Goal: Transaction & Acquisition: Purchase product/service

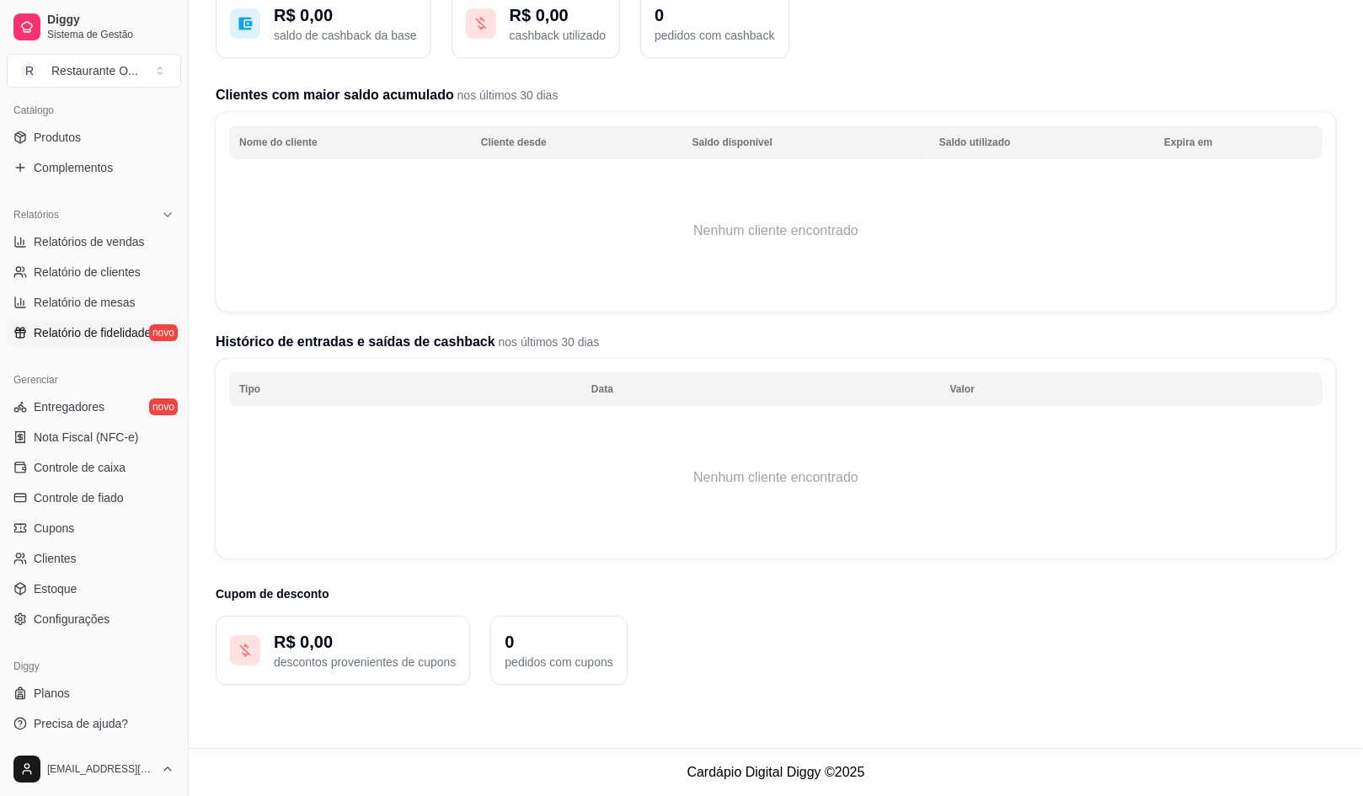
scroll to position [415, 0]
click at [122, 617] on link "Configurações" at bounding box center [94, 618] width 174 height 27
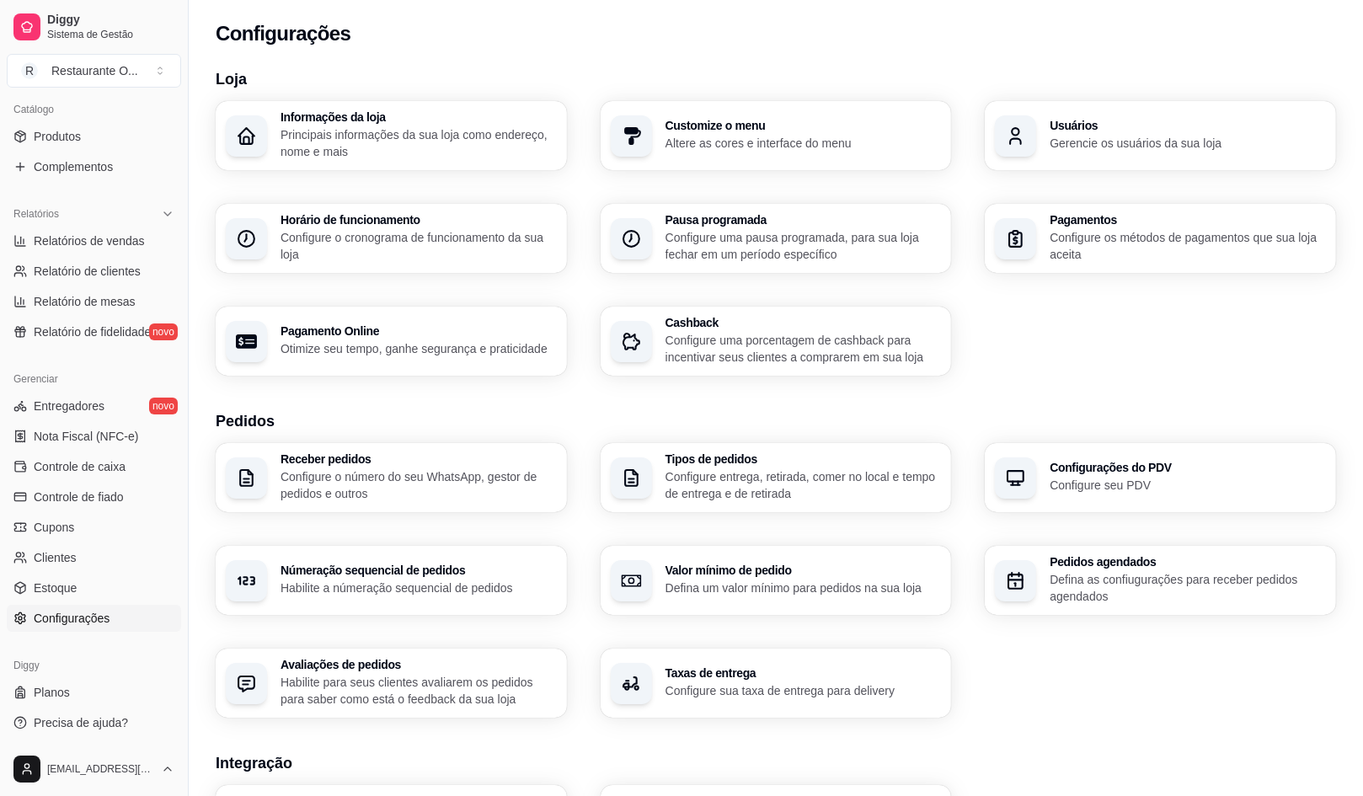
click at [360, 621] on div "Receber pedidos Configure o número do seu WhatsApp, gestor de pedidos e outros …" at bounding box center [776, 580] width 1120 height 275
click at [360, 597] on div "Númeração sequencial de pedidos Habilite a númeração sequencial de pedidos" at bounding box center [391, 580] width 340 height 67
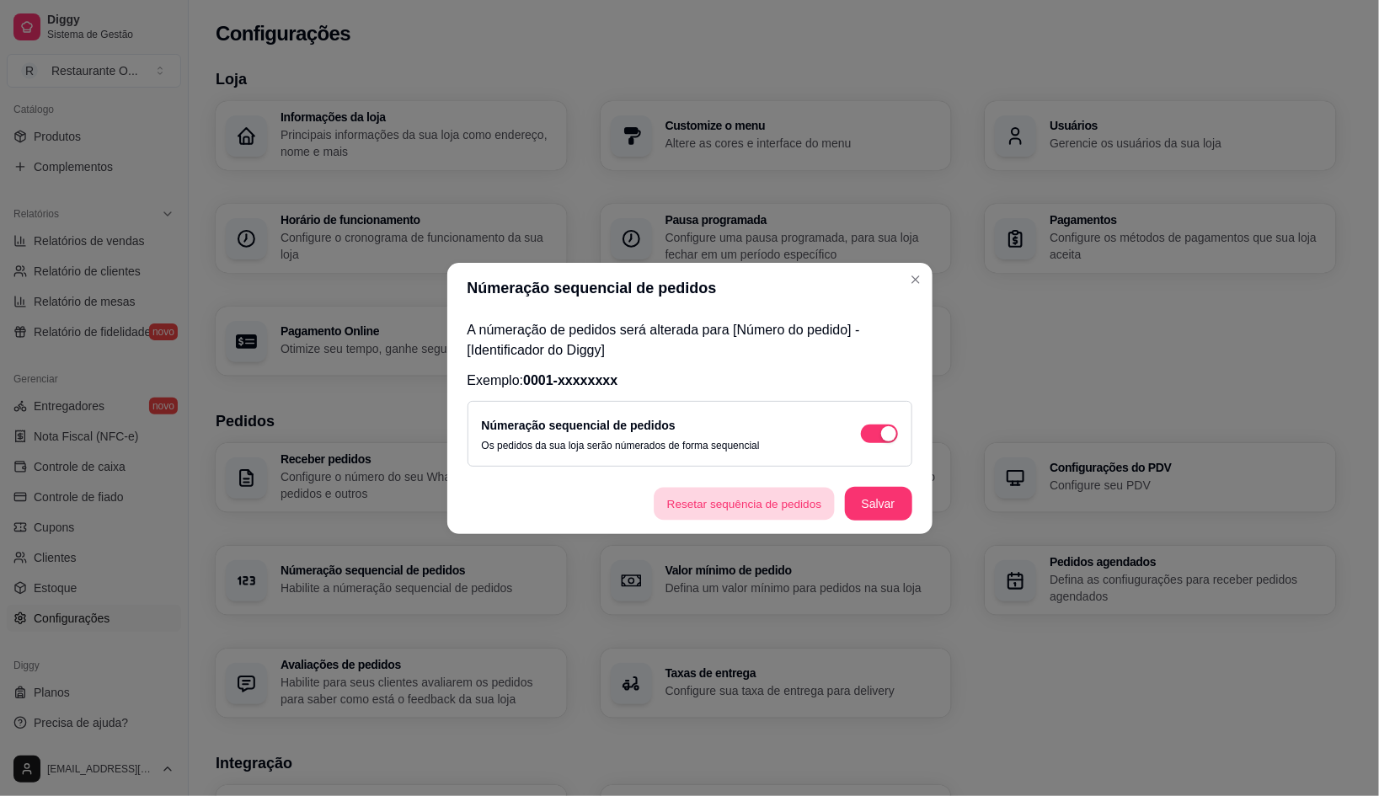
click at [662, 511] on button "Resetar sequência de pedidos" at bounding box center [745, 503] width 181 height 33
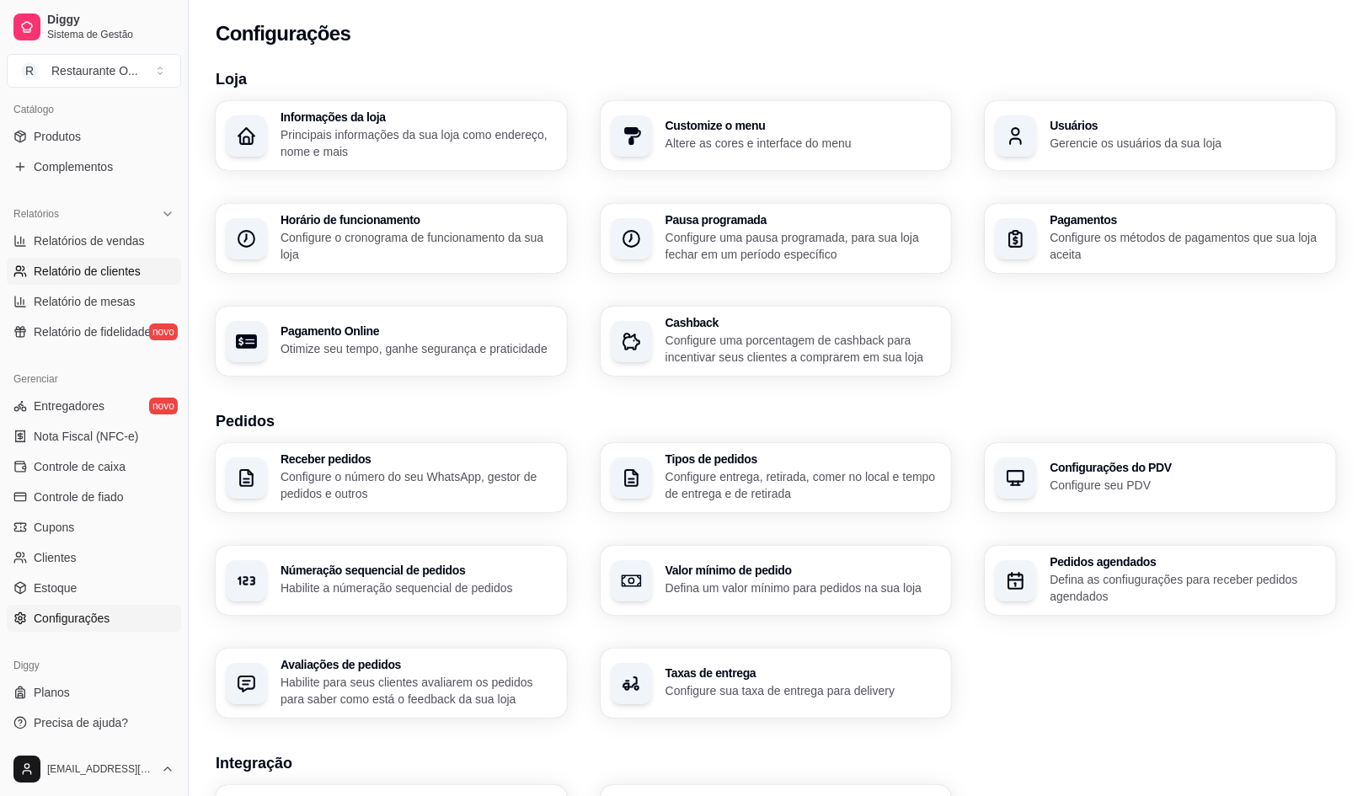
click at [43, 265] on span "Relatório de clientes" at bounding box center [87, 271] width 107 height 17
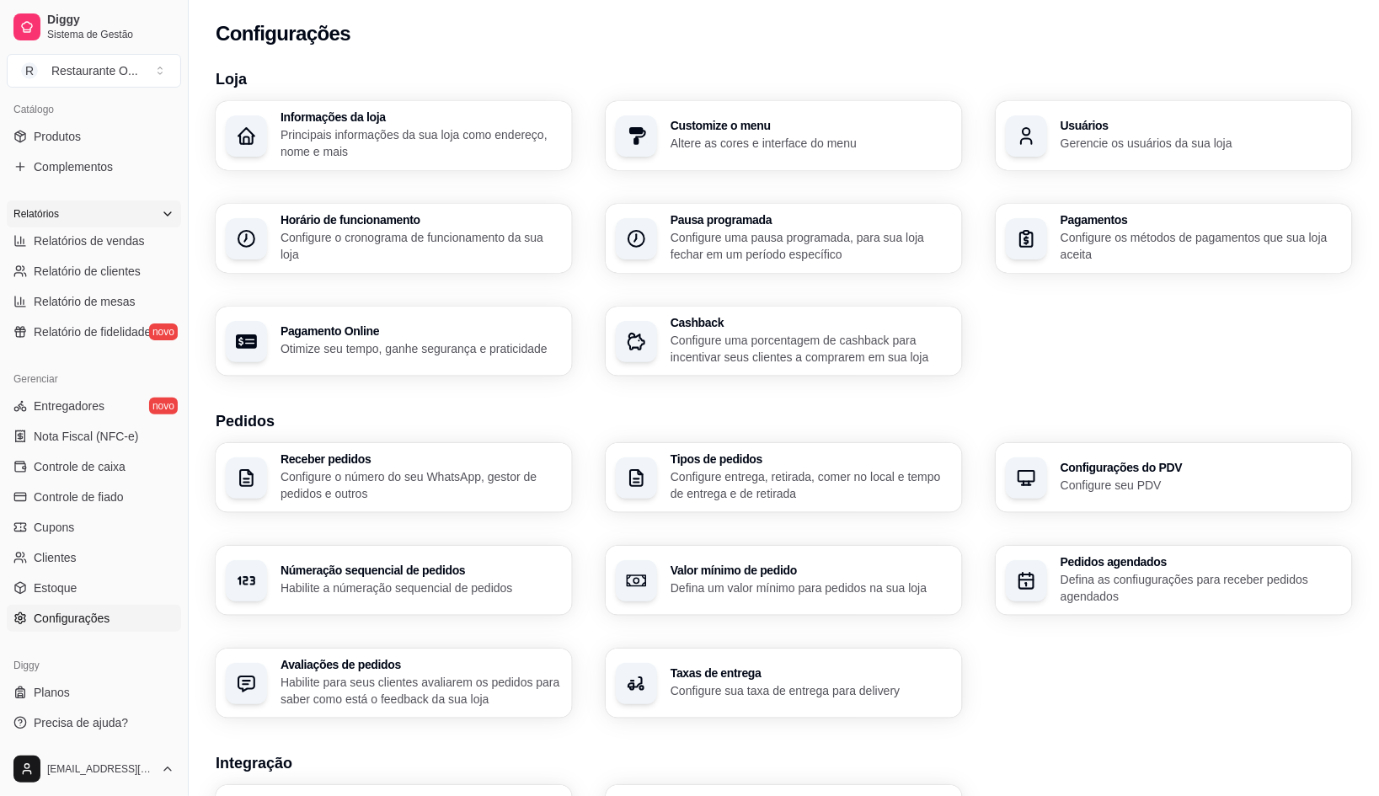
select select "30"
select select "HIGHEST_TOTAL_SPENT_WITH_ORDERS"
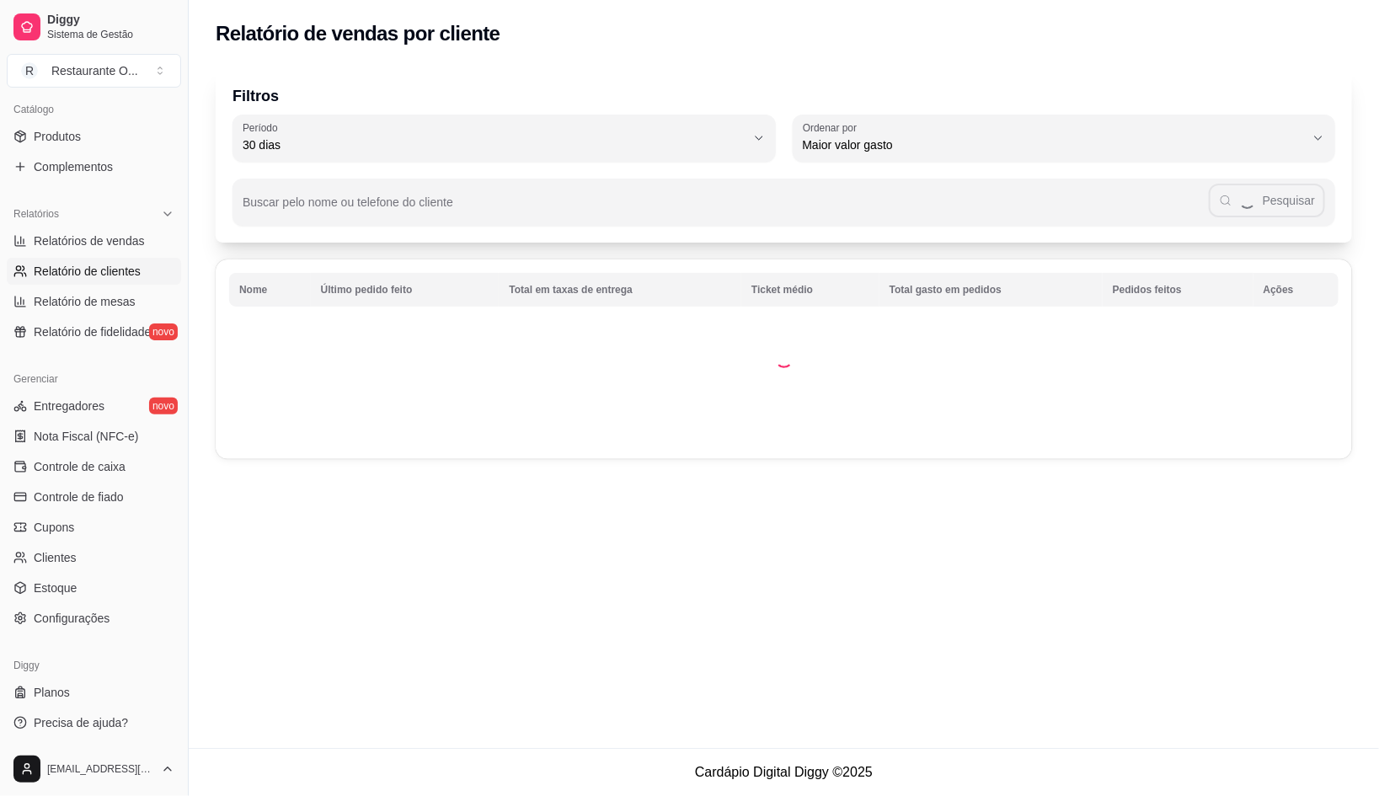
click at [76, 254] on ul "Relatórios de vendas Relatório de clientes Relatório de mesas Relatório de fide…" at bounding box center [94, 286] width 174 height 118
click at [76, 252] on link "Relatórios de vendas" at bounding box center [94, 240] width 174 height 27
select select "ALL"
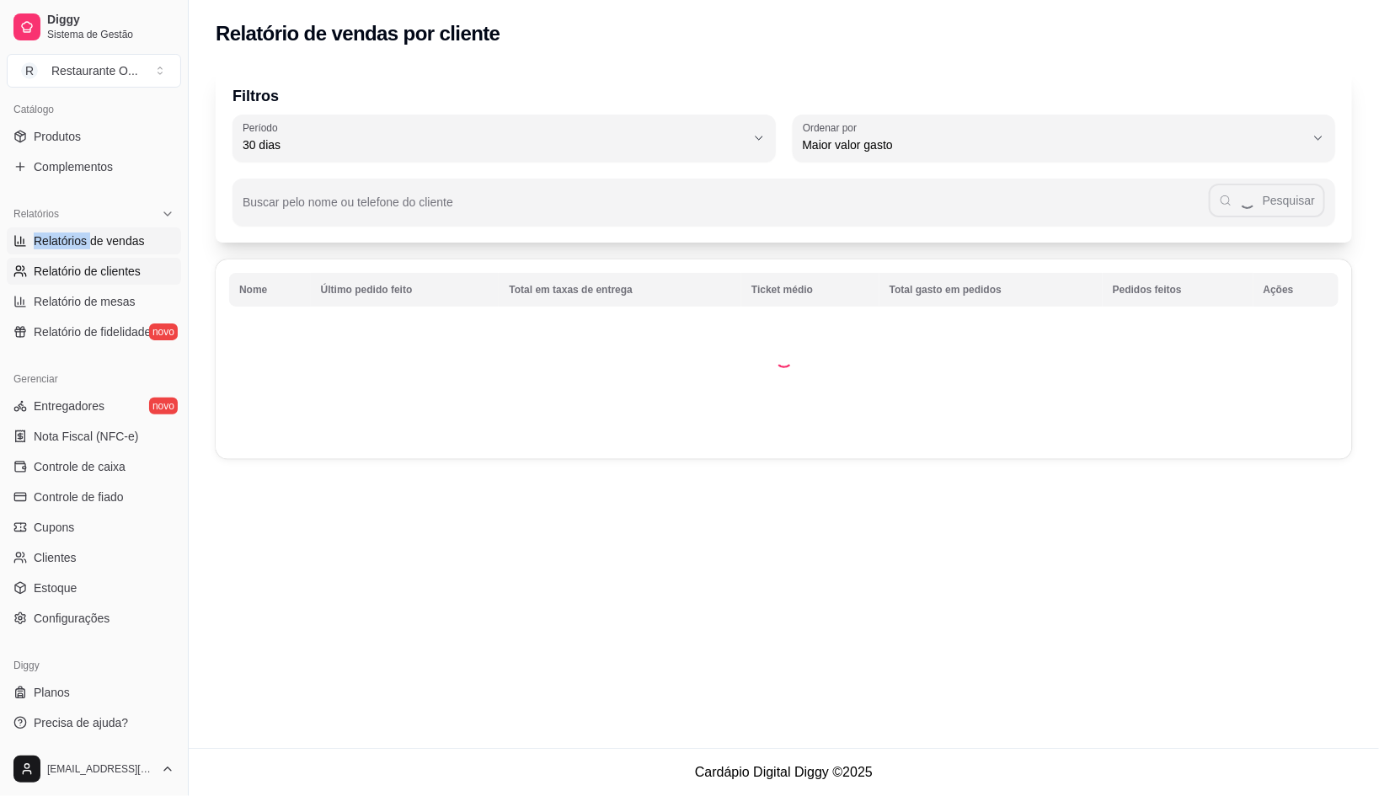
select select "0"
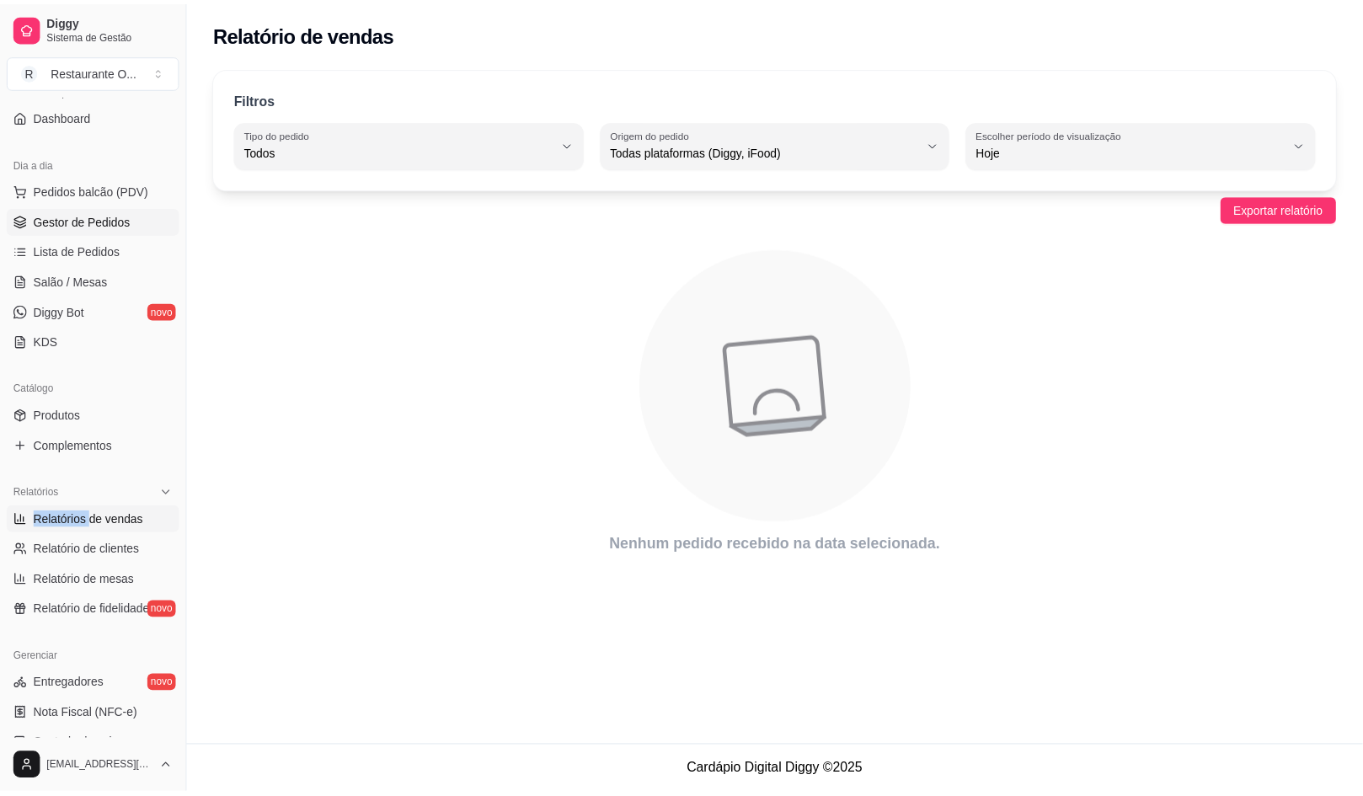
scroll to position [99, 0]
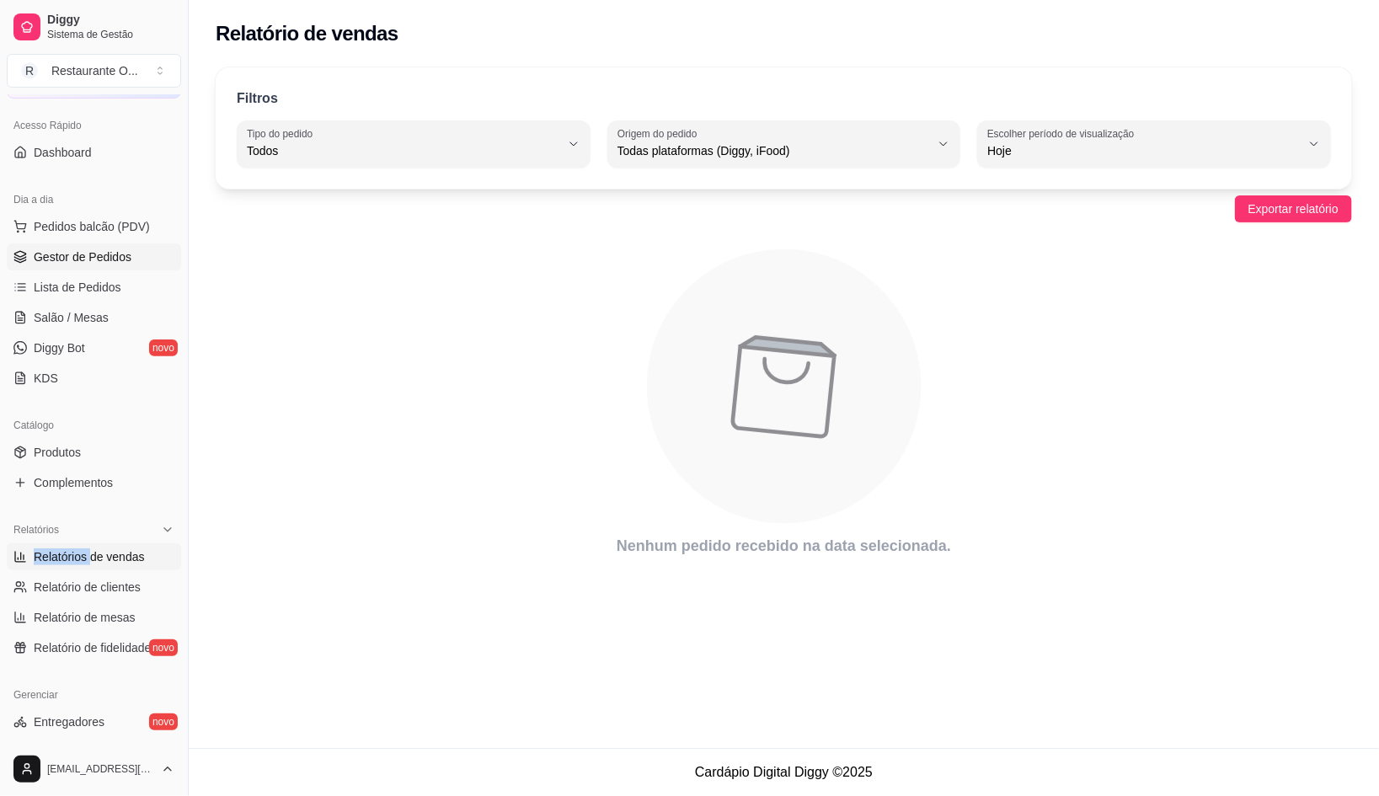
click at [99, 259] on span "Gestor de Pedidos" at bounding box center [83, 256] width 98 height 17
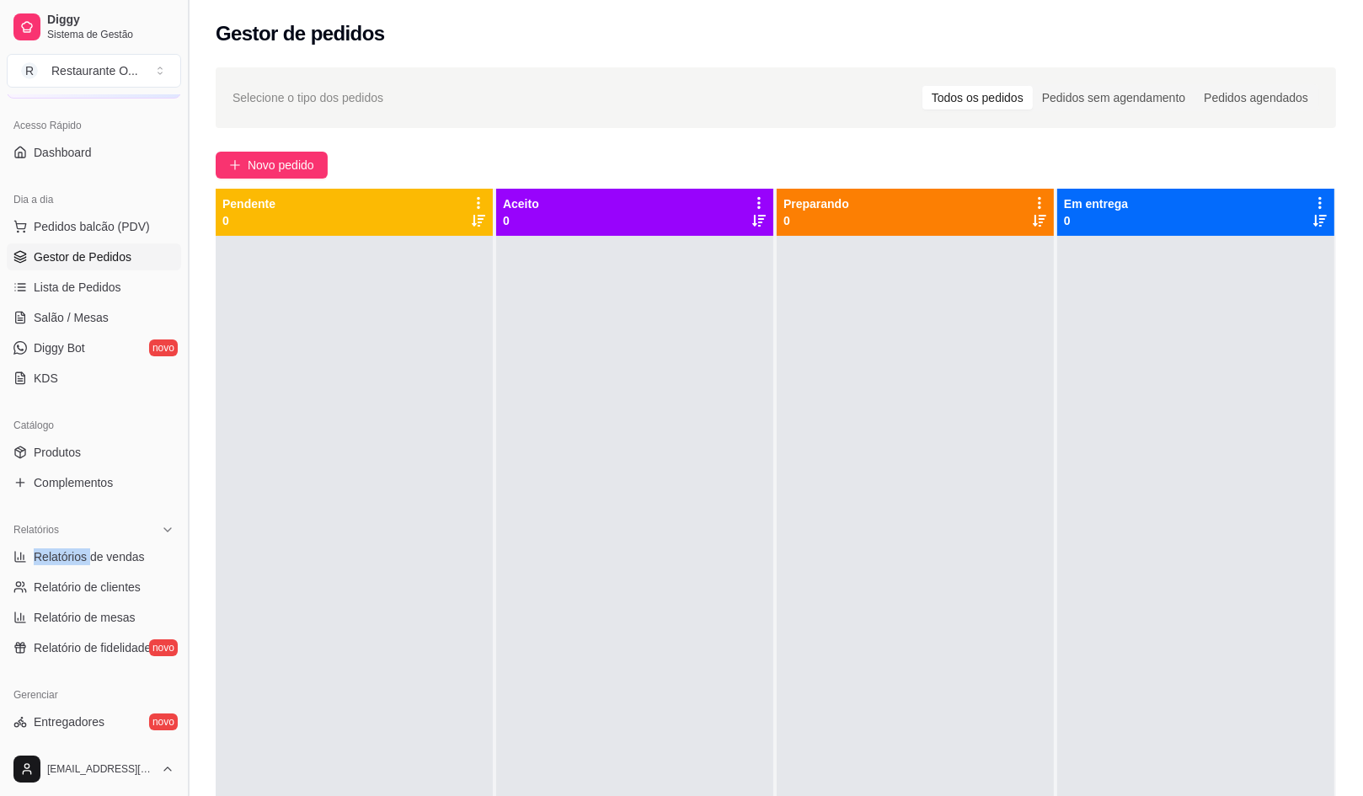
click at [194, 160] on button "Toggle Sidebar" at bounding box center [187, 398] width 13 height 796
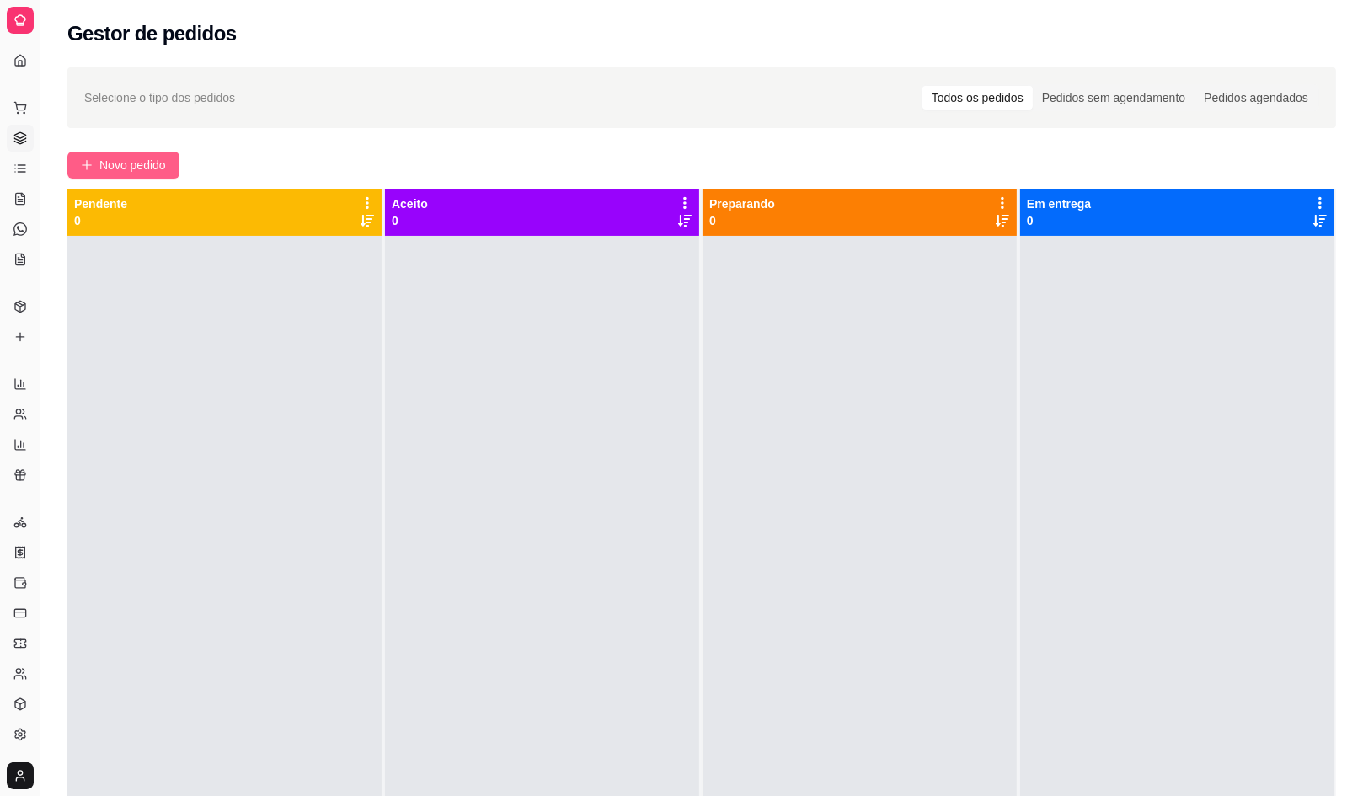
click at [153, 160] on span "Novo pedido" at bounding box center [132, 165] width 67 height 19
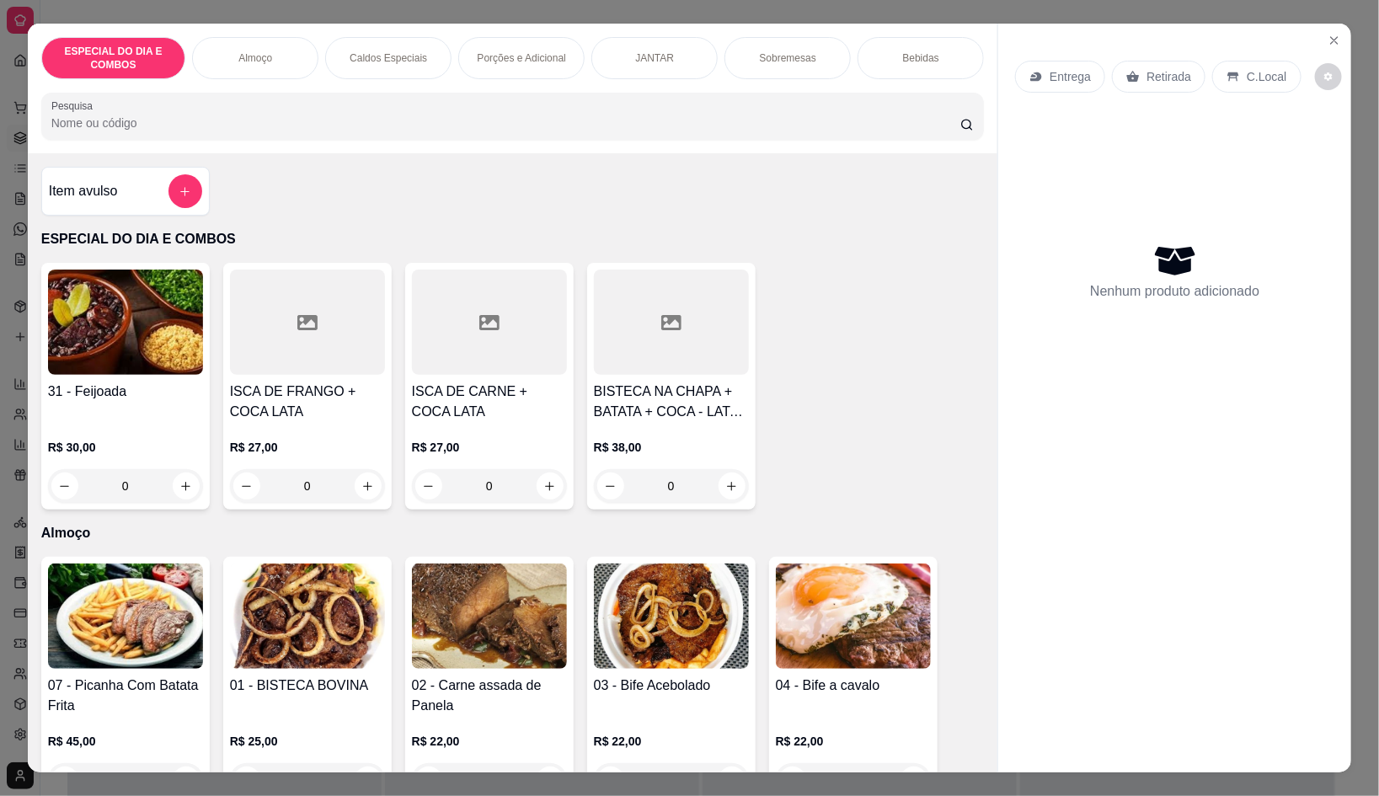
click at [8, 244] on div "ESPECIAL DO DIA E COMBOS Almoço Caldos Especiais Porções e Adicional JANTAR Sob…" at bounding box center [689, 398] width 1379 height 796
click at [1326, 27] on button "Close" at bounding box center [1334, 40] width 27 height 27
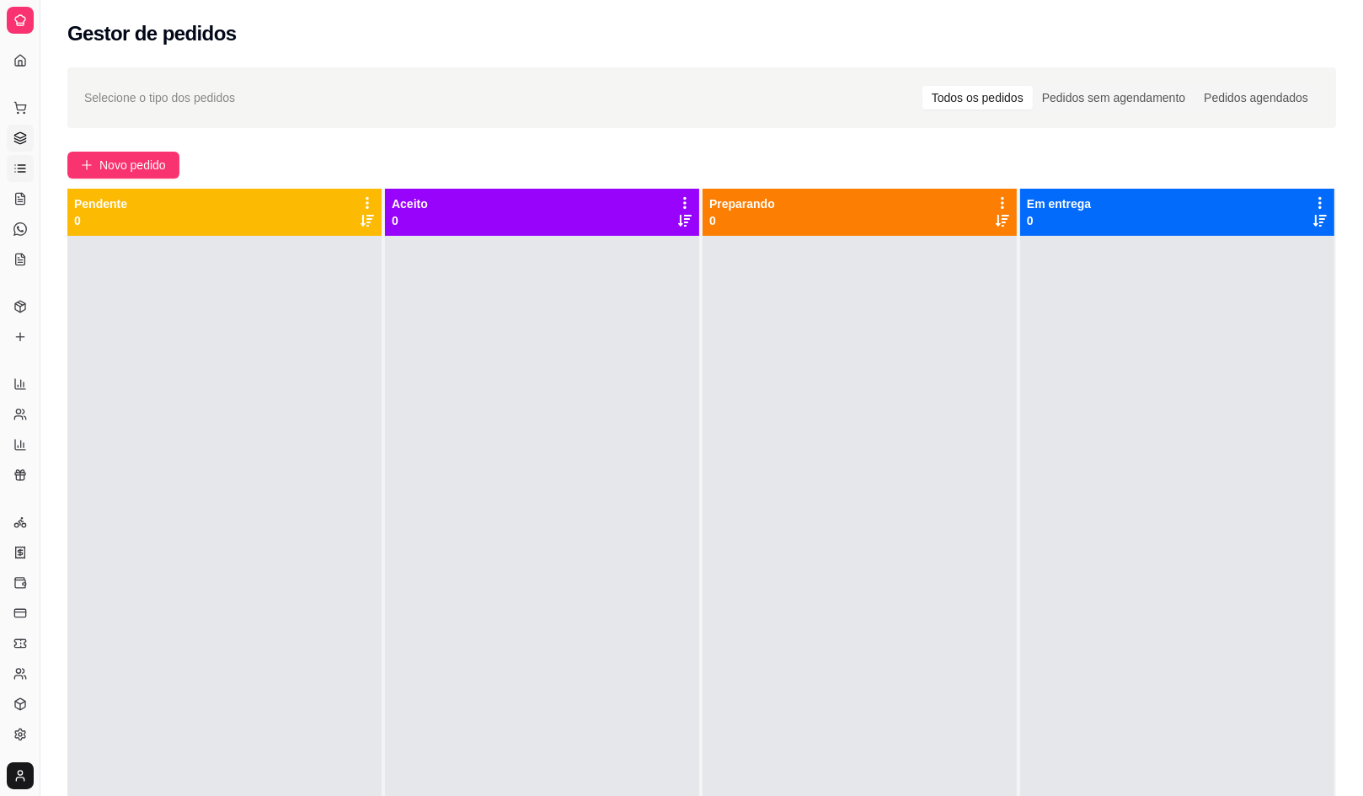
click at [24, 157] on link "Lista de Pedidos" at bounding box center [20, 168] width 27 height 27
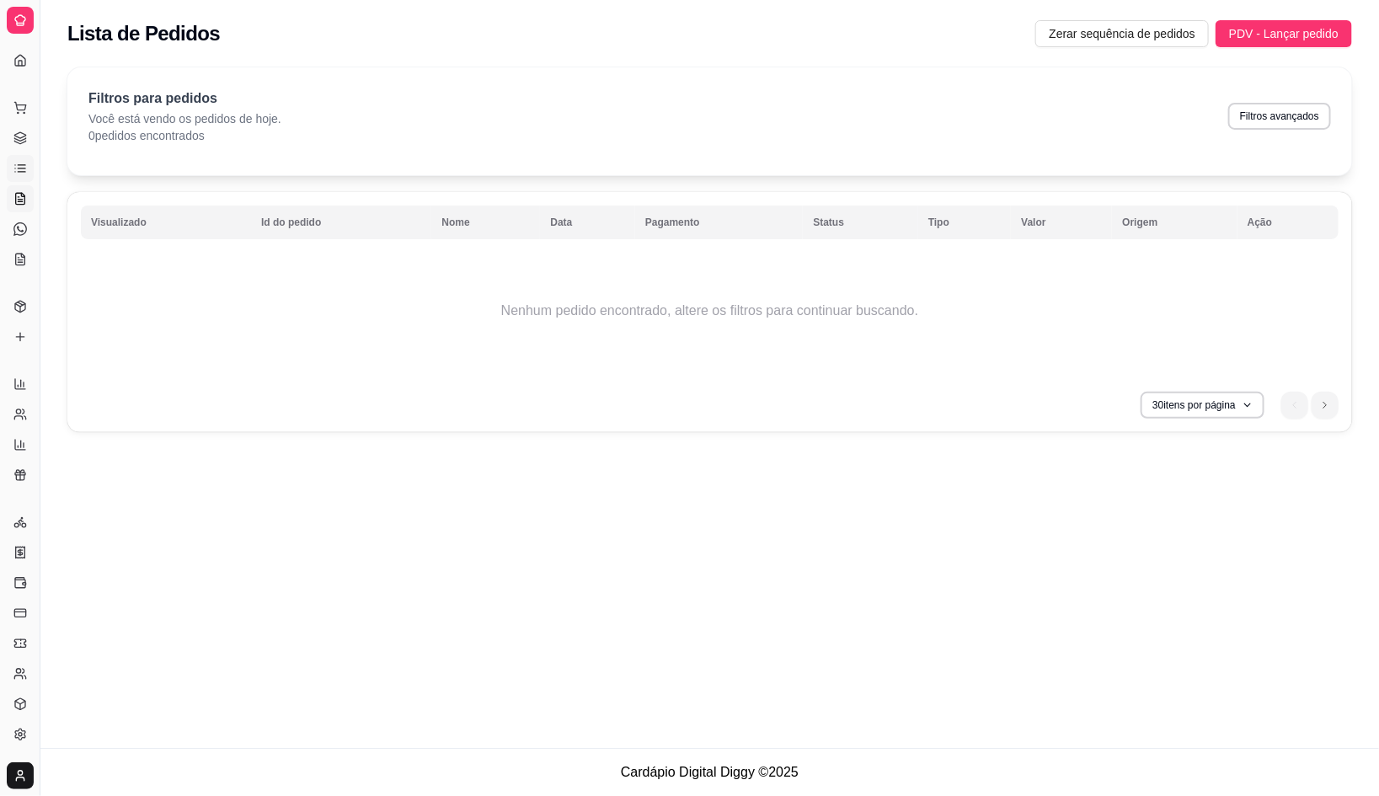
click at [24, 195] on icon at bounding box center [20, 198] width 9 height 11
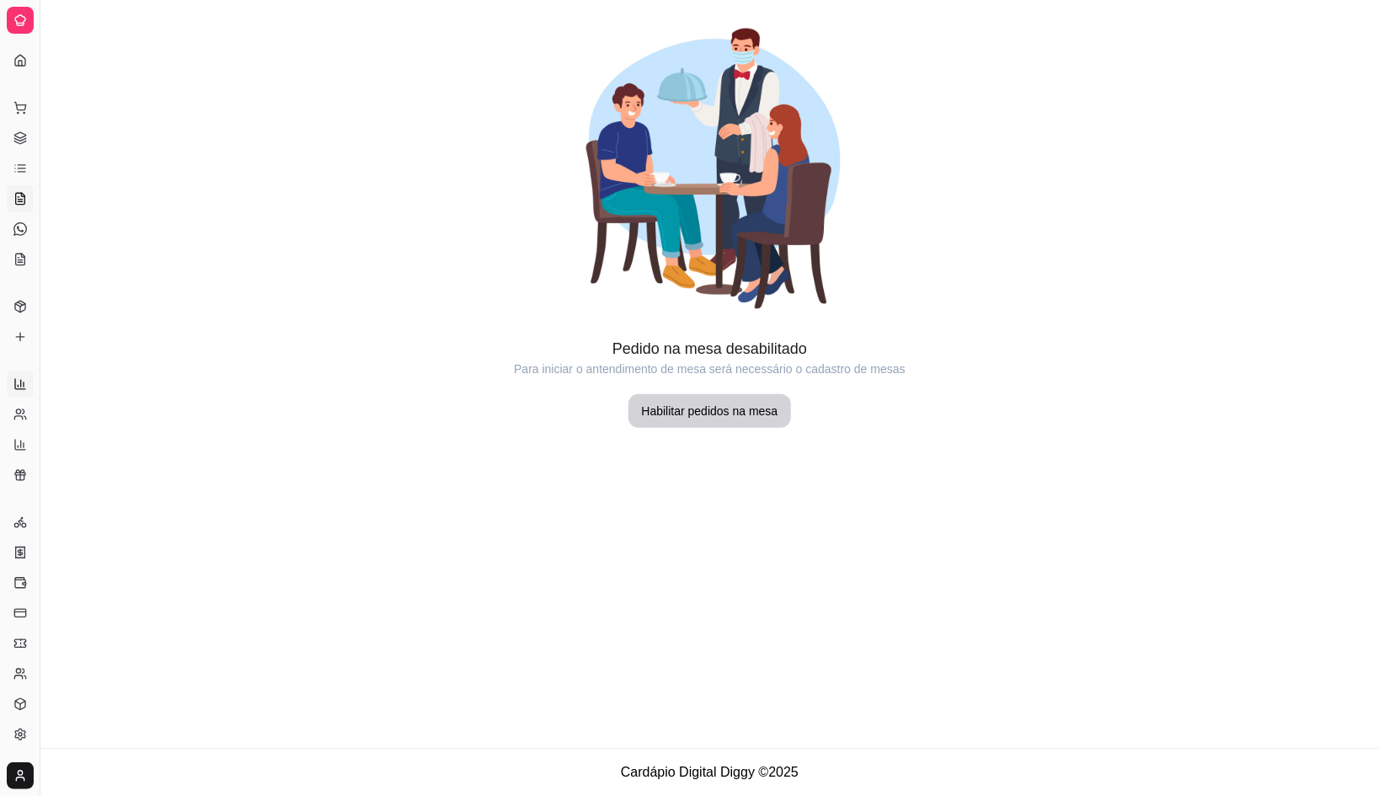
click at [20, 371] on link "Relatórios de vendas" at bounding box center [20, 384] width 27 height 27
select select "ALL"
select select "0"
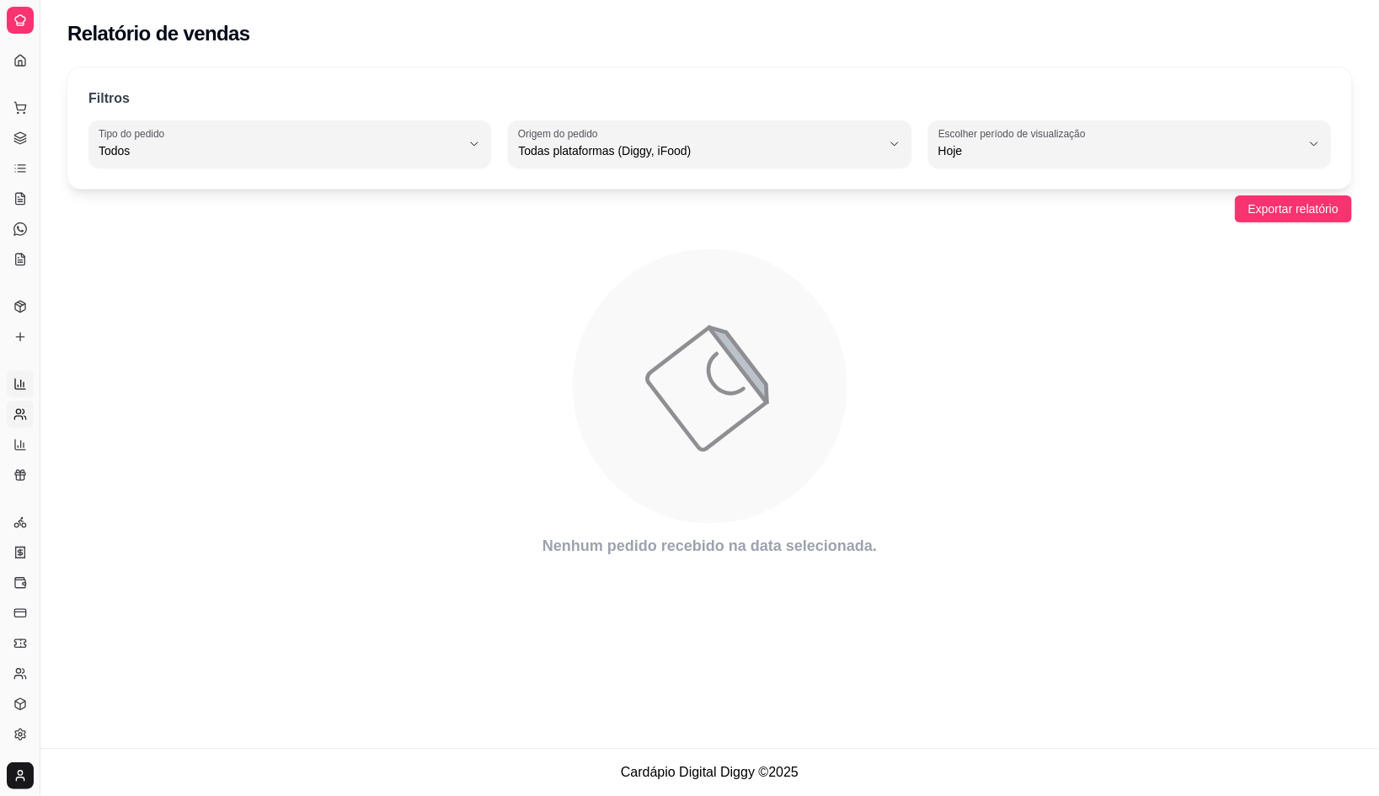
click at [20, 406] on link "Relatório de clientes" at bounding box center [20, 414] width 27 height 27
select select "30"
select select "HIGHEST_TOTAL_SPENT_WITH_ORDERS"
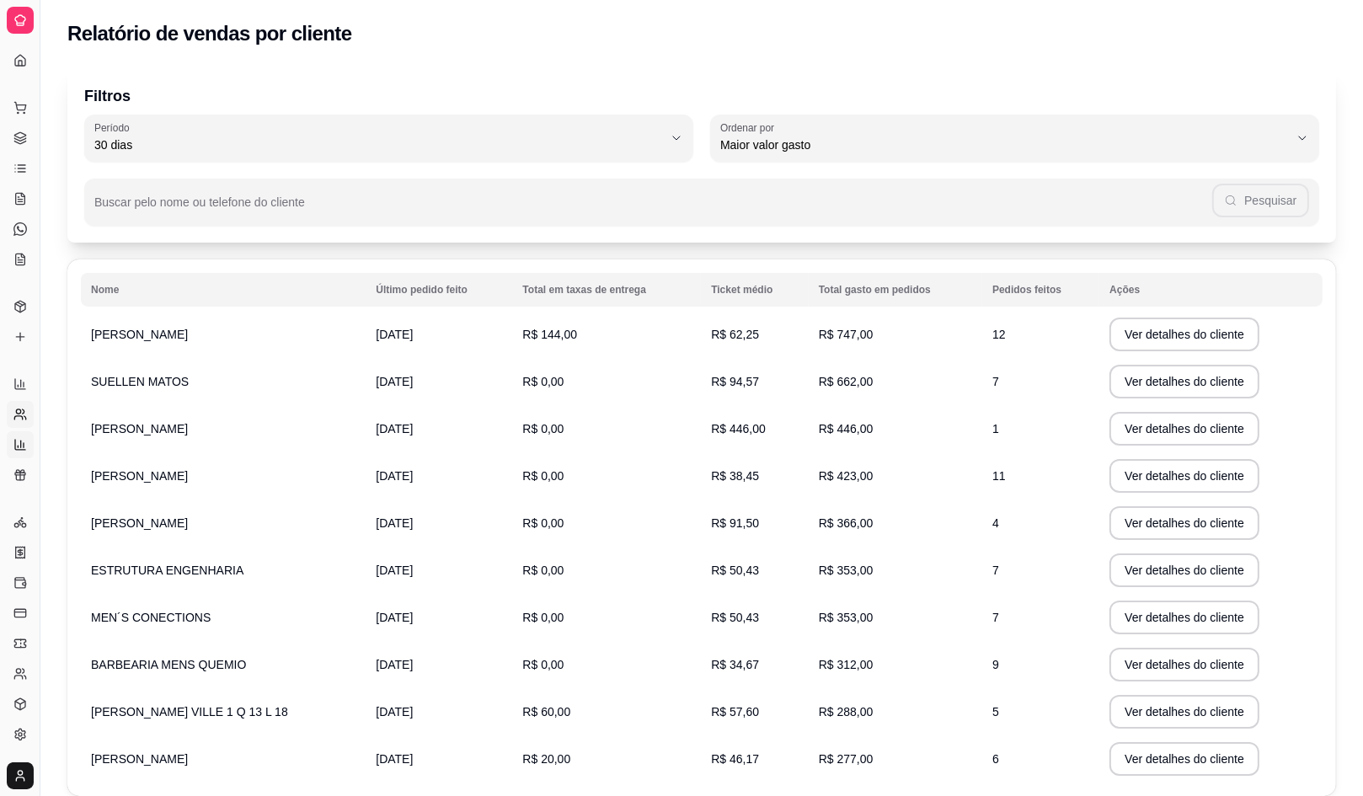
click at [21, 446] on icon at bounding box center [21, 444] width 0 height 7
select select "TOTAL_OF_ORDERS"
select select "7"
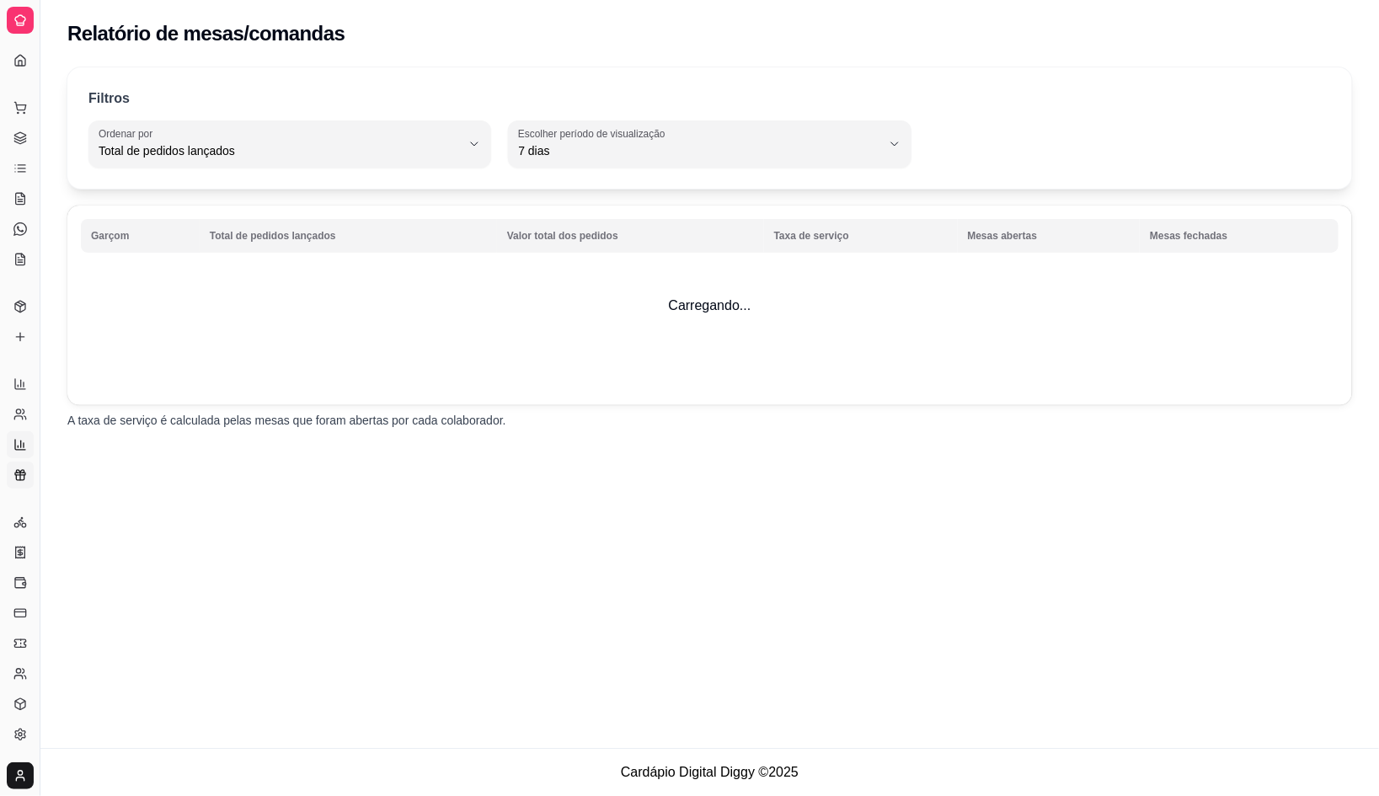
click at [20, 476] on icon at bounding box center [19, 474] width 13 height 13
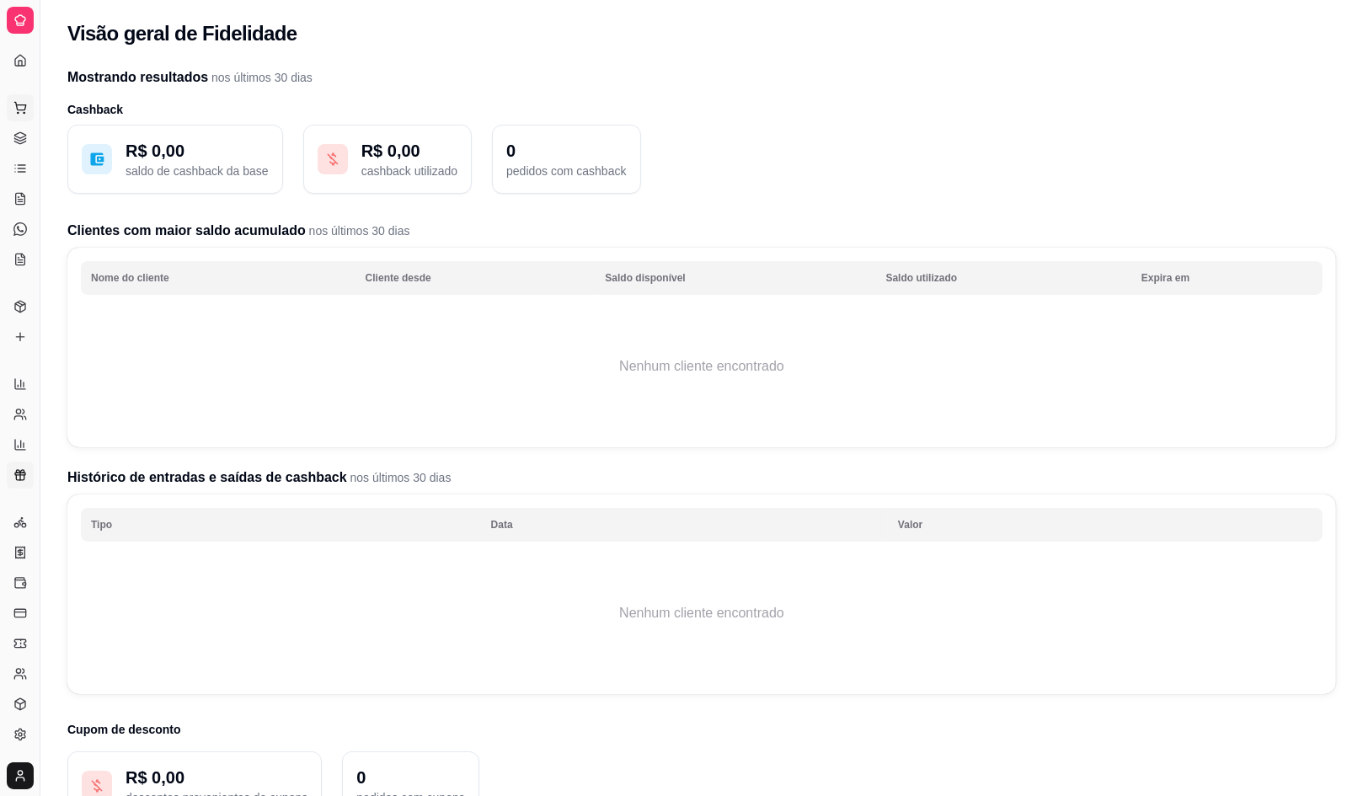
click at [17, 115] on button "Pedidos balcão (PDV)" at bounding box center [20, 107] width 27 height 27
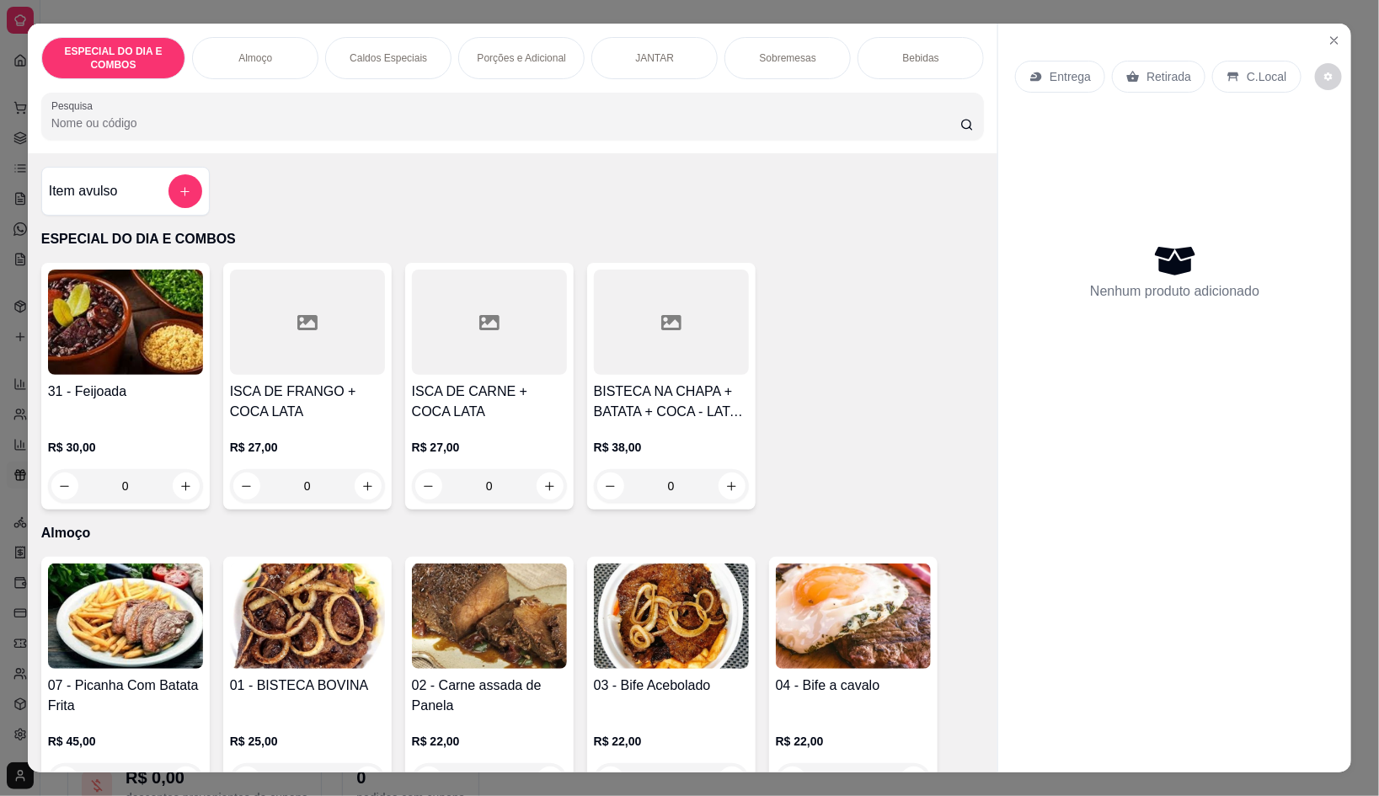
click at [28, 159] on div "Item avulso ESPECIAL DO DIA E COMBOS 31 - Feijoada R$ 30,00 0 ISCA DE FRANGO + …" at bounding box center [513, 462] width 970 height 618
click at [0, 163] on div "ESPECIAL DO DIA E COMBOS Almoço Caldos Especiais Porções e Adicional JANTAR Sob…" at bounding box center [689, 398] width 1379 height 796
click at [1, 154] on div "ESPECIAL DO DIA E COMBOS Almoço Caldos Especiais Porções e Adicional JANTAR Sob…" at bounding box center [689, 398] width 1379 height 796
click at [8, 140] on div "ESPECIAL DO DIA E COMBOS Almoço Caldos Especiais Porções e Adicional JANTAR Sob…" at bounding box center [689, 398] width 1379 height 796
click at [1328, 34] on icon "Close" at bounding box center [1334, 40] width 13 height 13
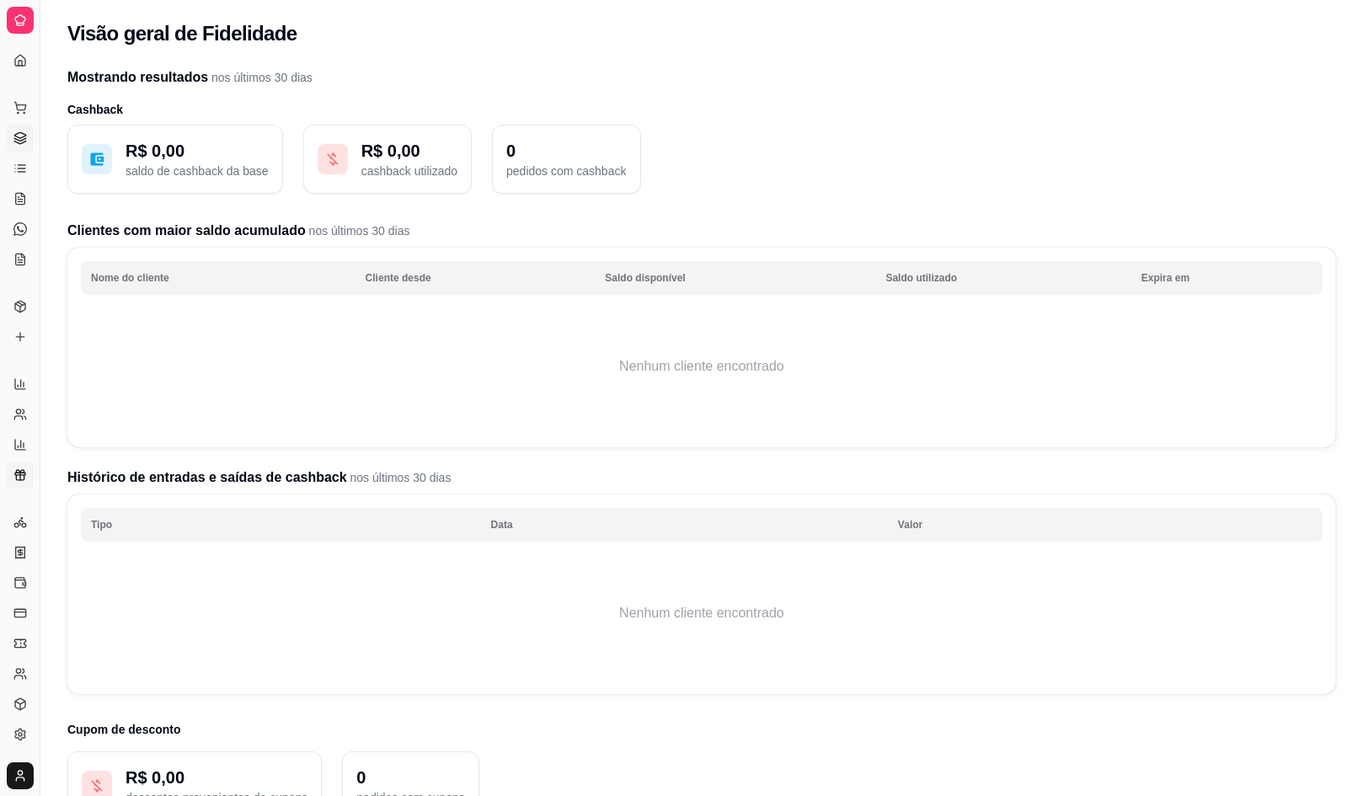
click at [29, 136] on link "Gestor de Pedidos" at bounding box center [20, 138] width 27 height 27
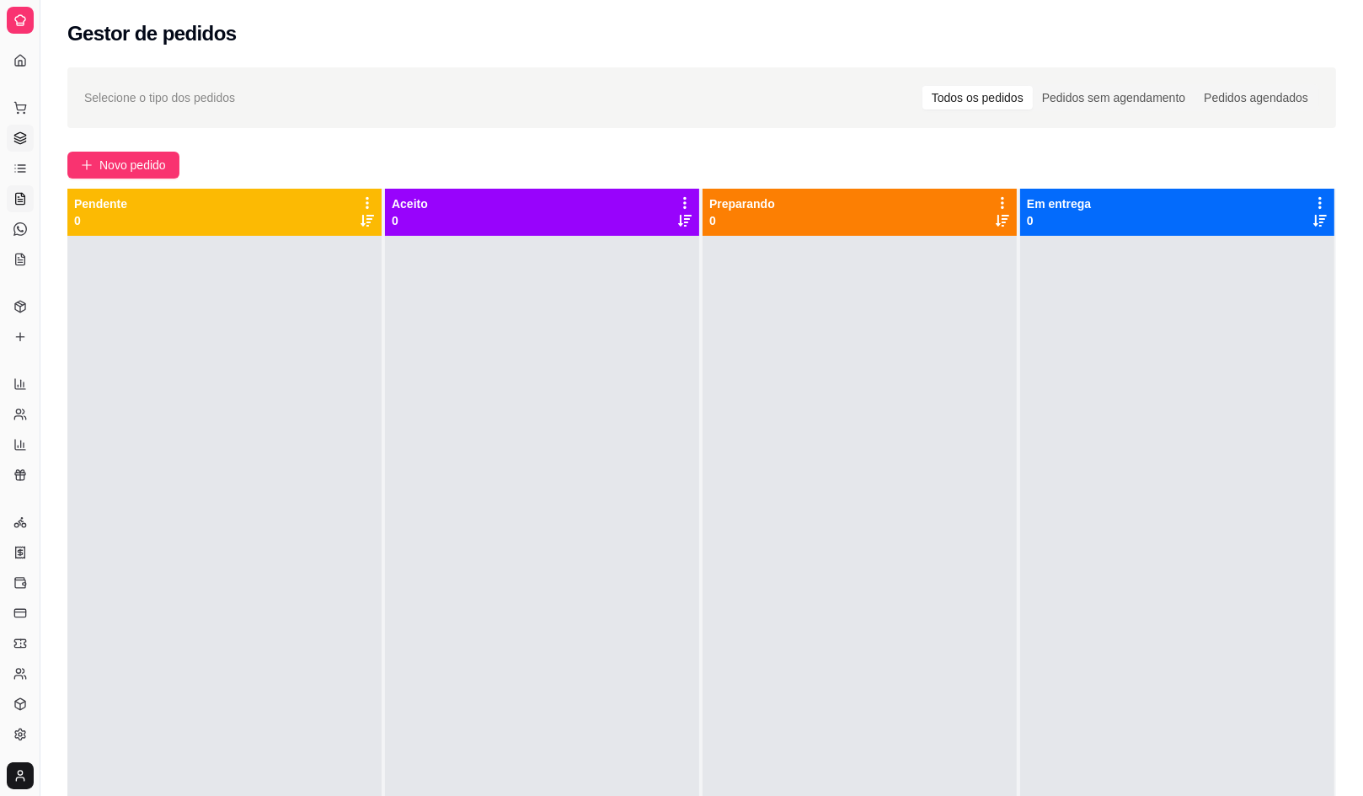
click at [9, 192] on link "Salão / Mesas" at bounding box center [20, 198] width 27 height 27
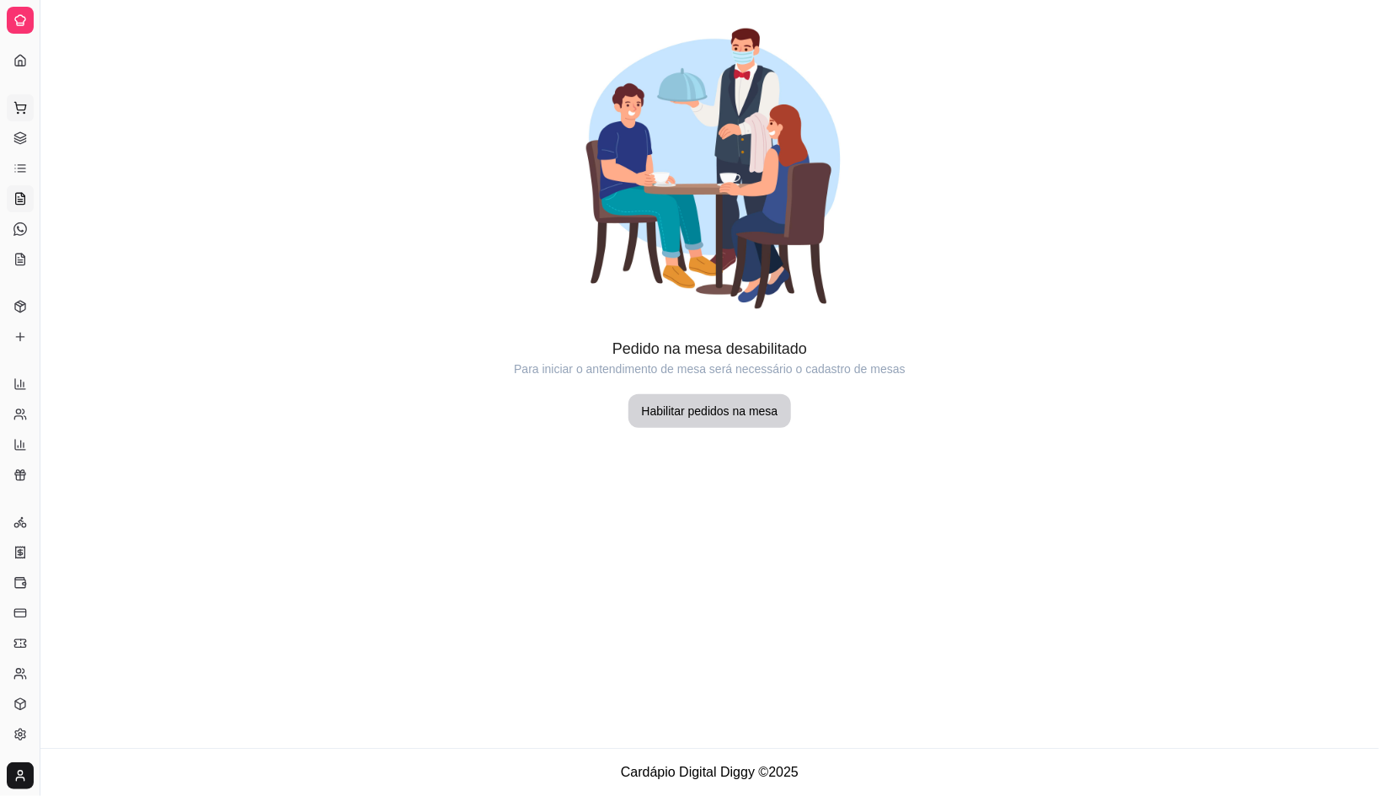
click at [10, 115] on button "Pedidos balcão (PDV)" at bounding box center [20, 107] width 27 height 27
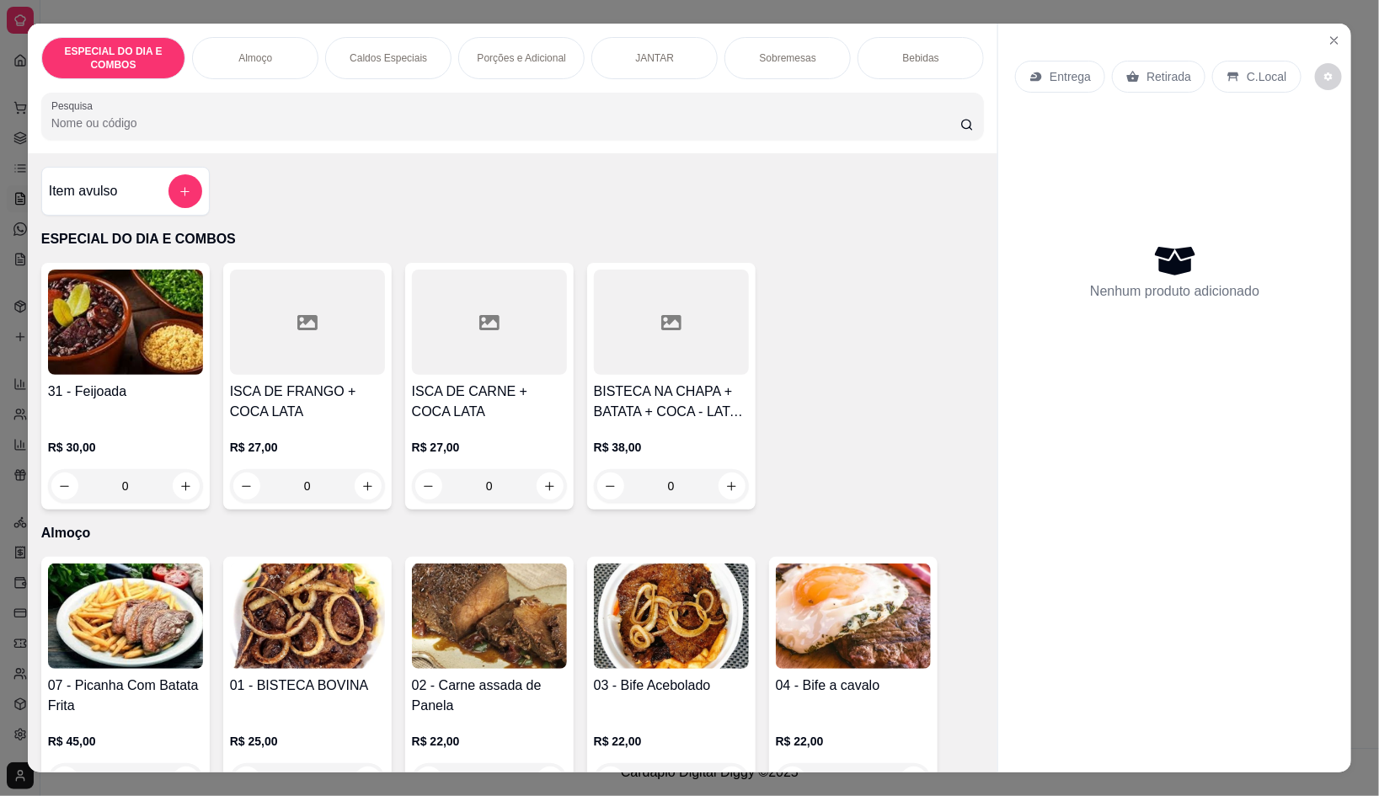
click at [0, 166] on div "ESPECIAL DO DIA E COMBOS Almoço Caldos Especiais Porções e Adicional JANTAR Sob…" at bounding box center [689, 398] width 1379 height 796
click at [6, 134] on div "ESPECIAL DO DIA E COMBOS Almoço Caldos Especiais Porções e Adicional JANTAR Sob…" at bounding box center [689, 398] width 1379 height 796
click at [1330, 27] on button "Close" at bounding box center [1334, 40] width 27 height 27
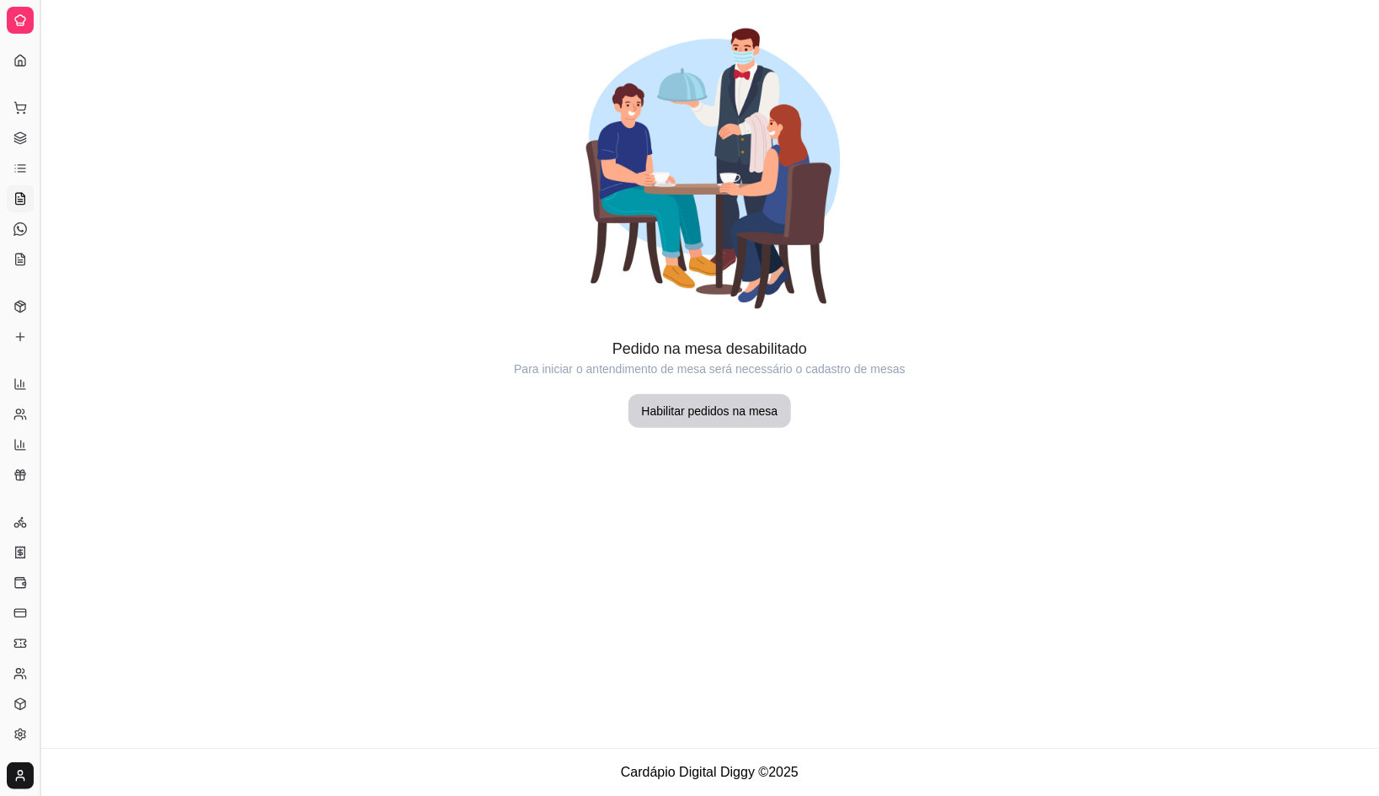
click at [37, 350] on button "Toggle Sidebar" at bounding box center [39, 398] width 13 height 796
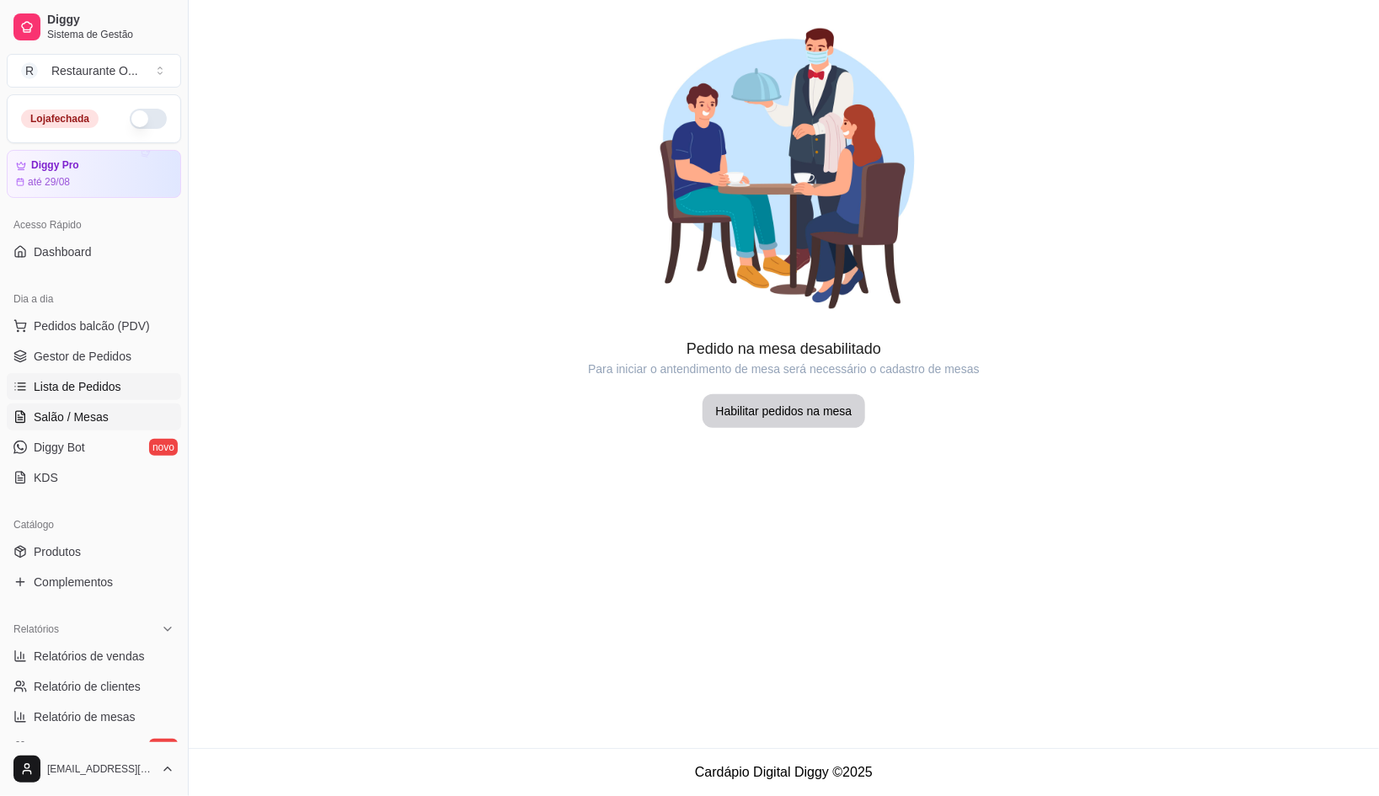
click at [61, 380] on span "Lista de Pedidos" at bounding box center [78, 386] width 88 height 17
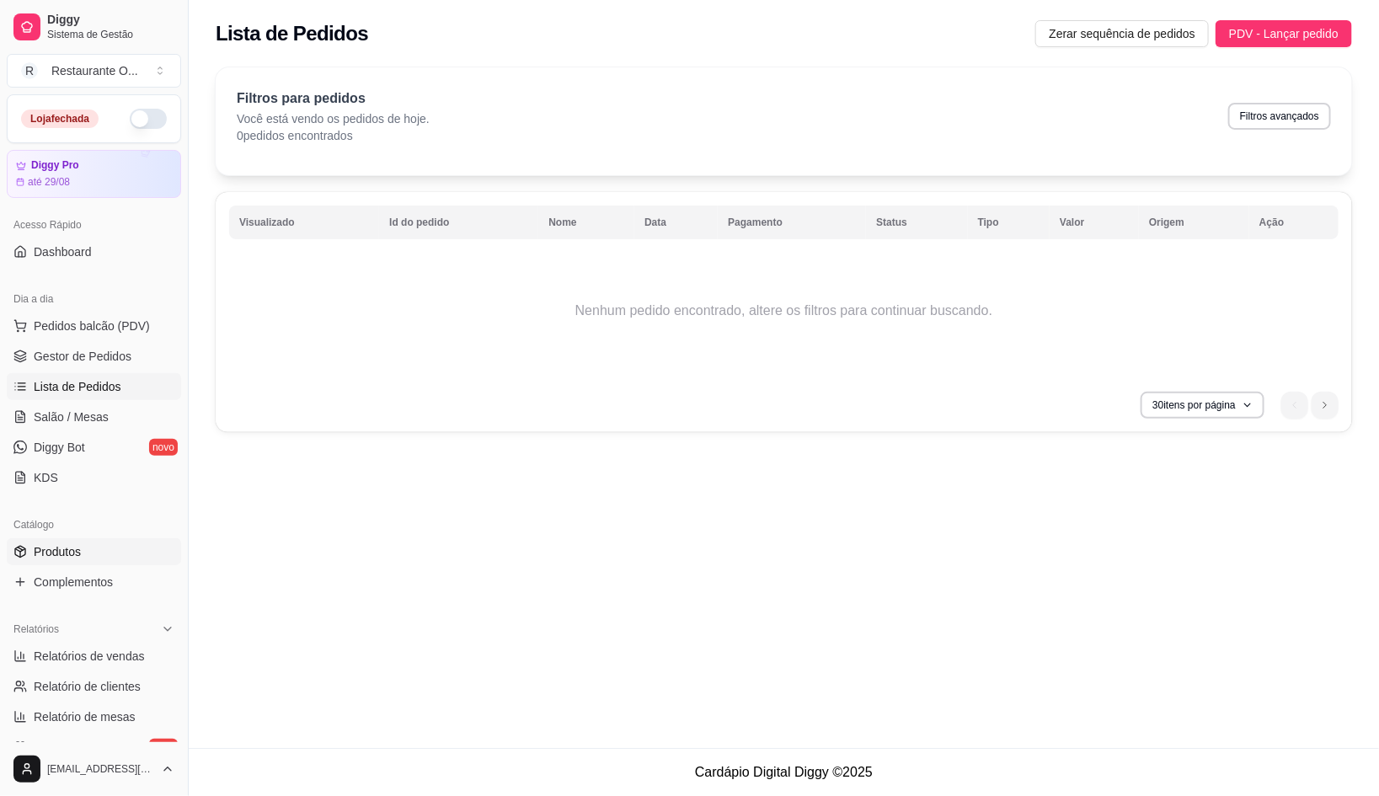
click at [67, 543] on span "Produtos" at bounding box center [57, 551] width 47 height 17
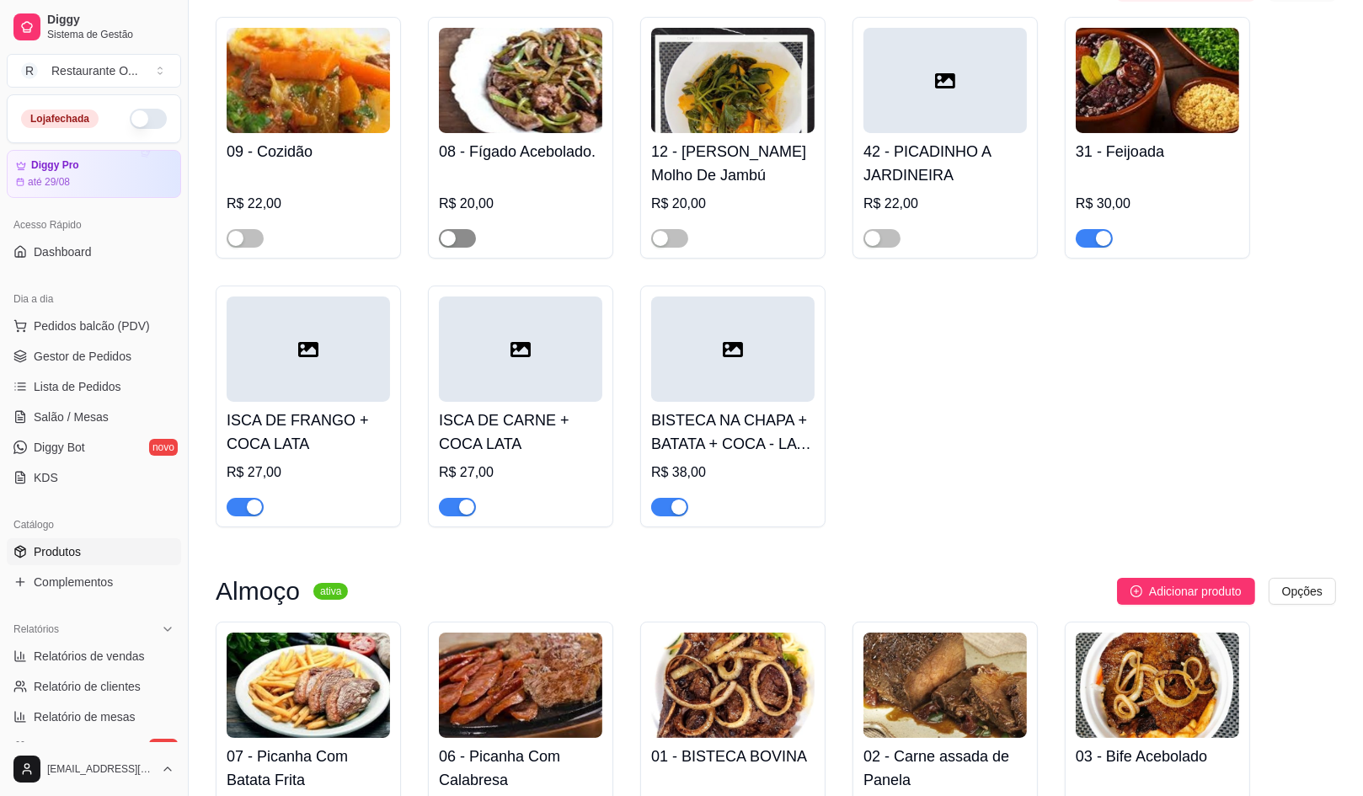
scroll to position [210, 0]
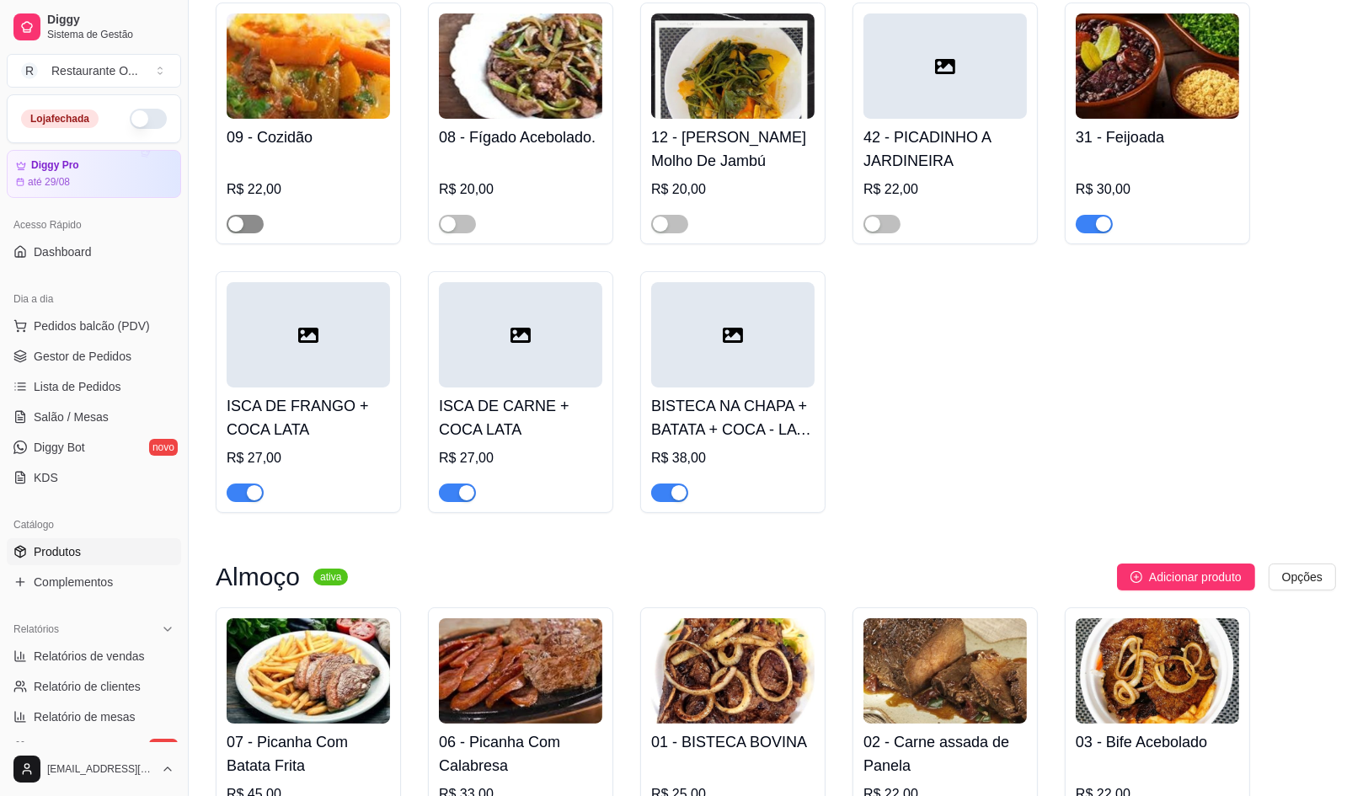
click at [241, 230] on div "button" at bounding box center [235, 223] width 15 height 15
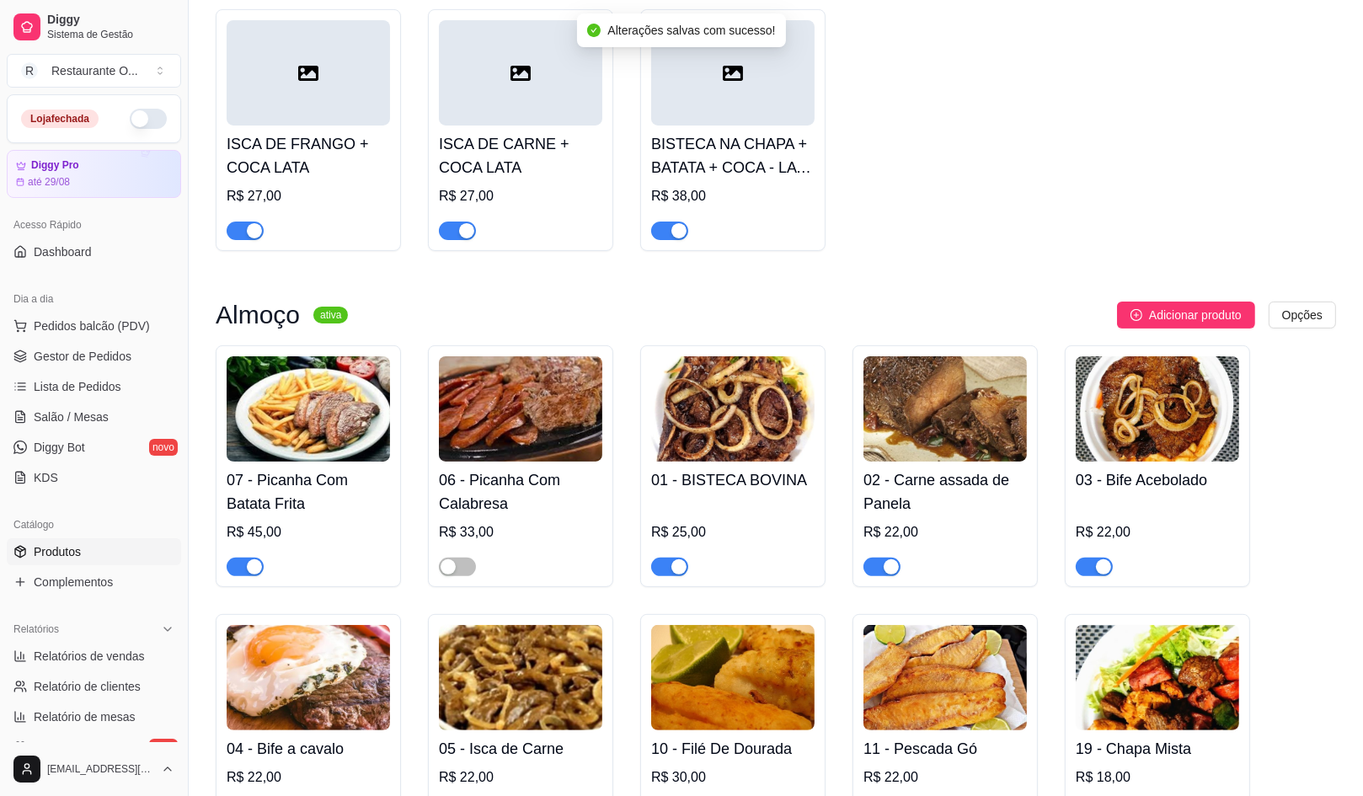
scroll to position [526, 0]
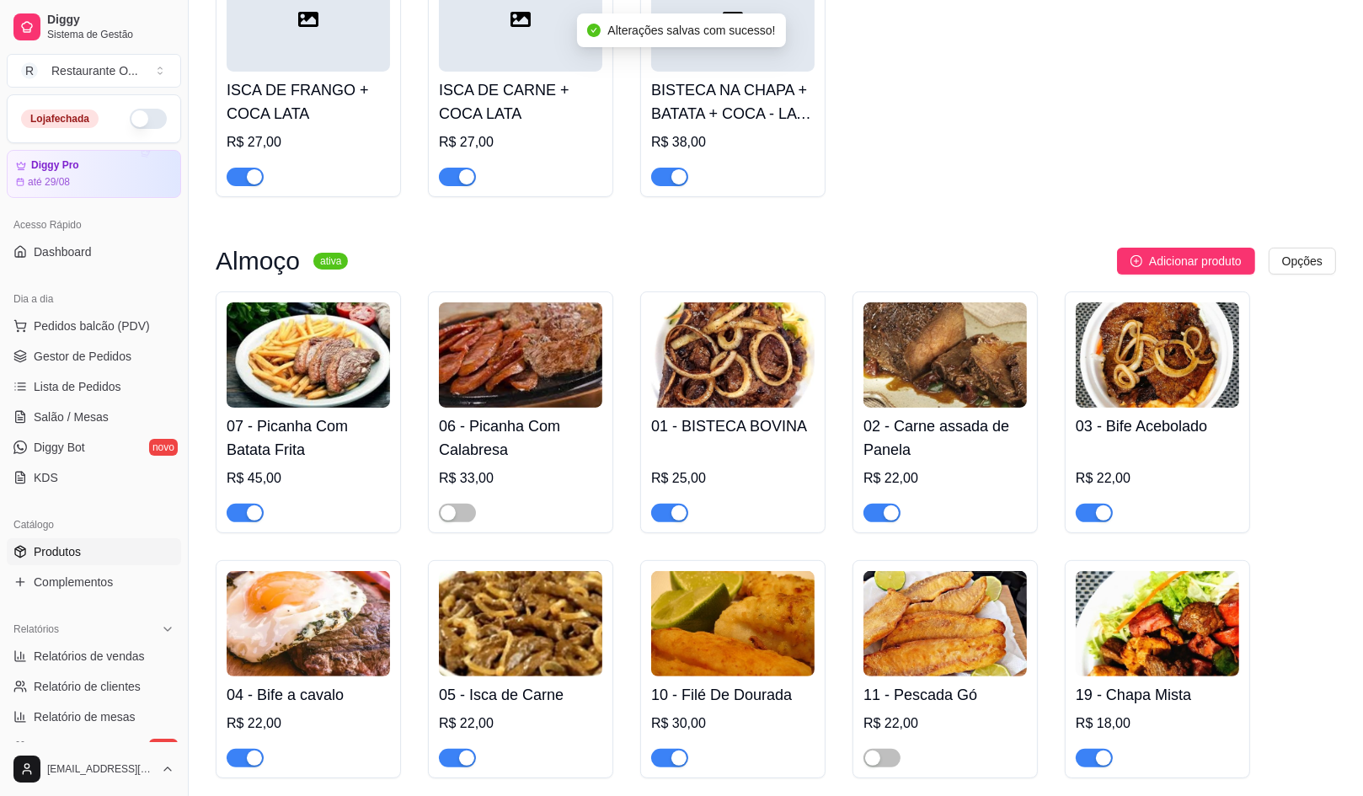
click at [671, 519] on div "button" at bounding box center [678, 512] width 15 height 15
click at [677, 185] on span "button" at bounding box center [669, 177] width 37 height 19
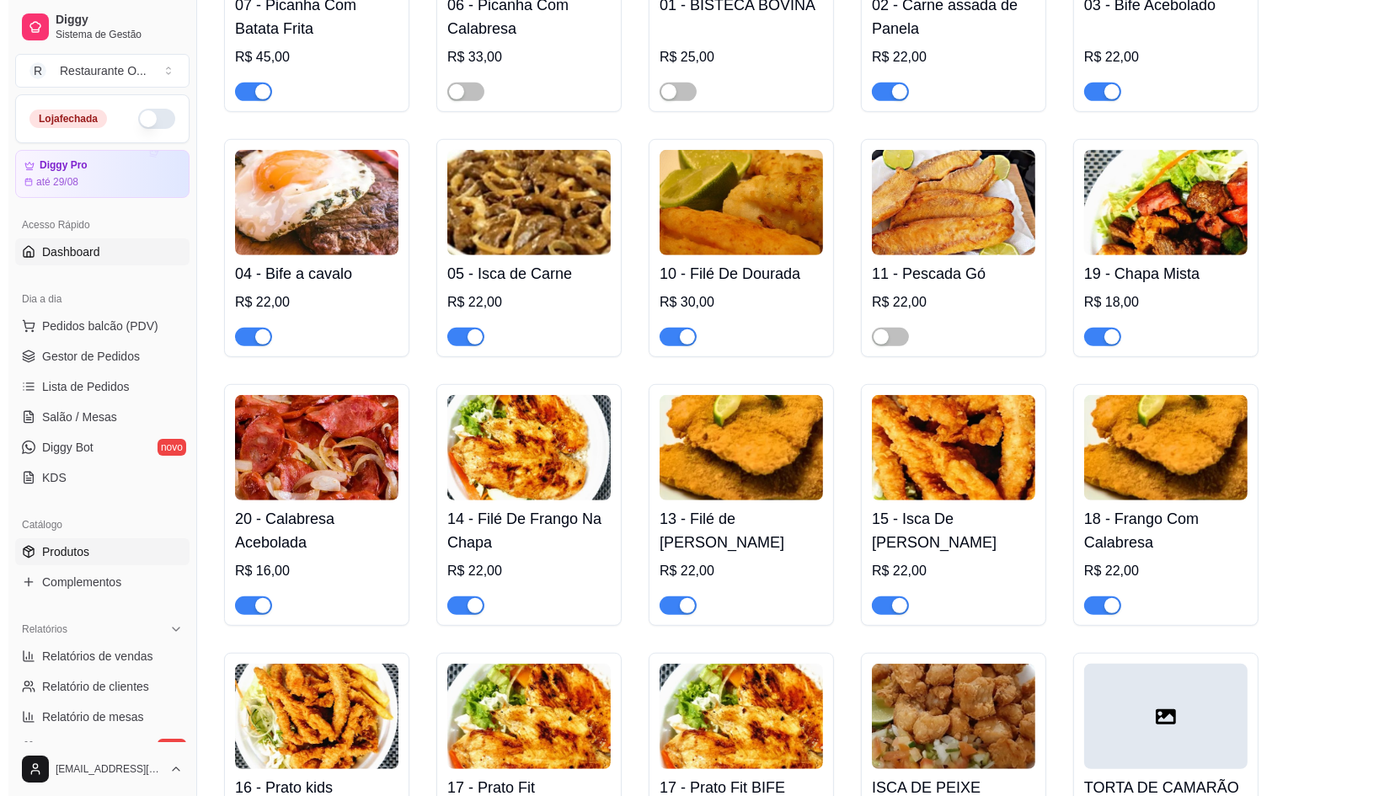
scroll to position [315, 0]
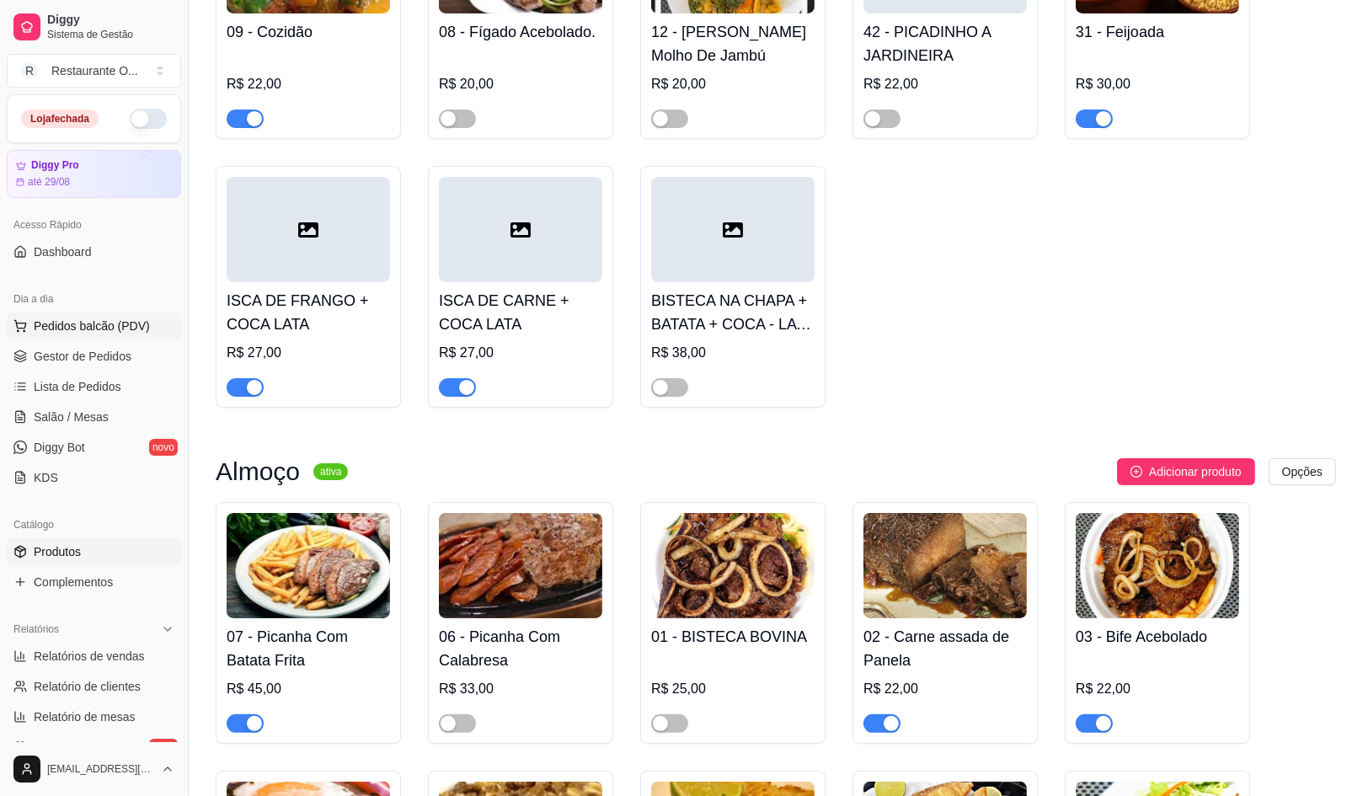
click at [100, 324] on span "Pedidos balcão (PDV)" at bounding box center [92, 326] width 116 height 17
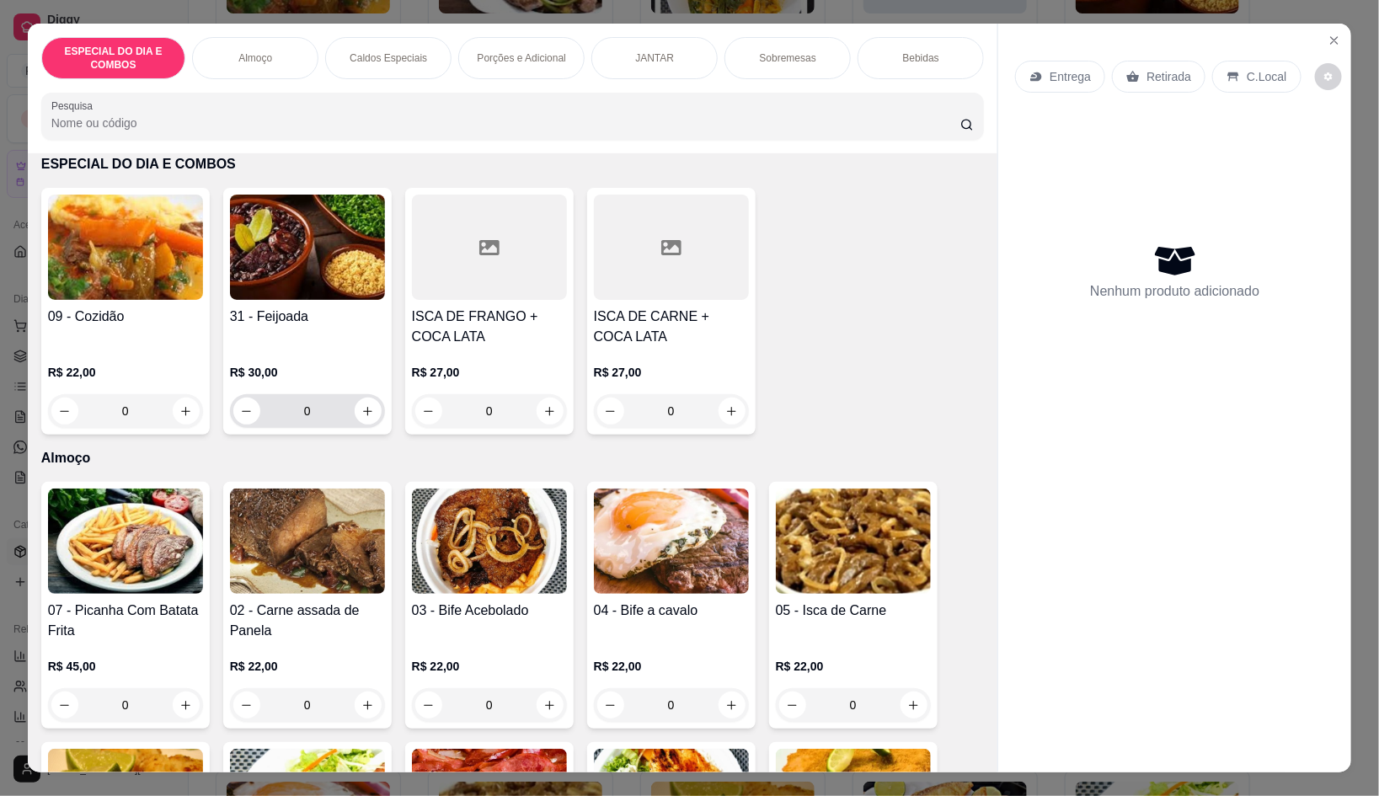
scroll to position [104, 0]
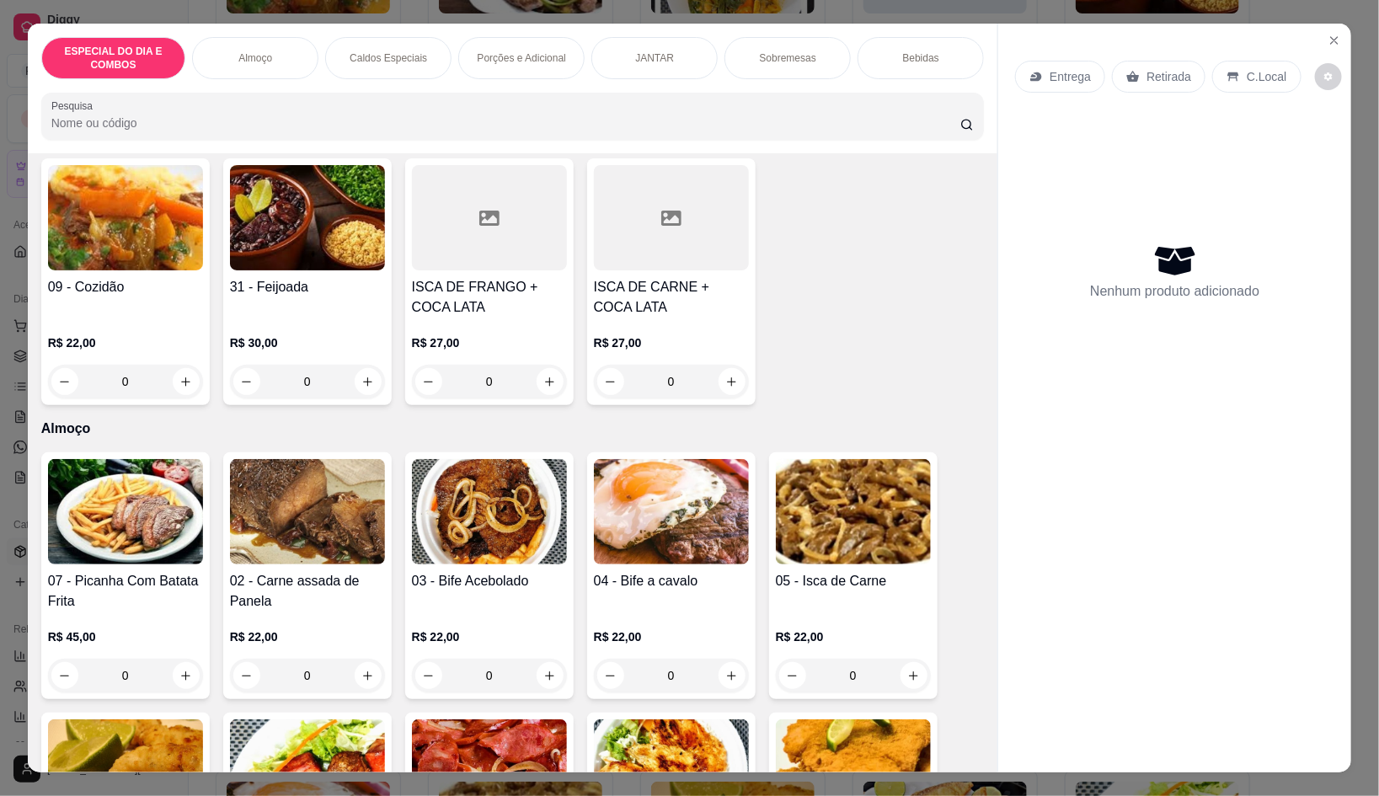
click at [355, 671] on button "increase-product-quantity" at bounding box center [368, 676] width 26 height 26
type input "2"
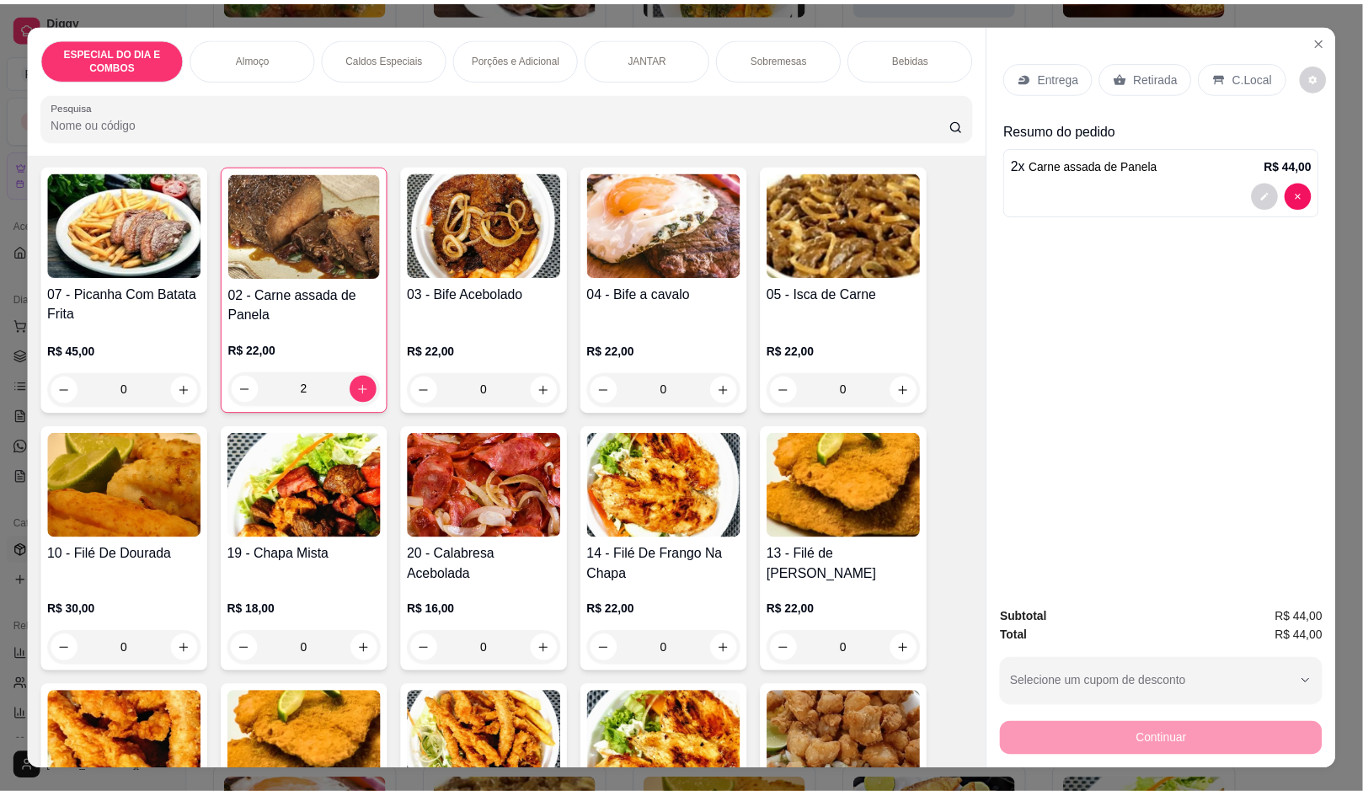
scroll to position [420, 0]
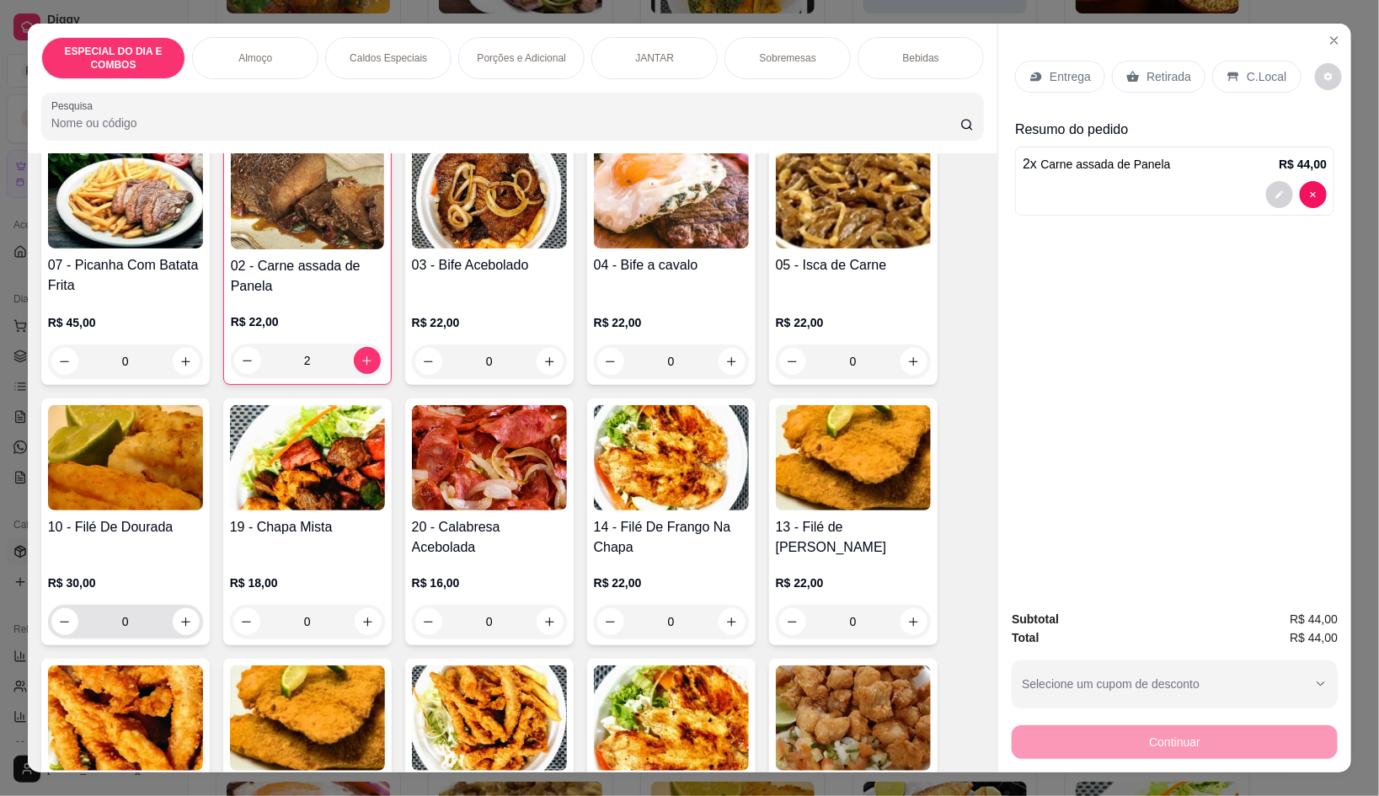
click at [179, 616] on icon "increase-product-quantity" at bounding box center [185, 622] width 13 height 13
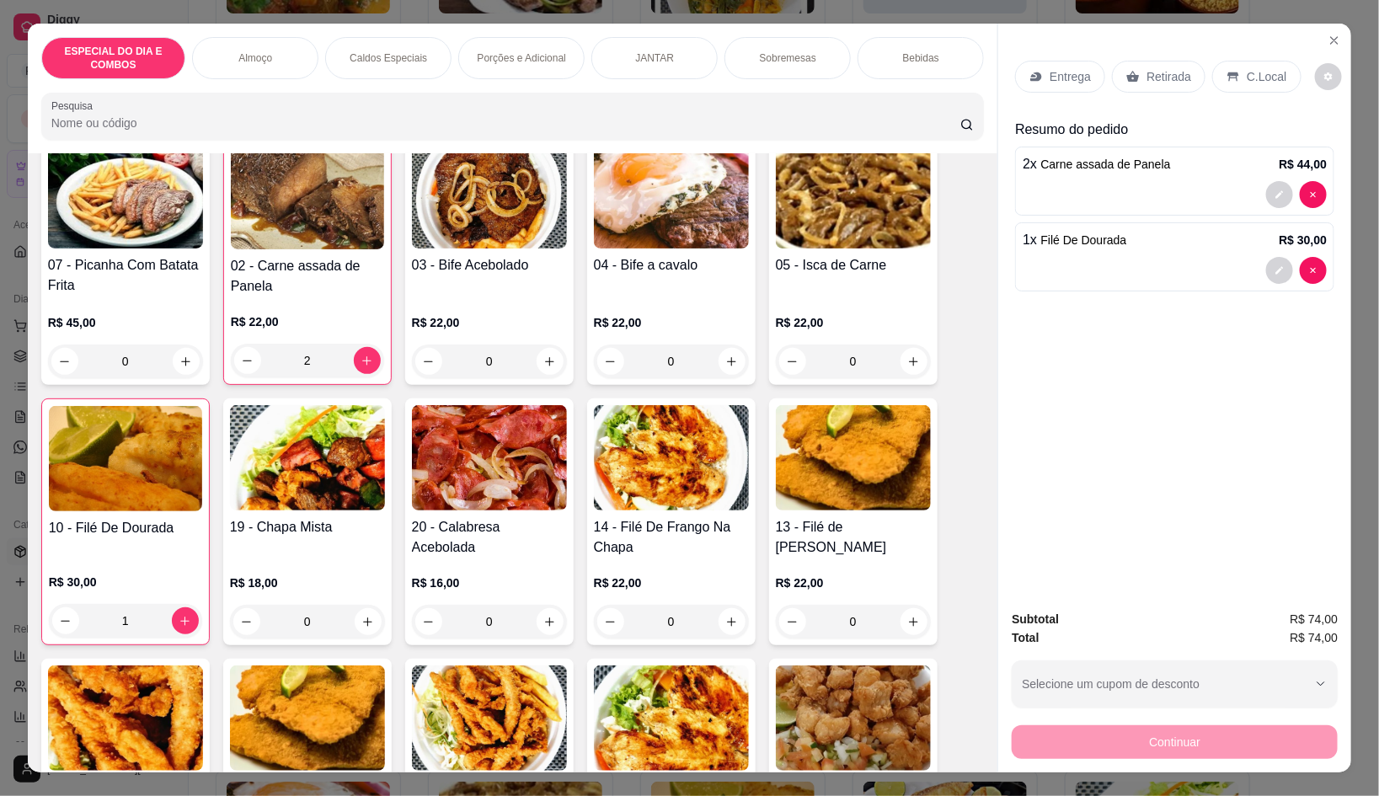
type input "1"
click at [1056, 73] on p "Entrega" at bounding box center [1070, 76] width 41 height 17
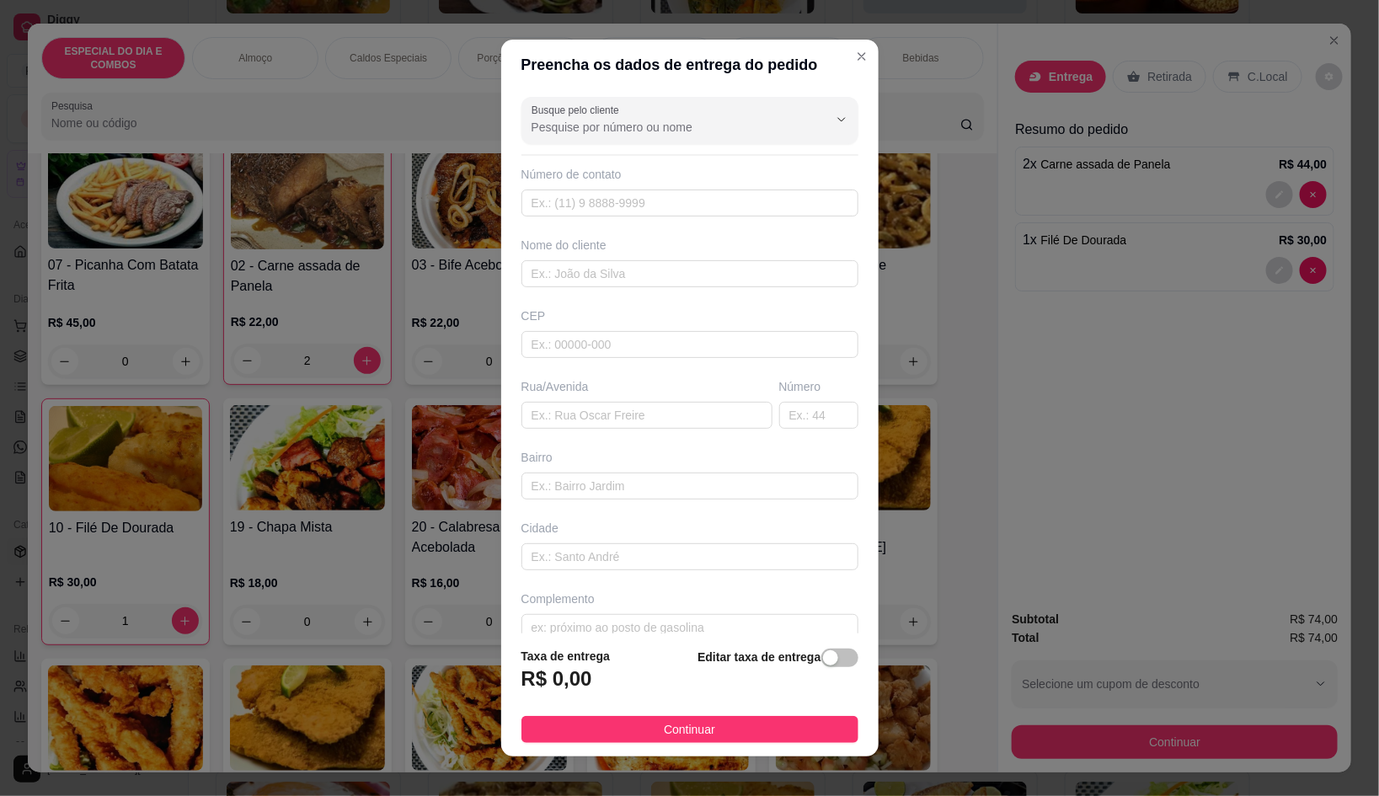
click at [685, 120] on input "Busque pelo cliente" at bounding box center [667, 127] width 270 height 17
type input "[PERSON_NAME]"
click at [631, 276] on input "text" at bounding box center [689, 273] width 337 height 27
type input "[PERSON_NAME]"
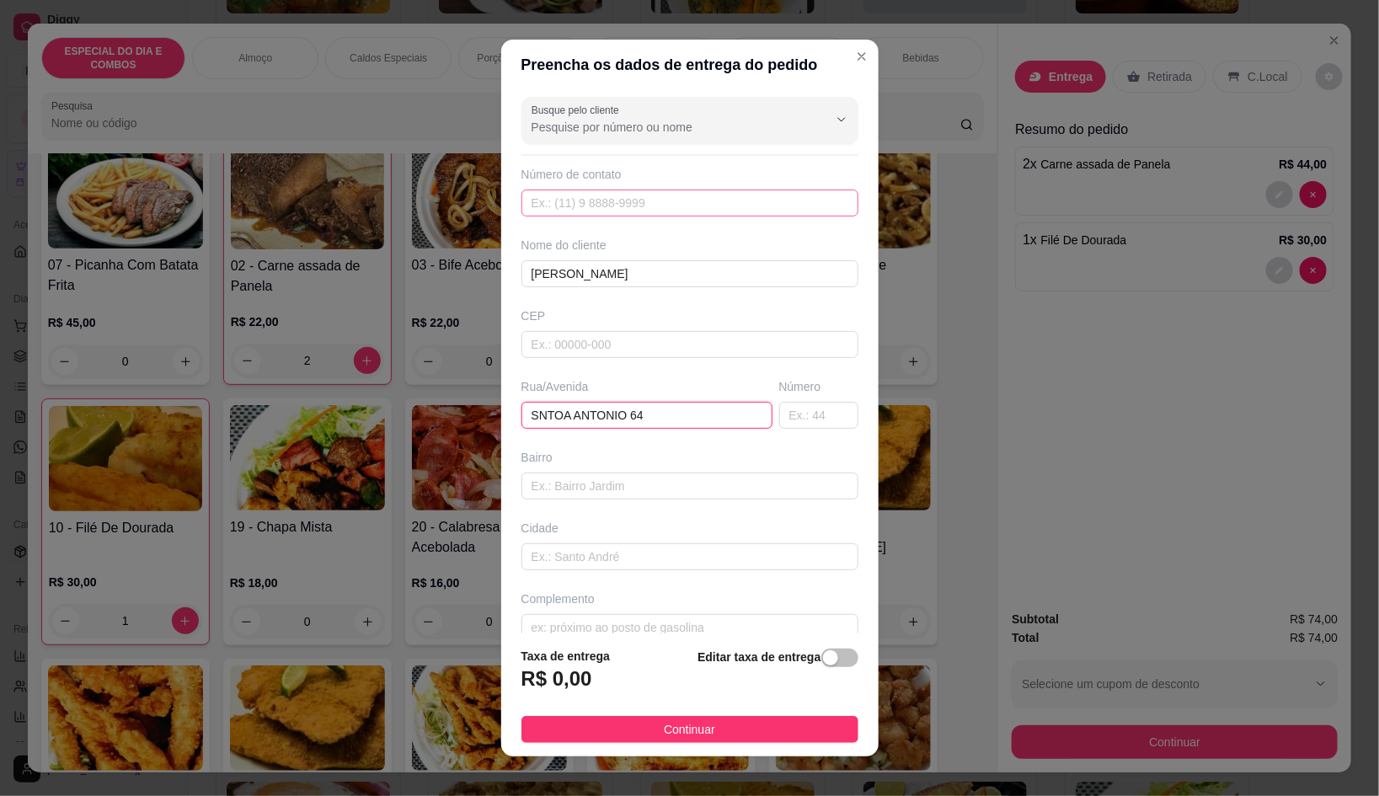
type input "SNTOA ANTONIO 64"
click at [652, 202] on input "text" at bounding box center [689, 203] width 337 height 27
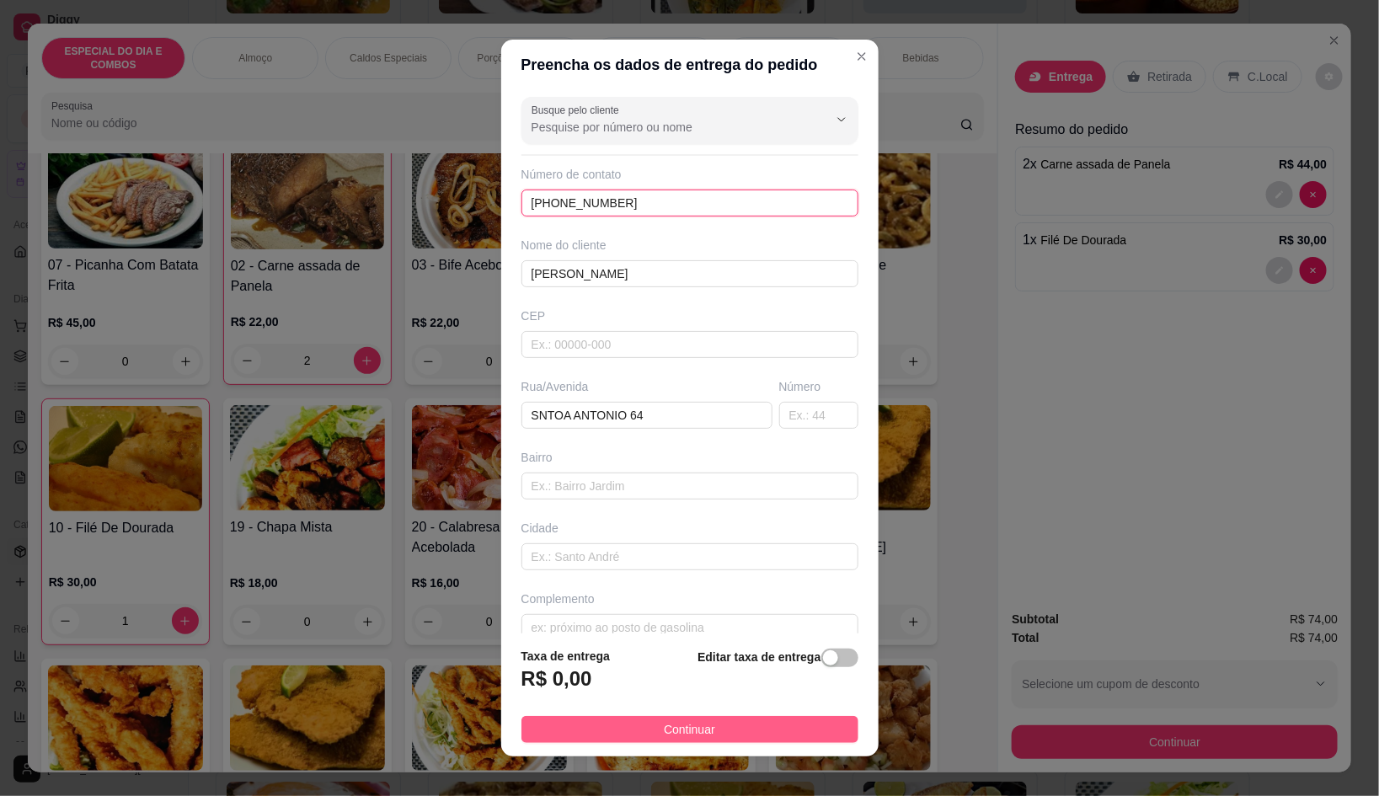
type input "[PHONE_NUMBER]"
click at [791, 740] on button "Continuar" at bounding box center [689, 729] width 337 height 27
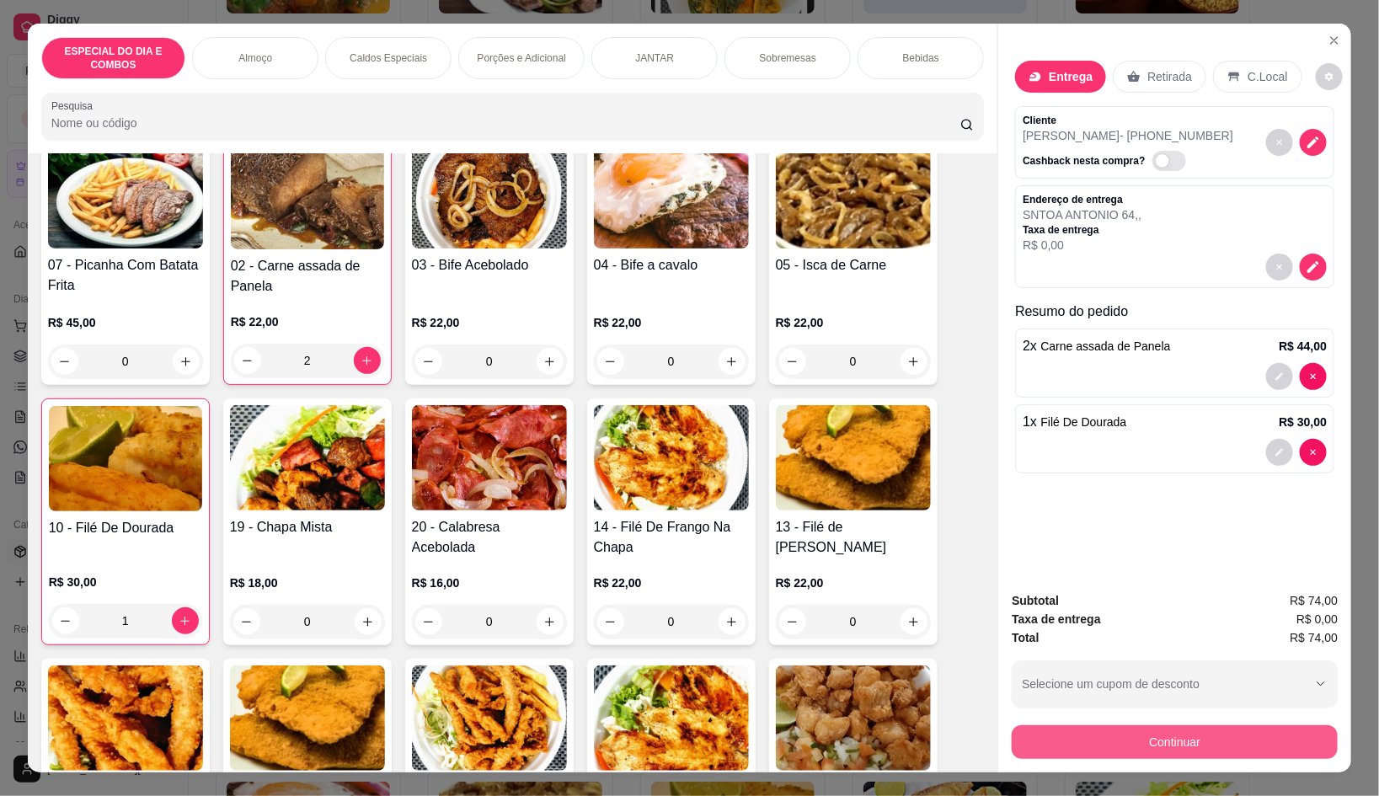
click at [1021, 725] on button "Continuar" at bounding box center [1175, 742] width 326 height 34
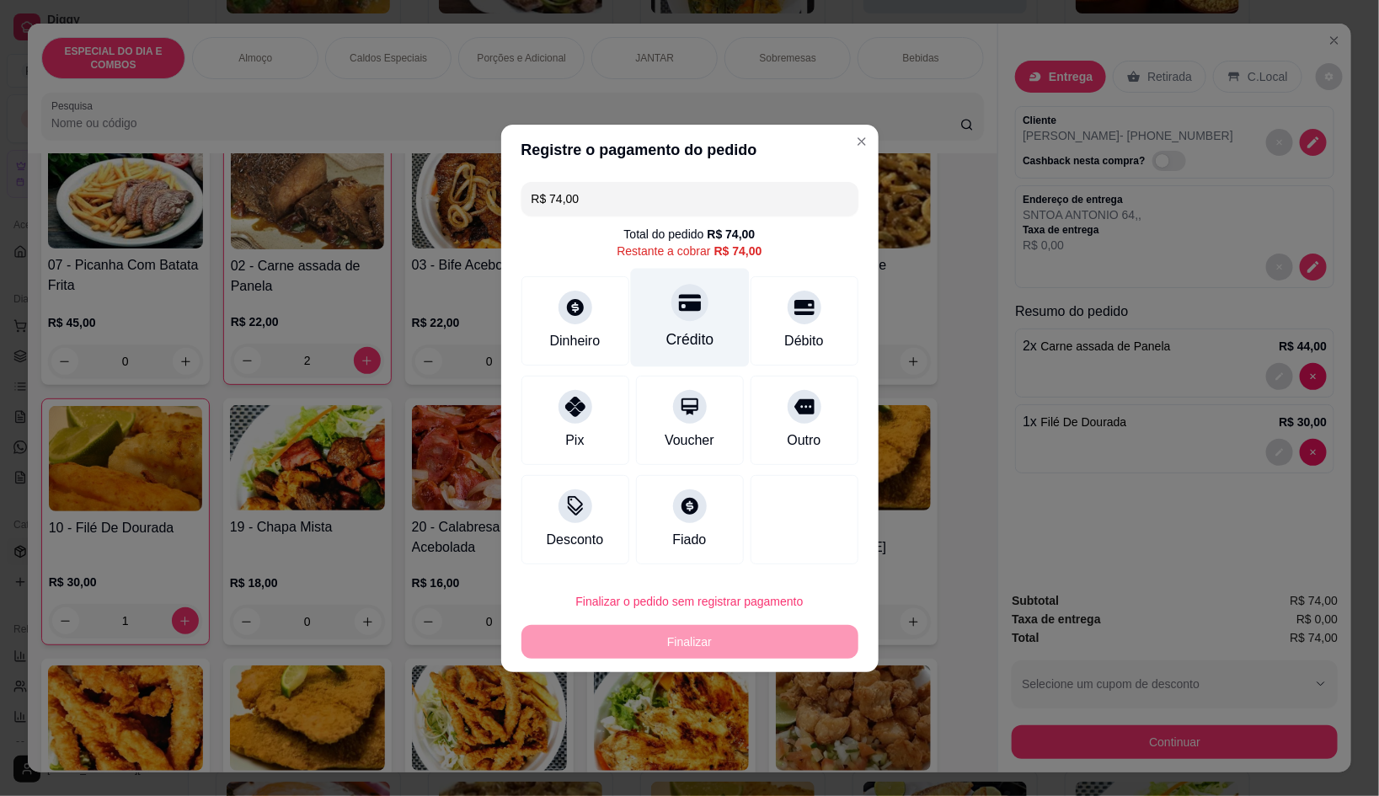
click at [678, 315] on div at bounding box center [689, 302] width 37 height 37
type input "R$ 0,00"
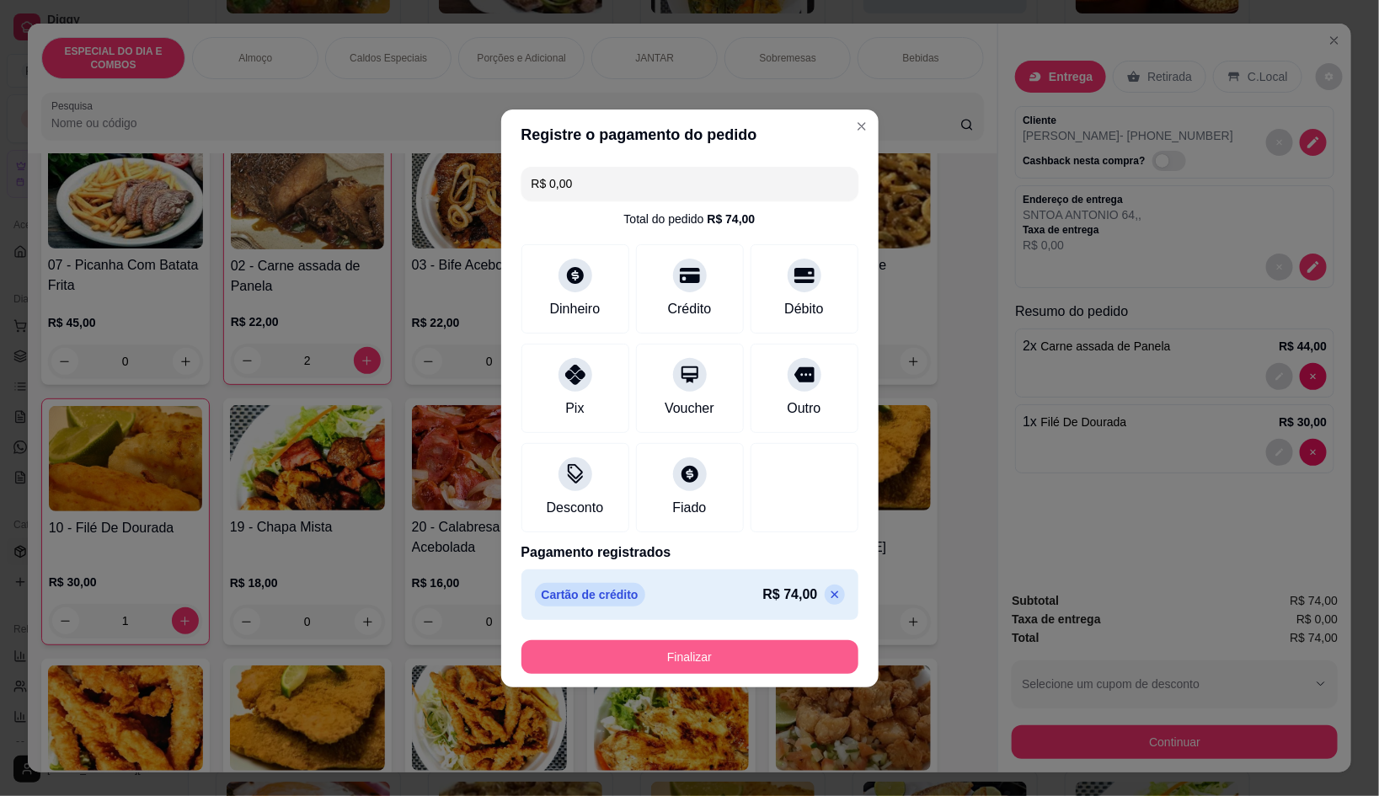
click at [769, 658] on button "Finalizar" at bounding box center [689, 657] width 337 height 34
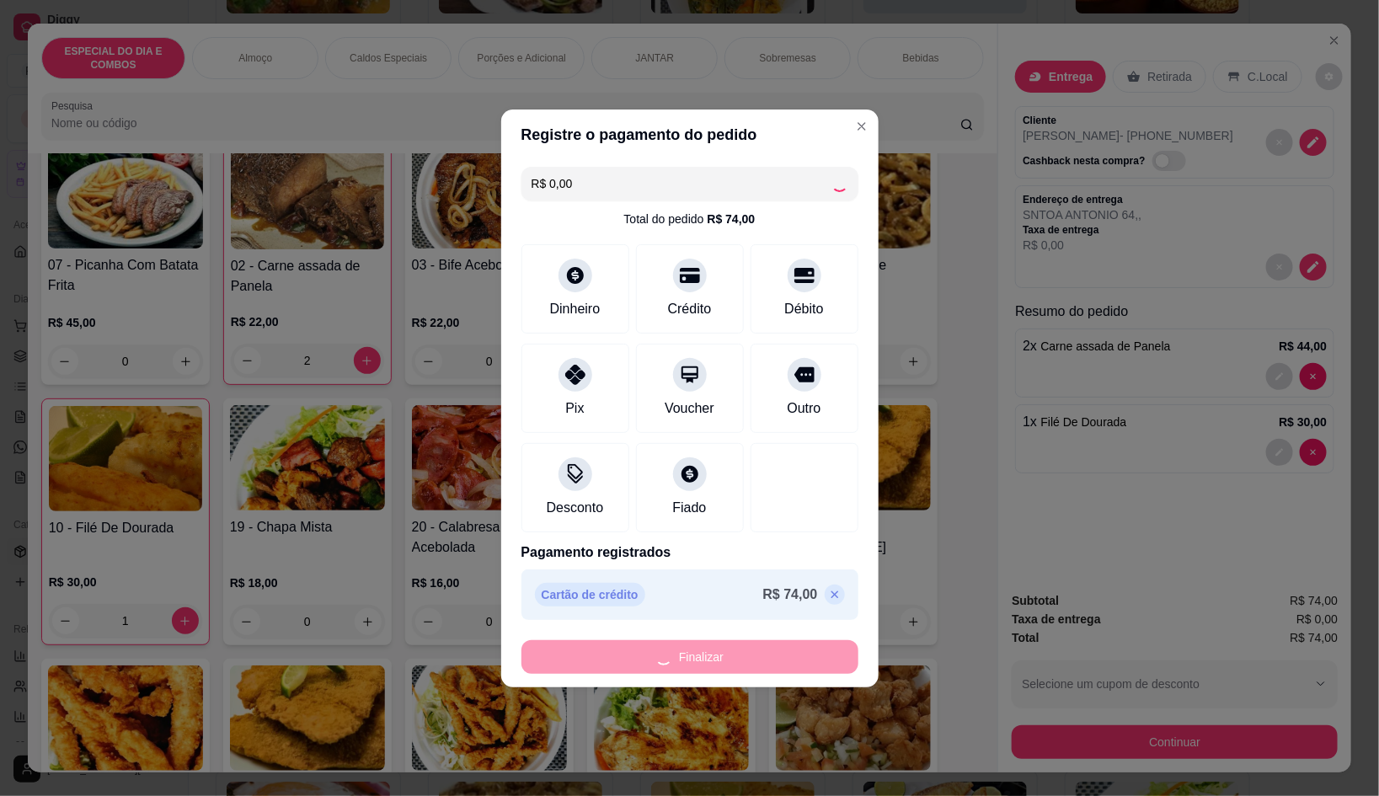
type input "0"
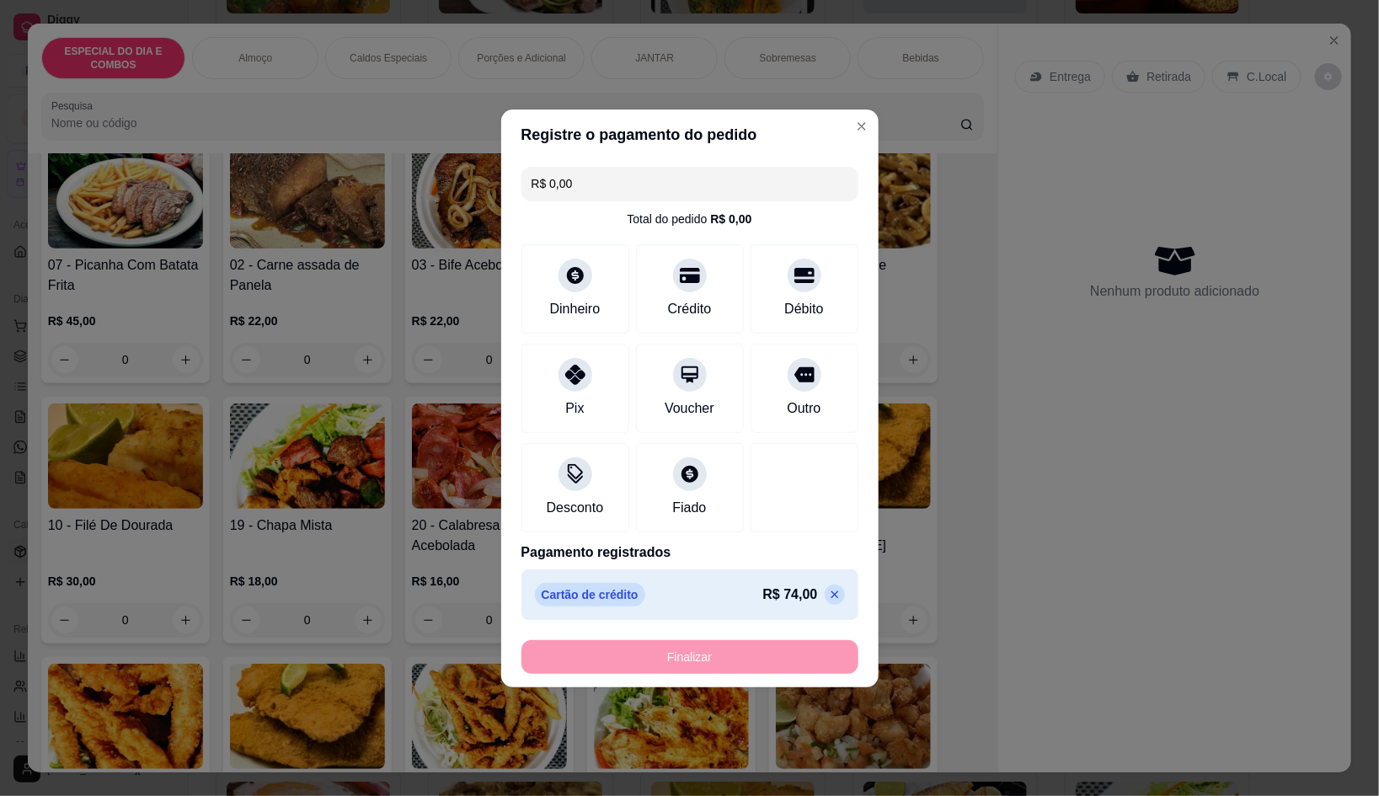
type input "-R$ 74,00"
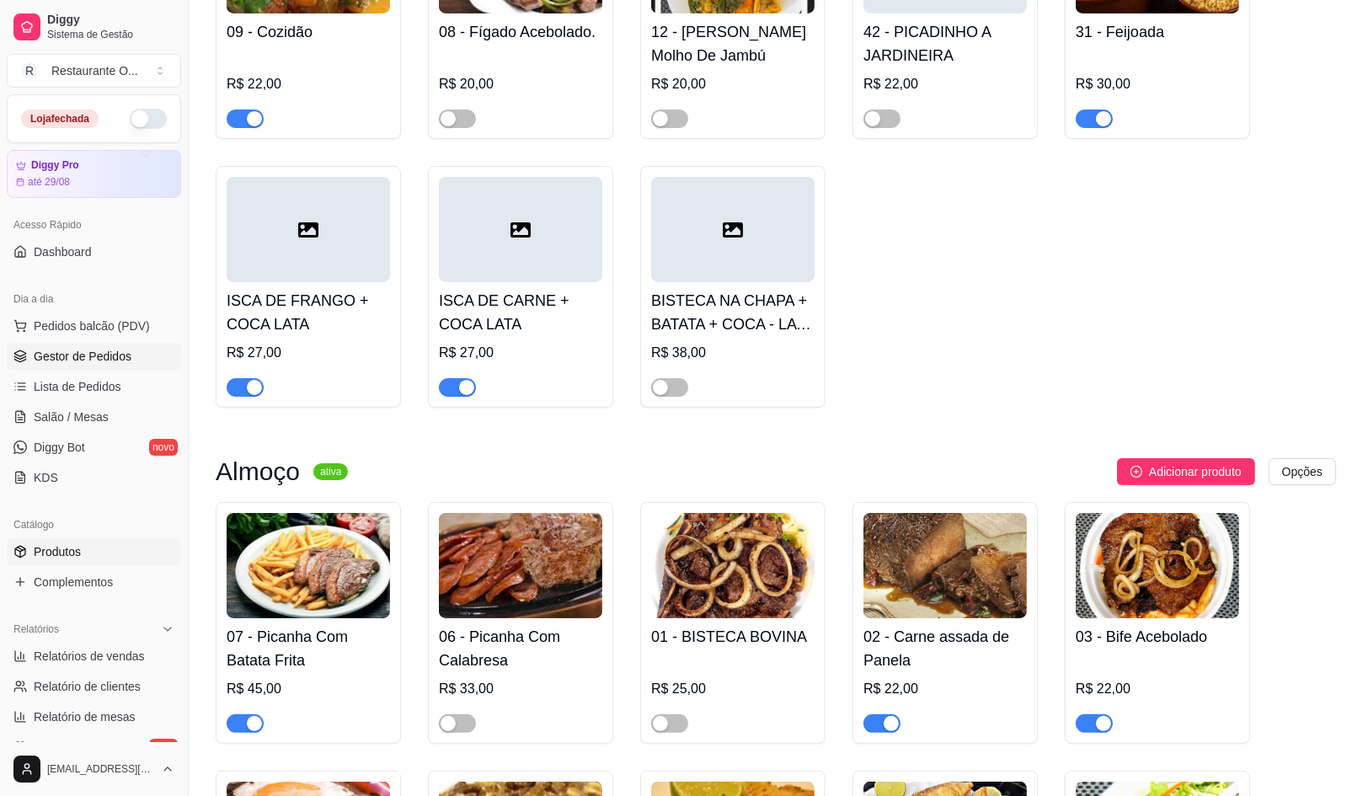
click at [29, 361] on link "Gestor de Pedidos" at bounding box center [94, 356] width 174 height 27
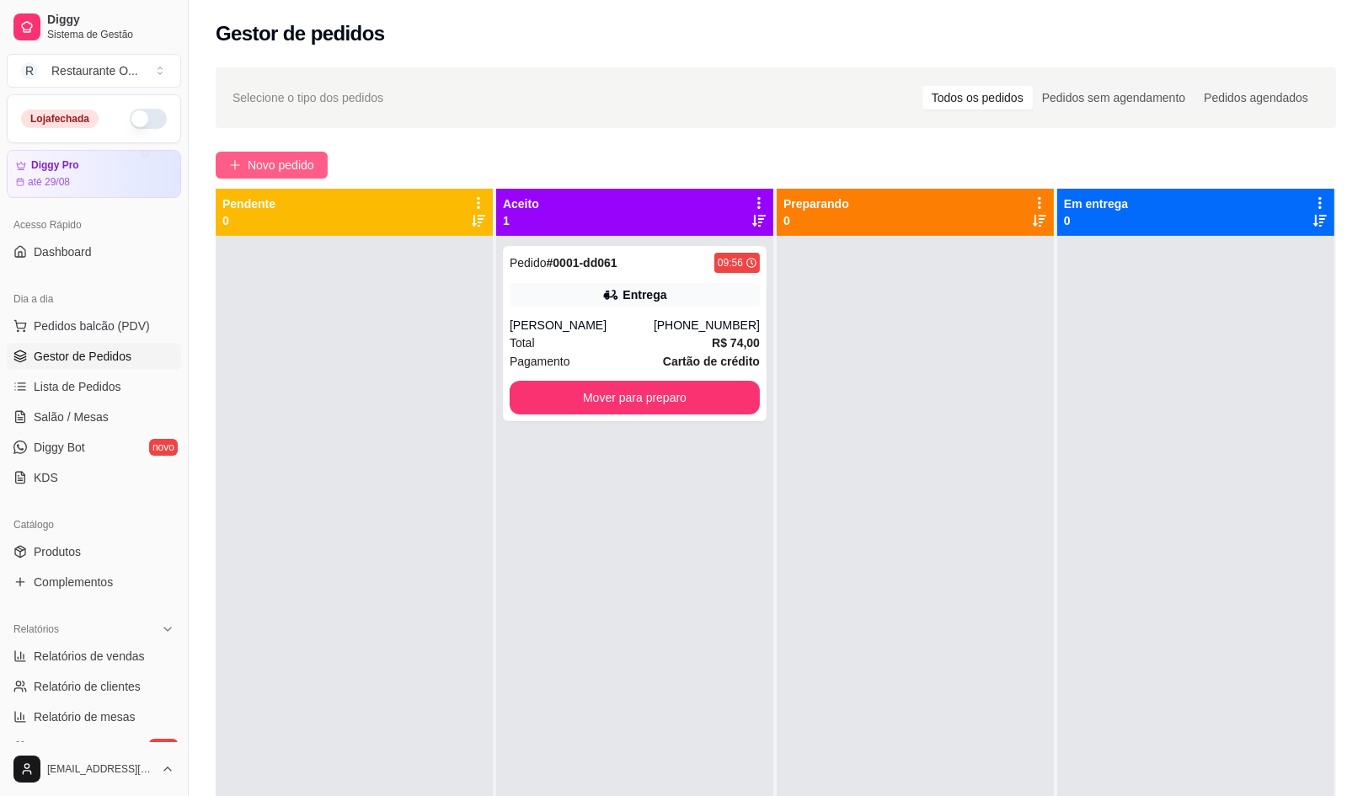
click at [258, 158] on span "Novo pedido" at bounding box center [281, 165] width 67 height 19
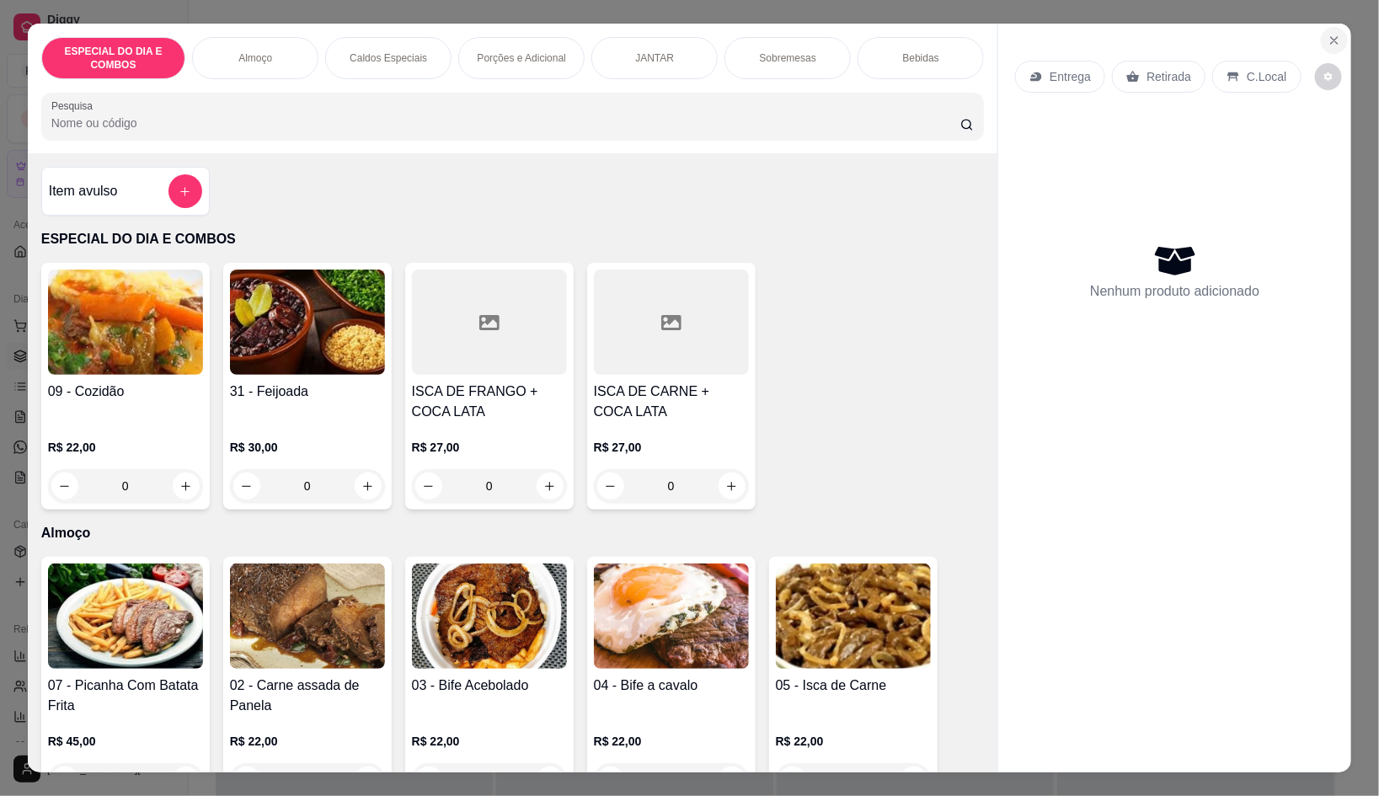
click at [1328, 27] on button "Close" at bounding box center [1334, 40] width 27 height 27
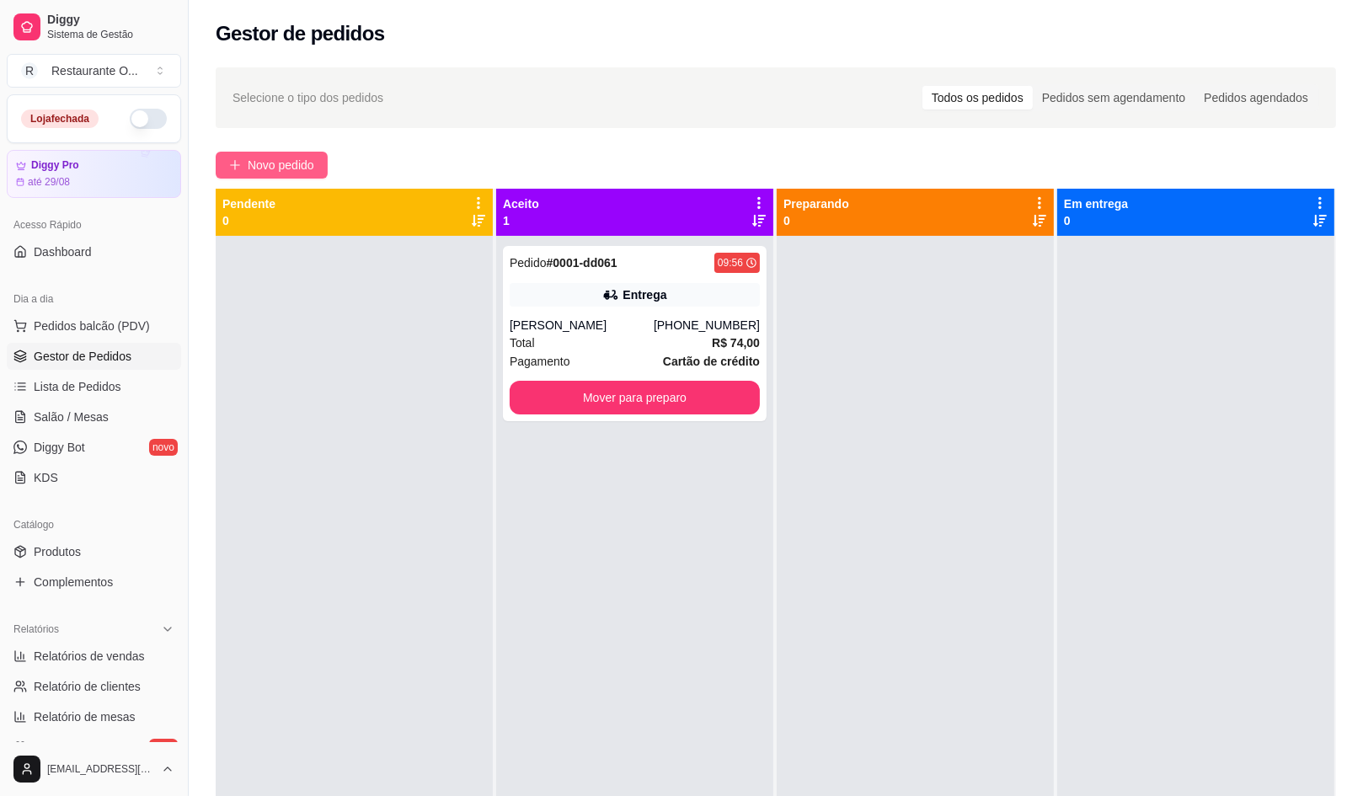
click at [284, 159] on span "Novo pedido" at bounding box center [281, 165] width 67 height 19
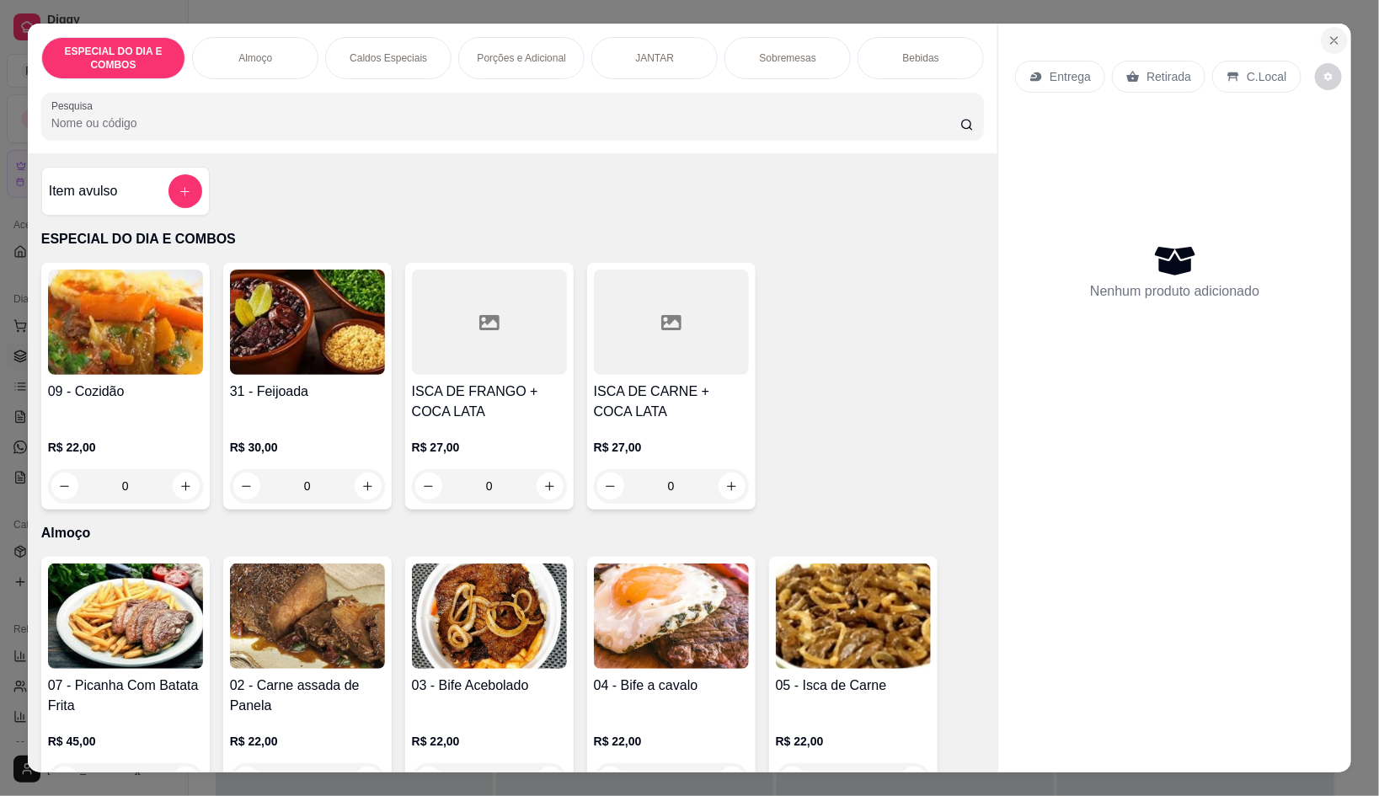
click at [1321, 41] on button "Close" at bounding box center [1334, 40] width 27 height 27
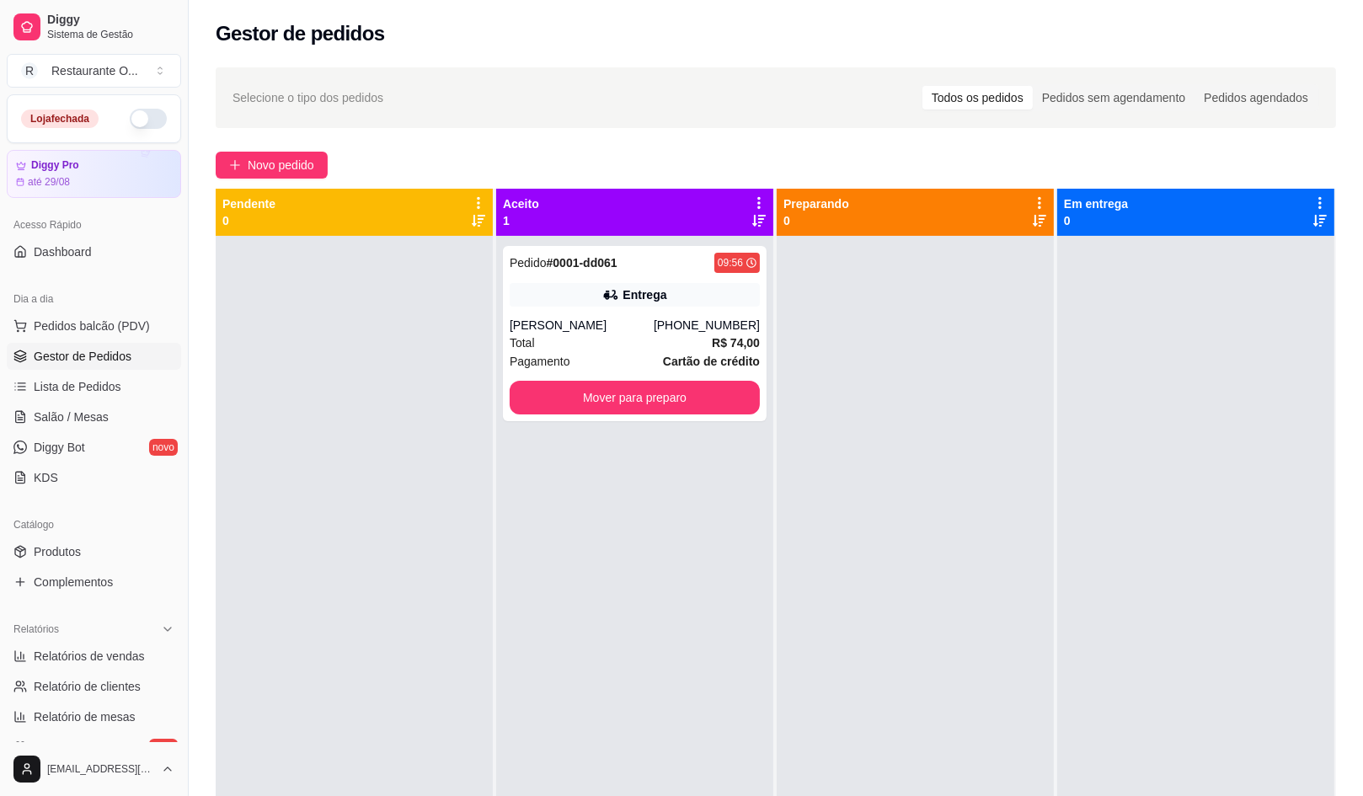
click at [149, 124] on div "Loja fechada" at bounding box center [94, 119] width 146 height 20
click at [142, 124] on button "button" at bounding box center [148, 119] width 37 height 20
click at [248, 156] on span "Novo pedido" at bounding box center [281, 165] width 67 height 19
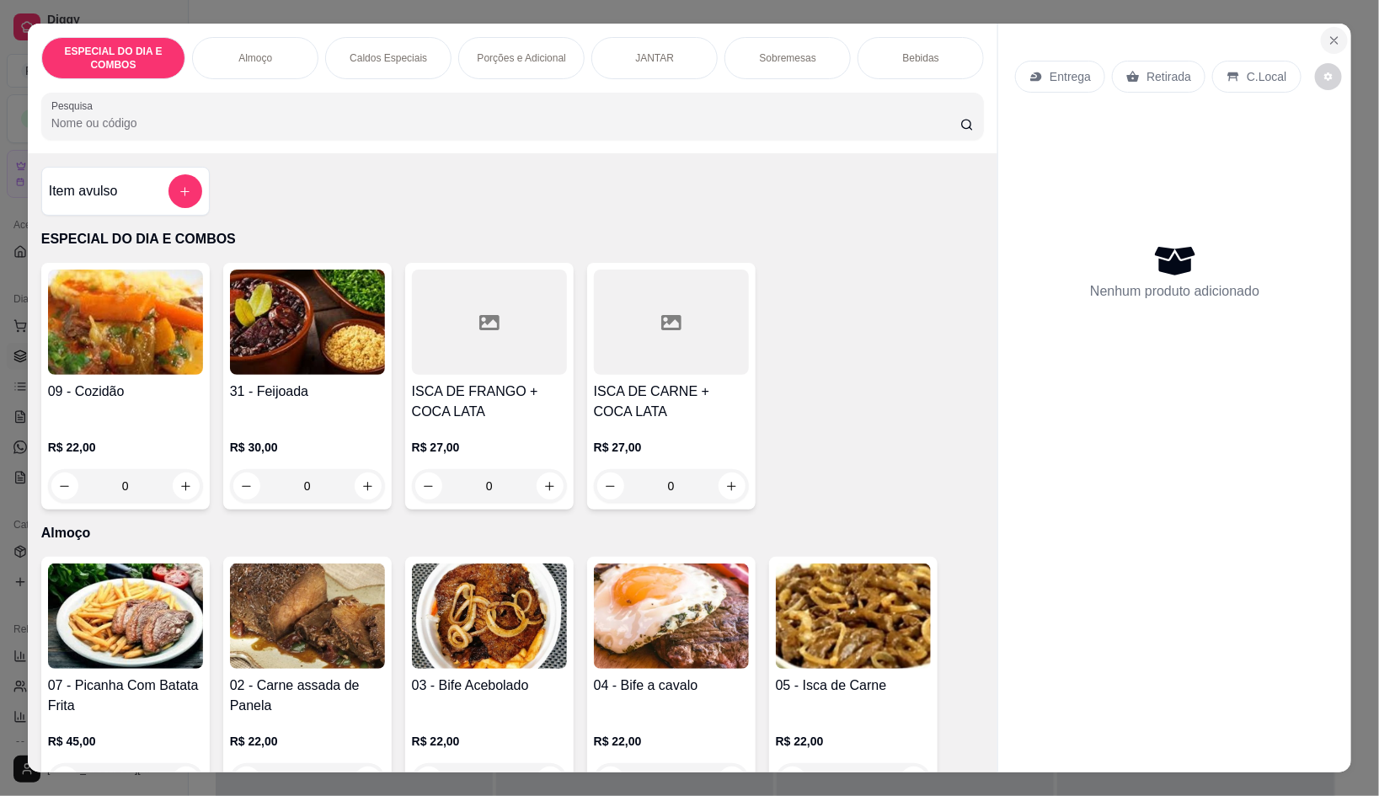
click at [1321, 41] on button "Close" at bounding box center [1334, 40] width 27 height 27
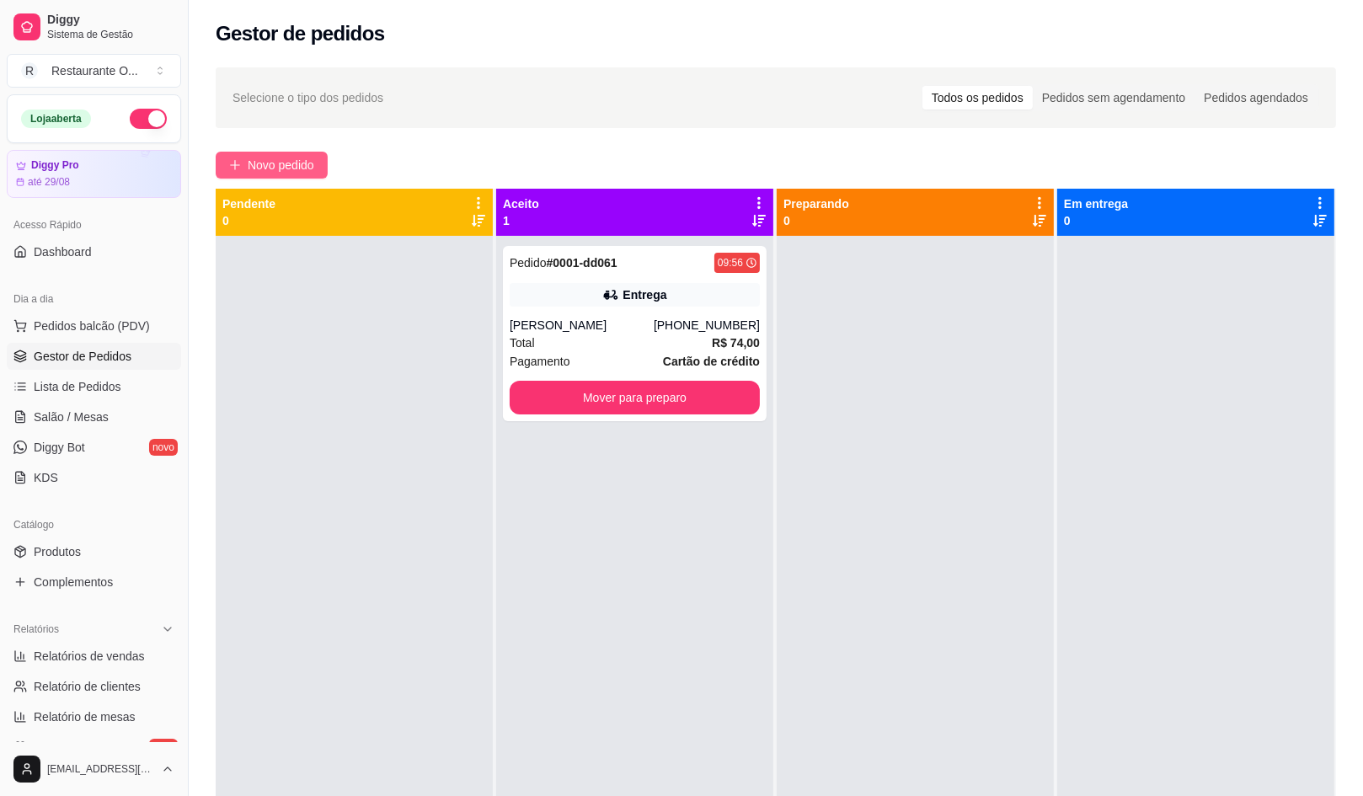
click at [271, 158] on span "Novo pedido" at bounding box center [281, 165] width 67 height 19
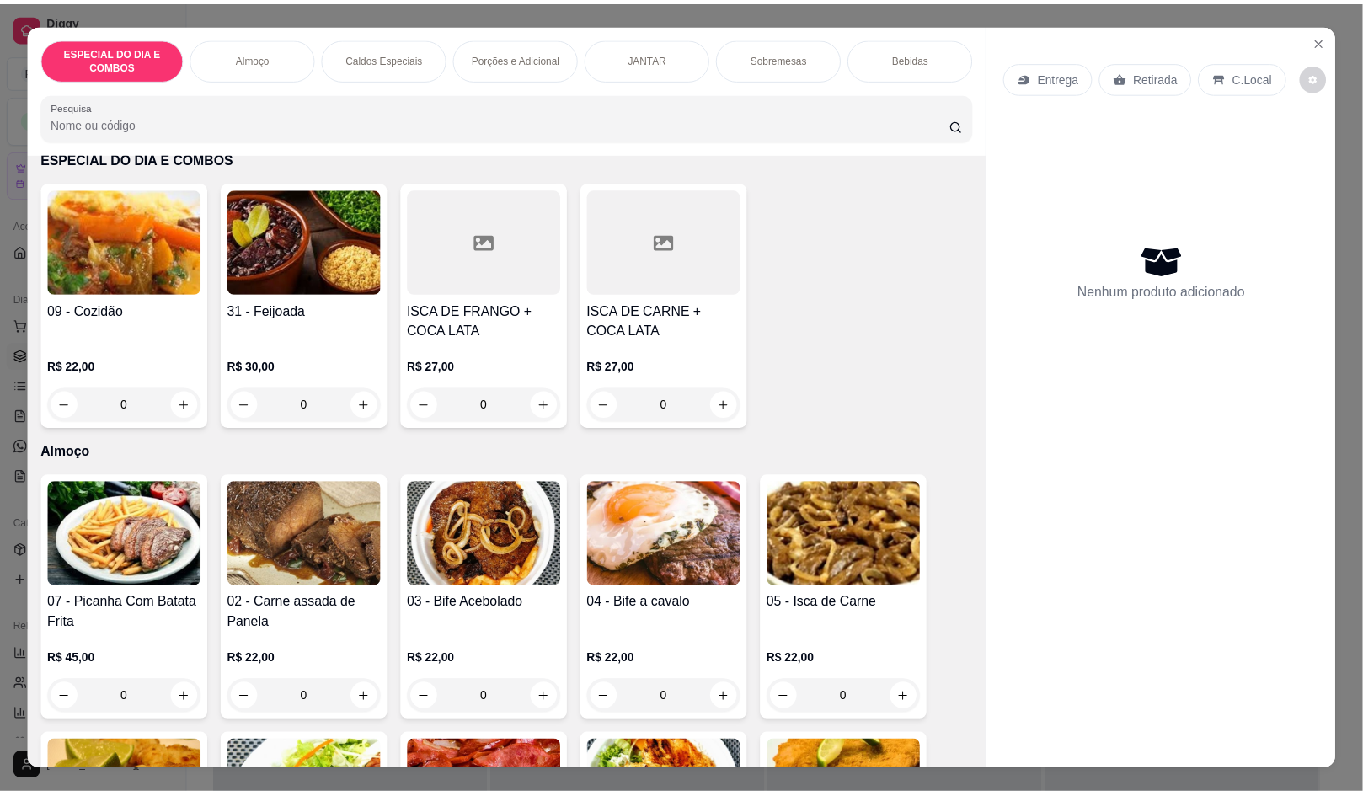
scroll to position [104, 0]
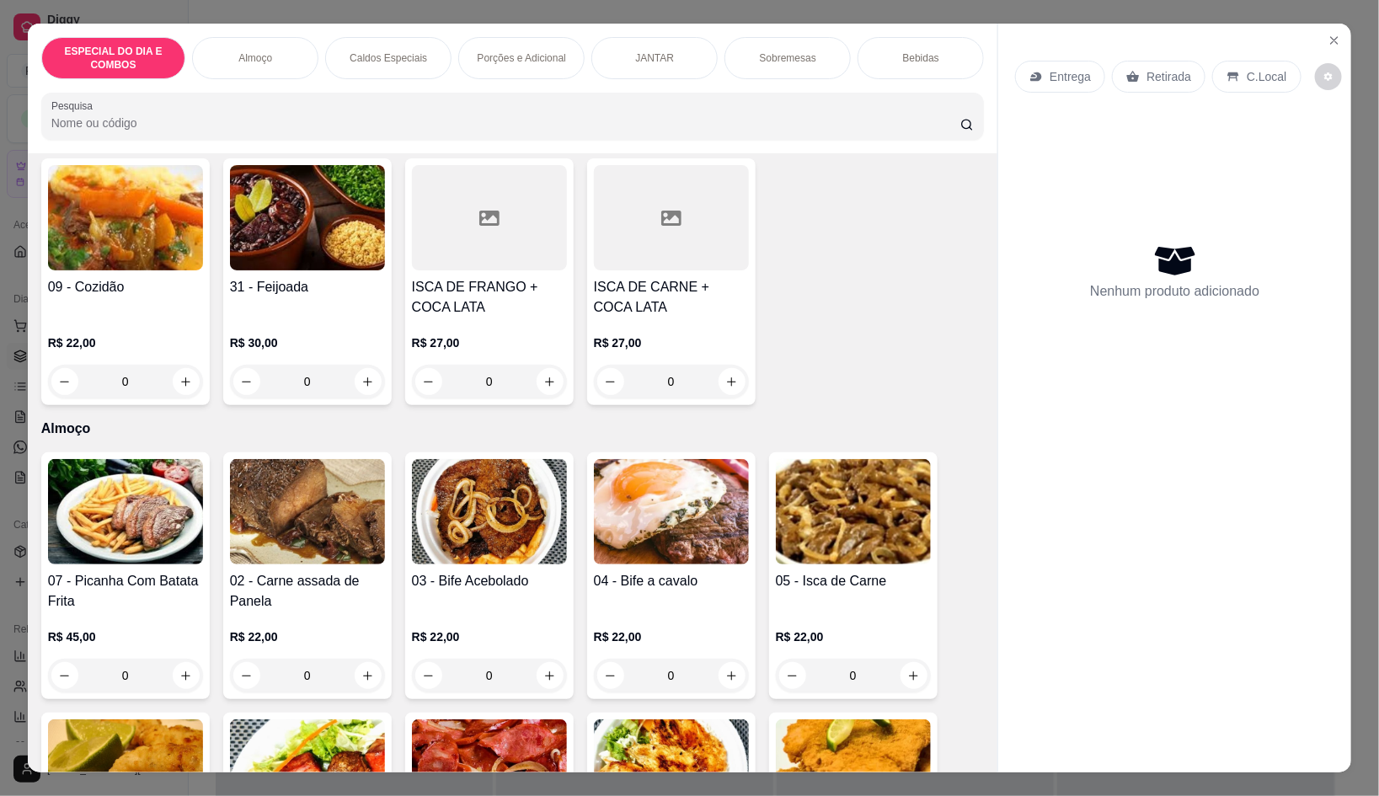
click at [199, 371] on div "09 - Cozidão R$ 22,00 0" at bounding box center [125, 281] width 168 height 247
click at [179, 376] on icon "increase-product-quantity" at bounding box center [185, 382] width 13 height 13
type input "1"
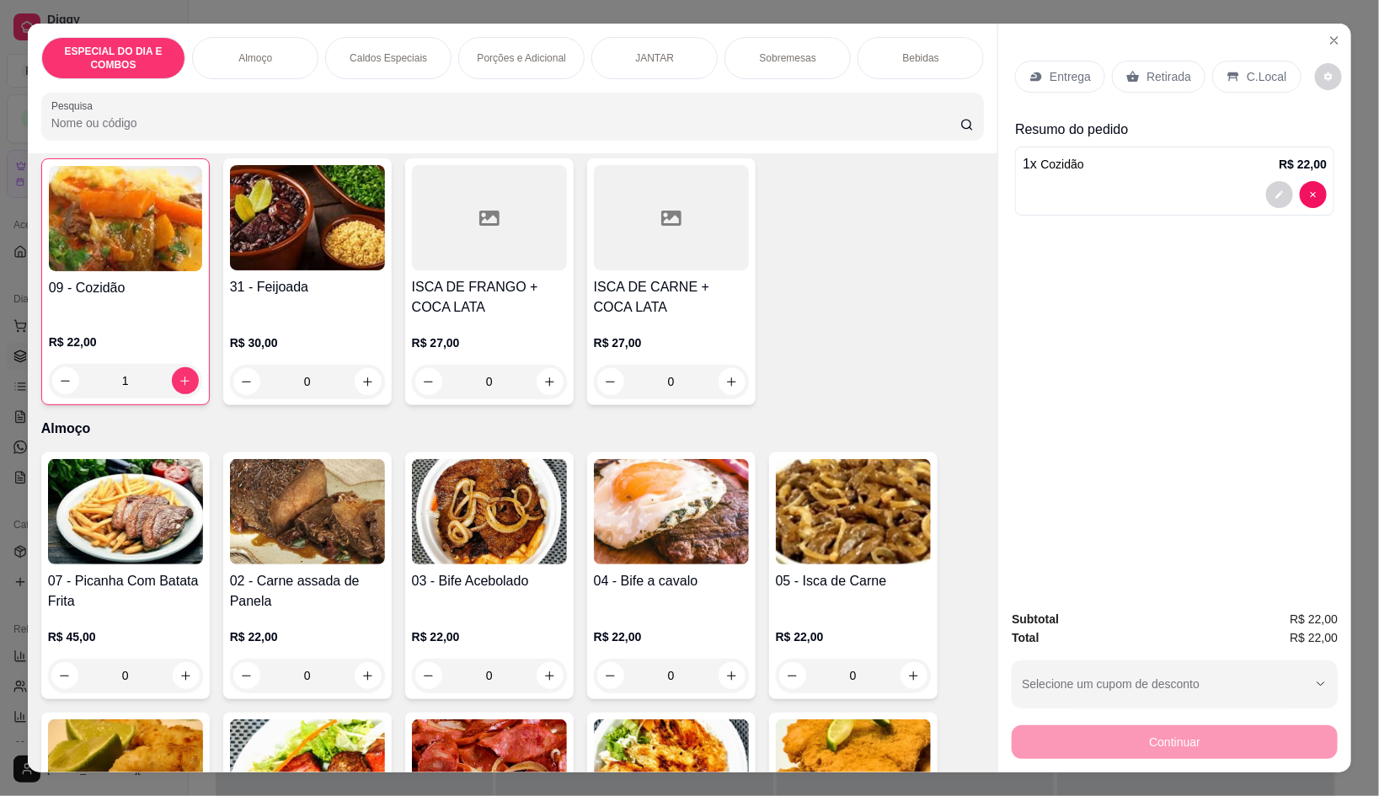
click at [1030, 82] on div "Entrega" at bounding box center [1060, 77] width 90 height 32
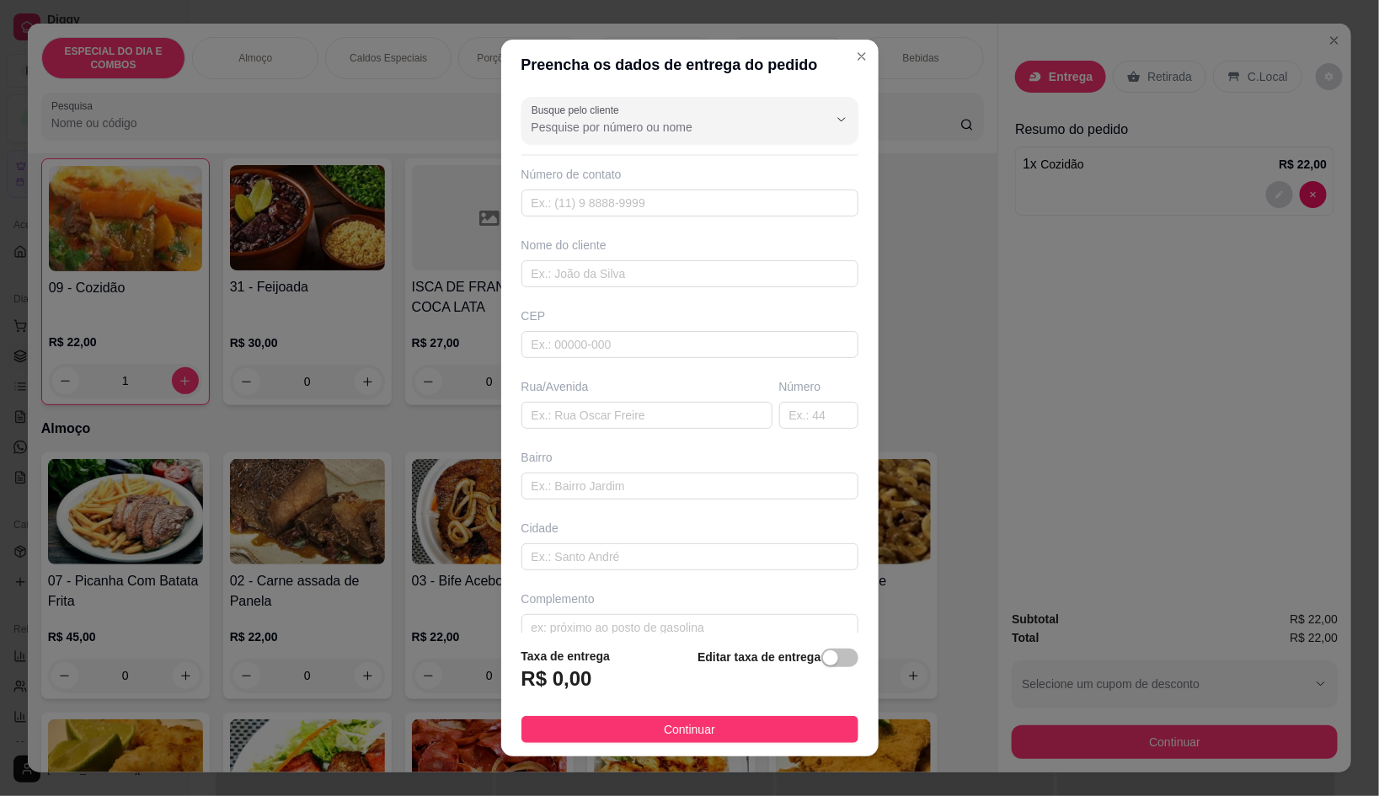
click at [558, 246] on div "Nome do cliente" at bounding box center [689, 245] width 337 height 17
click at [562, 263] on input "text" at bounding box center [689, 273] width 337 height 27
type input "[PERSON_NAME]"
click at [588, 403] on input "INFINITY - CBS" at bounding box center [646, 415] width 251 height 27
click at [574, 422] on input "INFINITY - GBS" at bounding box center [646, 415] width 251 height 27
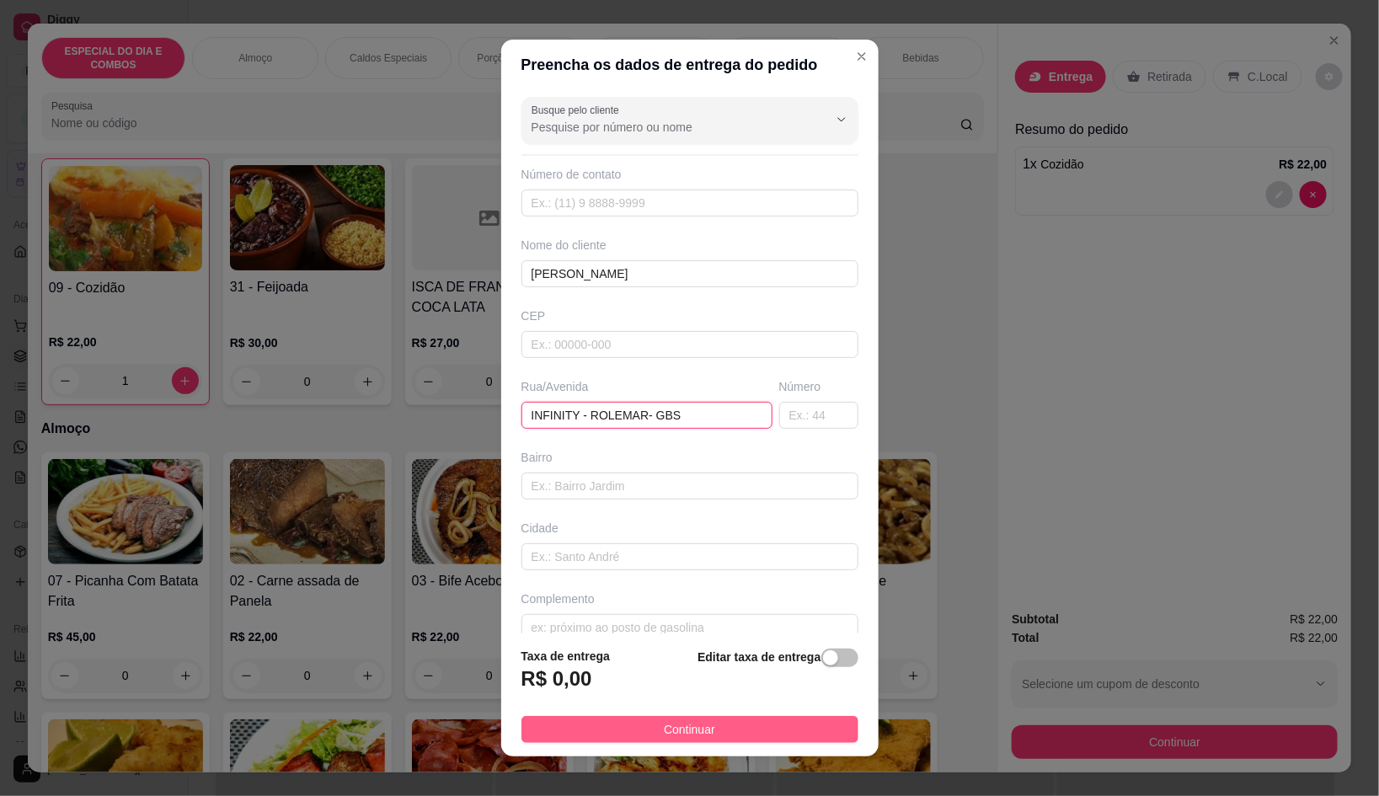
type input "INFINITY - ROLEMAR- GBS"
click at [757, 723] on button "Continuar" at bounding box center [689, 729] width 337 height 27
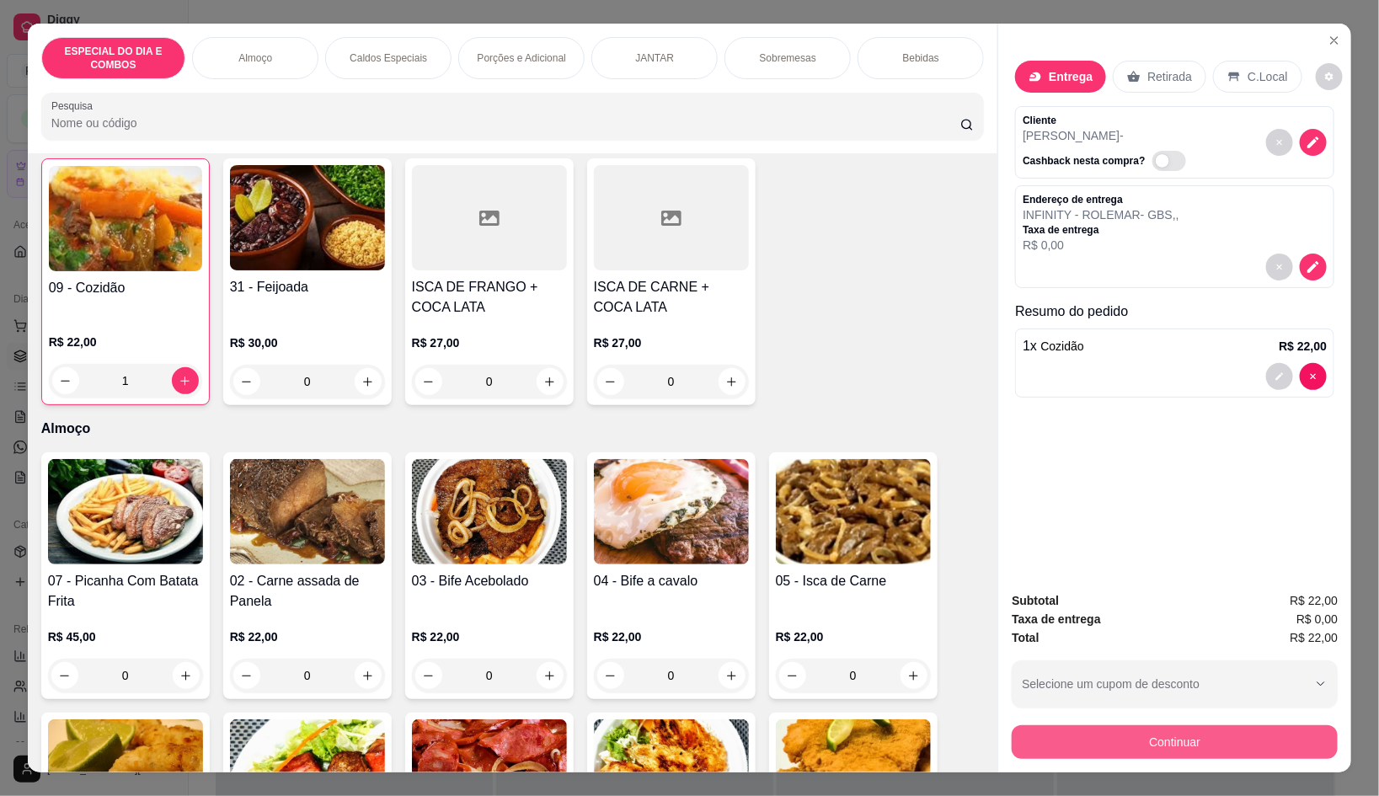
click at [1026, 733] on button "Continuar" at bounding box center [1175, 742] width 326 height 34
click at [587, 449] on div "Pix" at bounding box center [575, 416] width 119 height 99
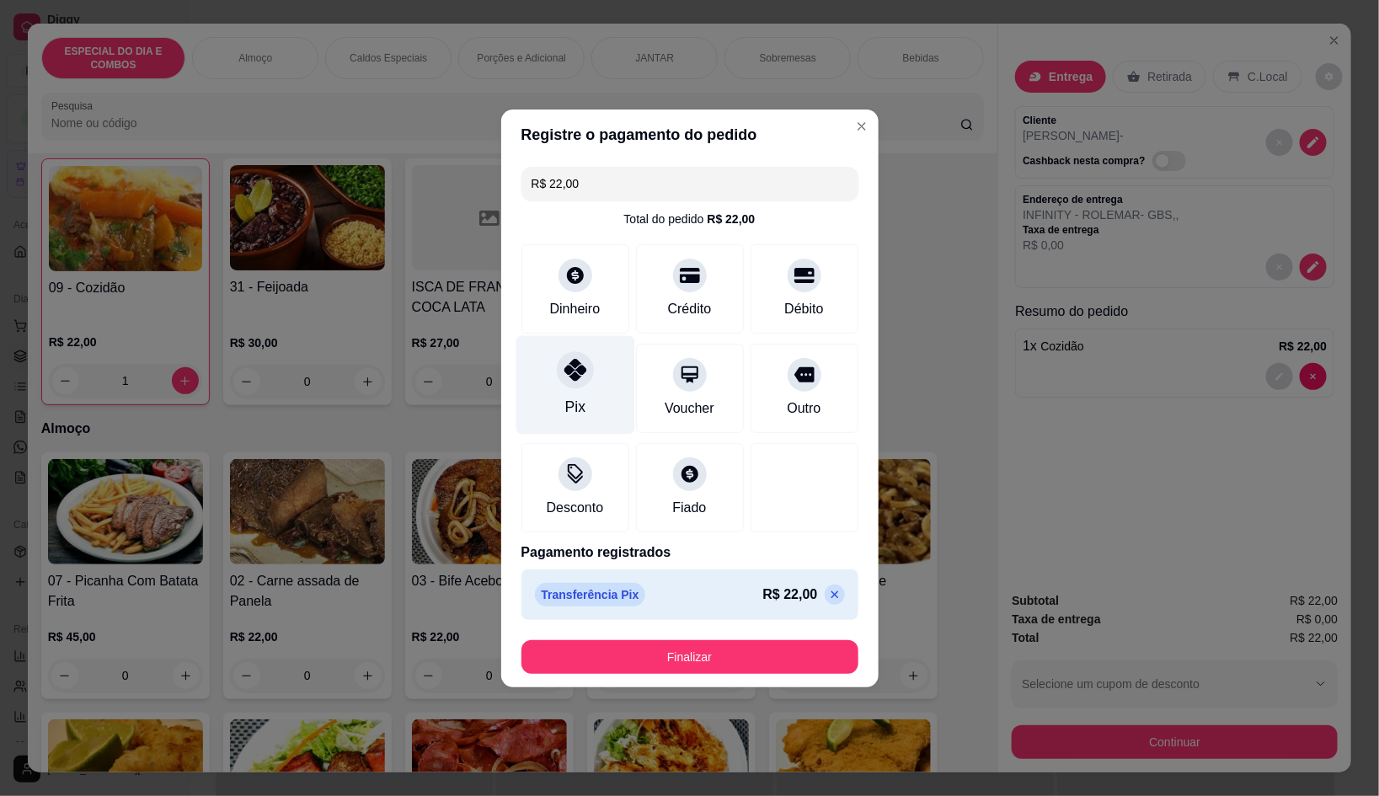
type input "R$ 0,00"
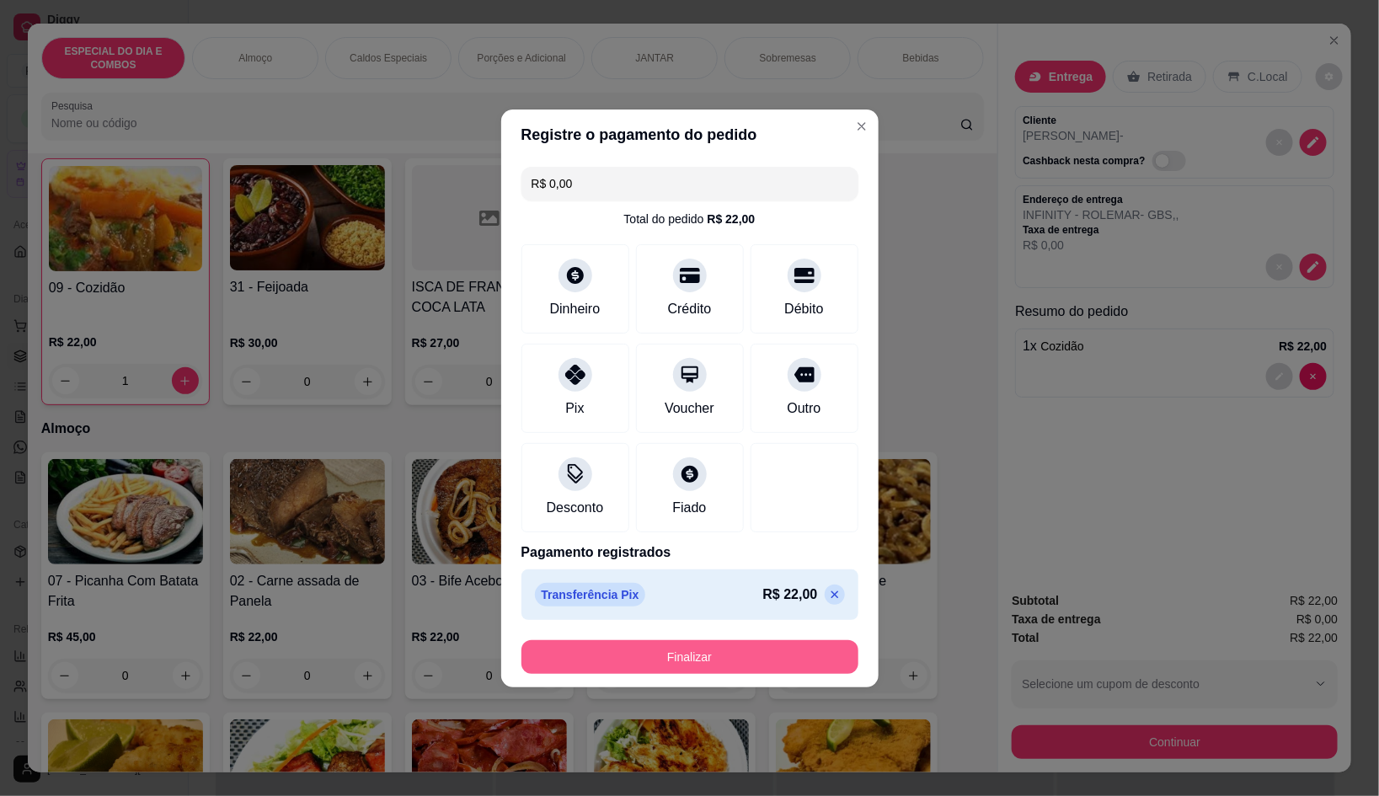
click at [694, 660] on button "Finalizar" at bounding box center [689, 657] width 337 height 34
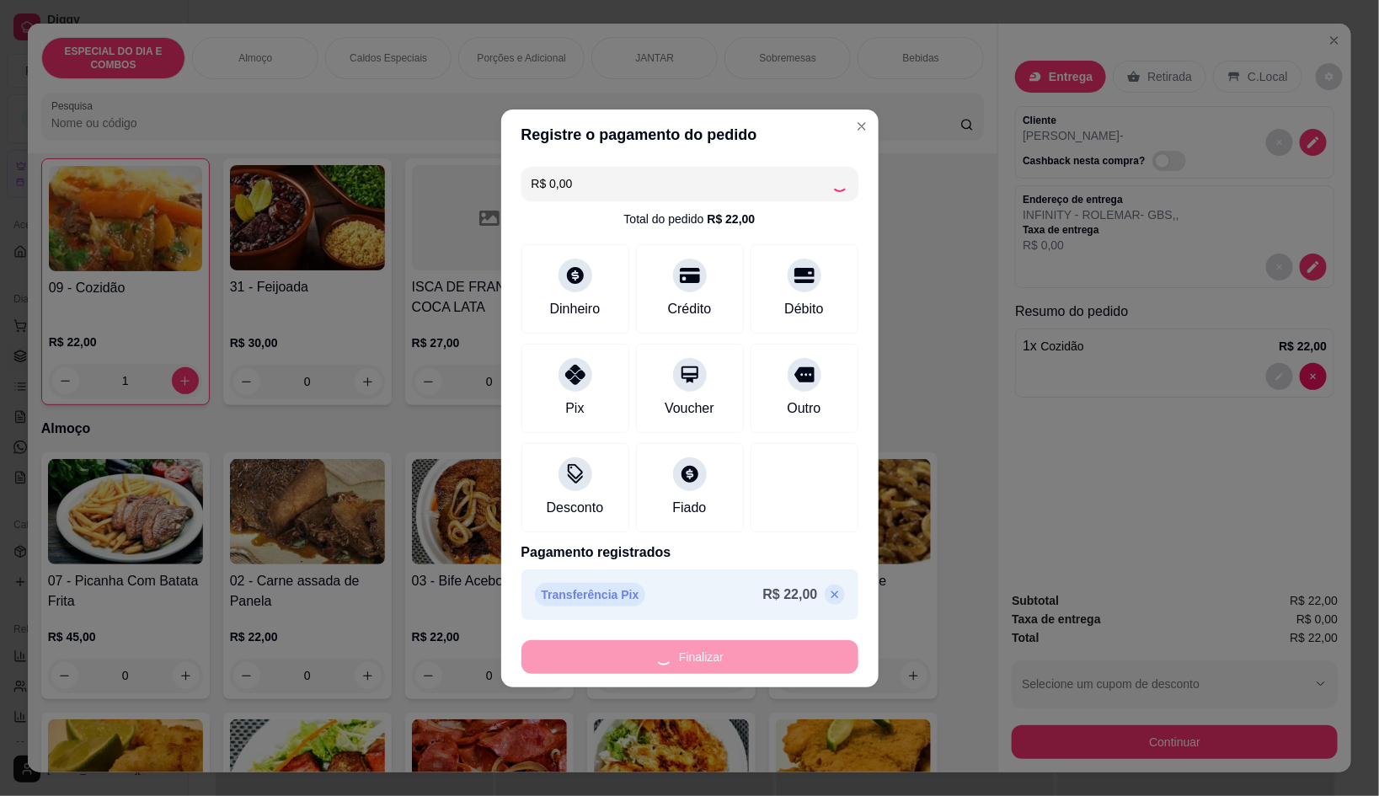
type input "0"
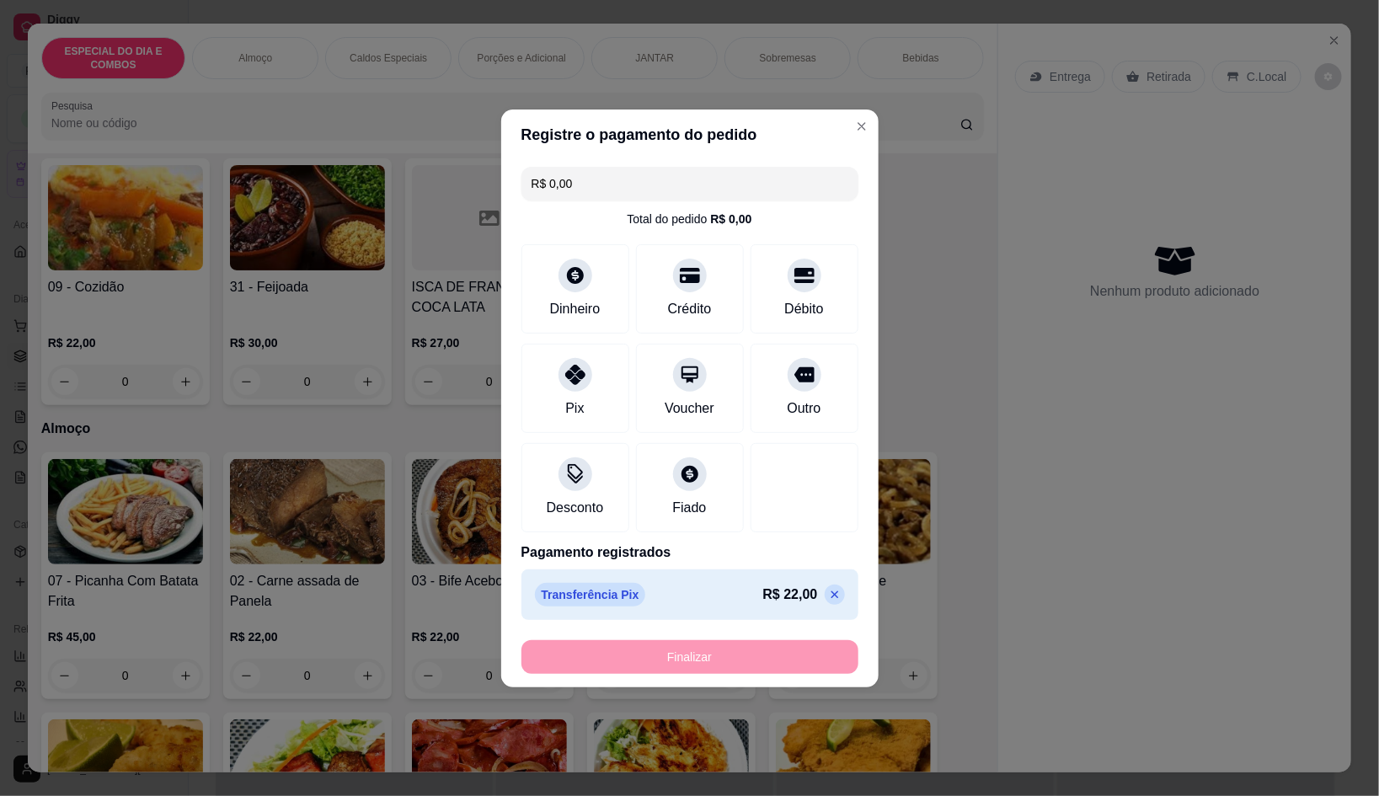
type input "-R$ 22,00"
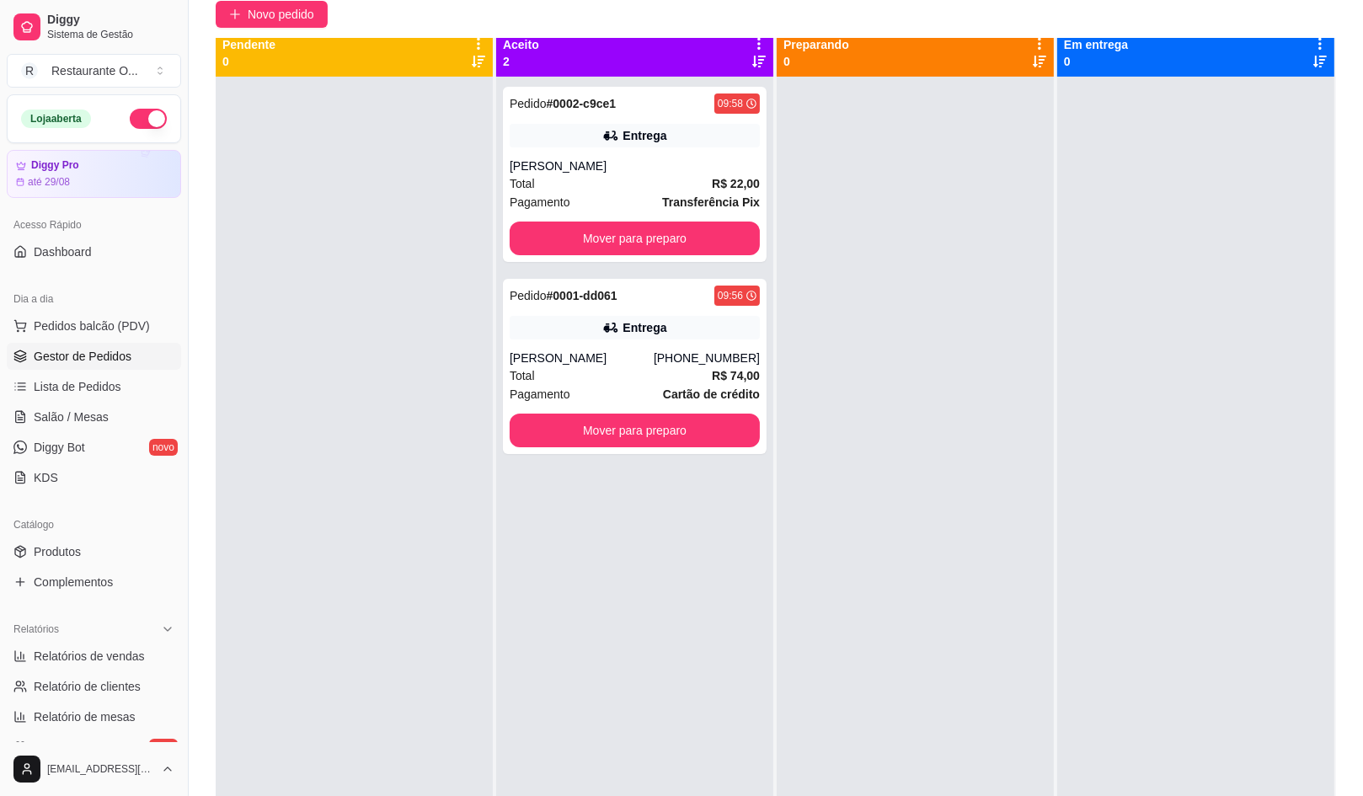
scroll to position [46, 0]
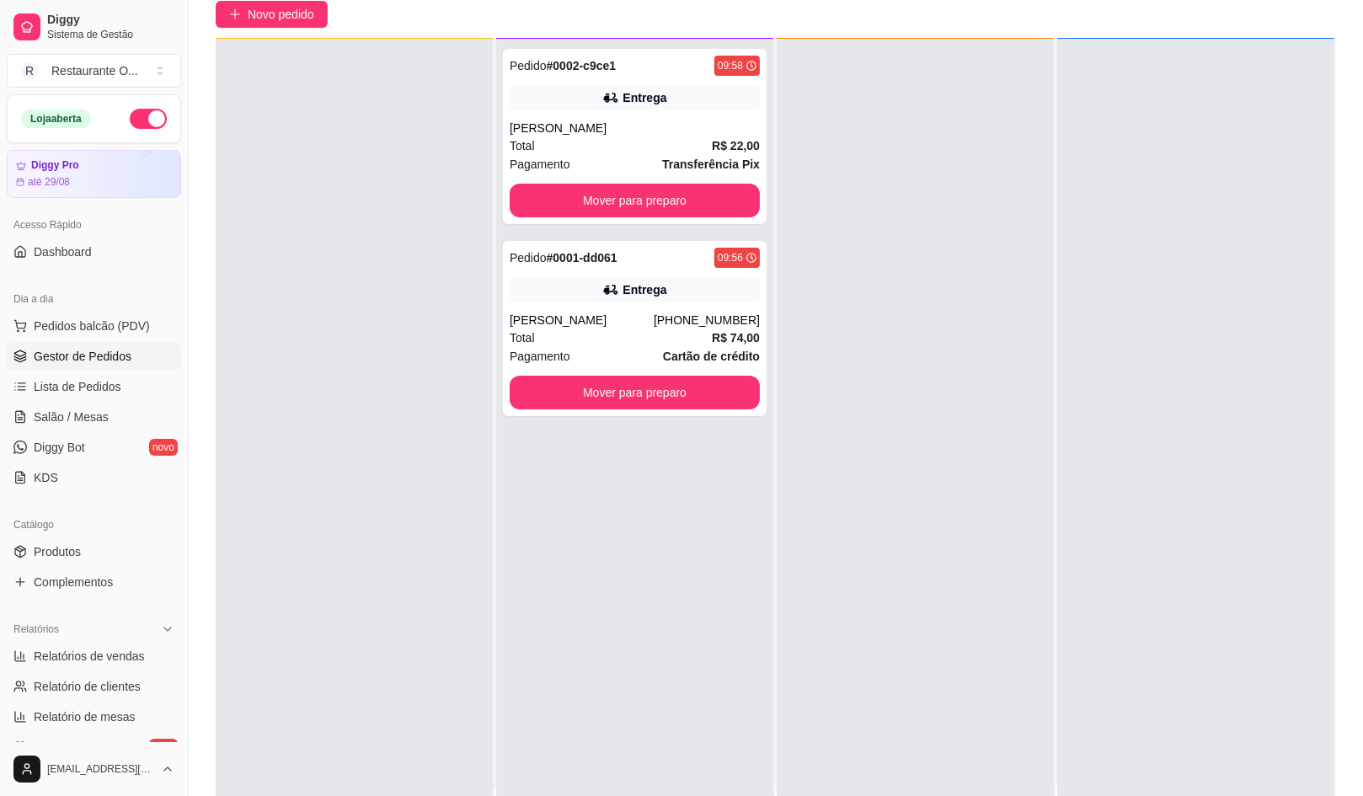
click at [1252, 654] on div at bounding box center [1195, 437] width 277 height 796
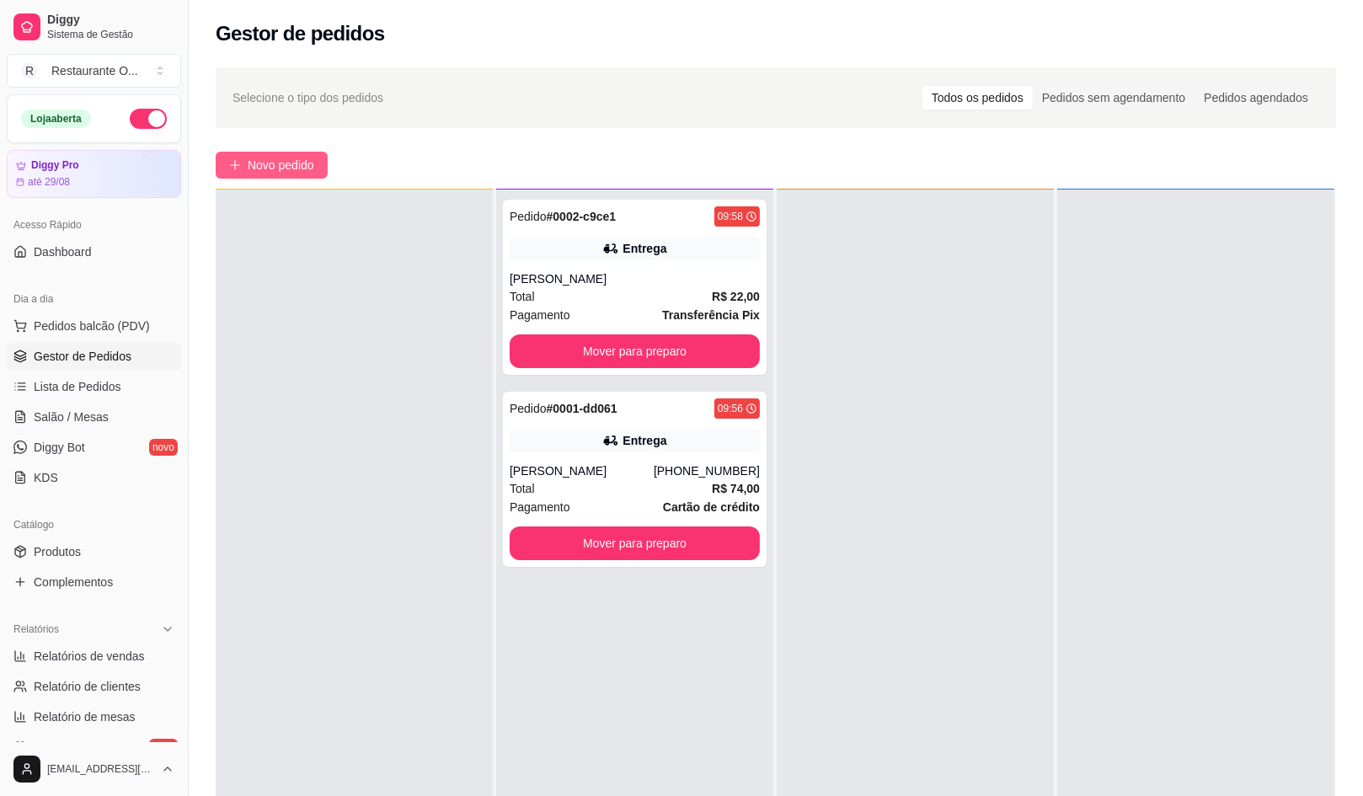
click at [297, 170] on span "Novo pedido" at bounding box center [281, 165] width 67 height 19
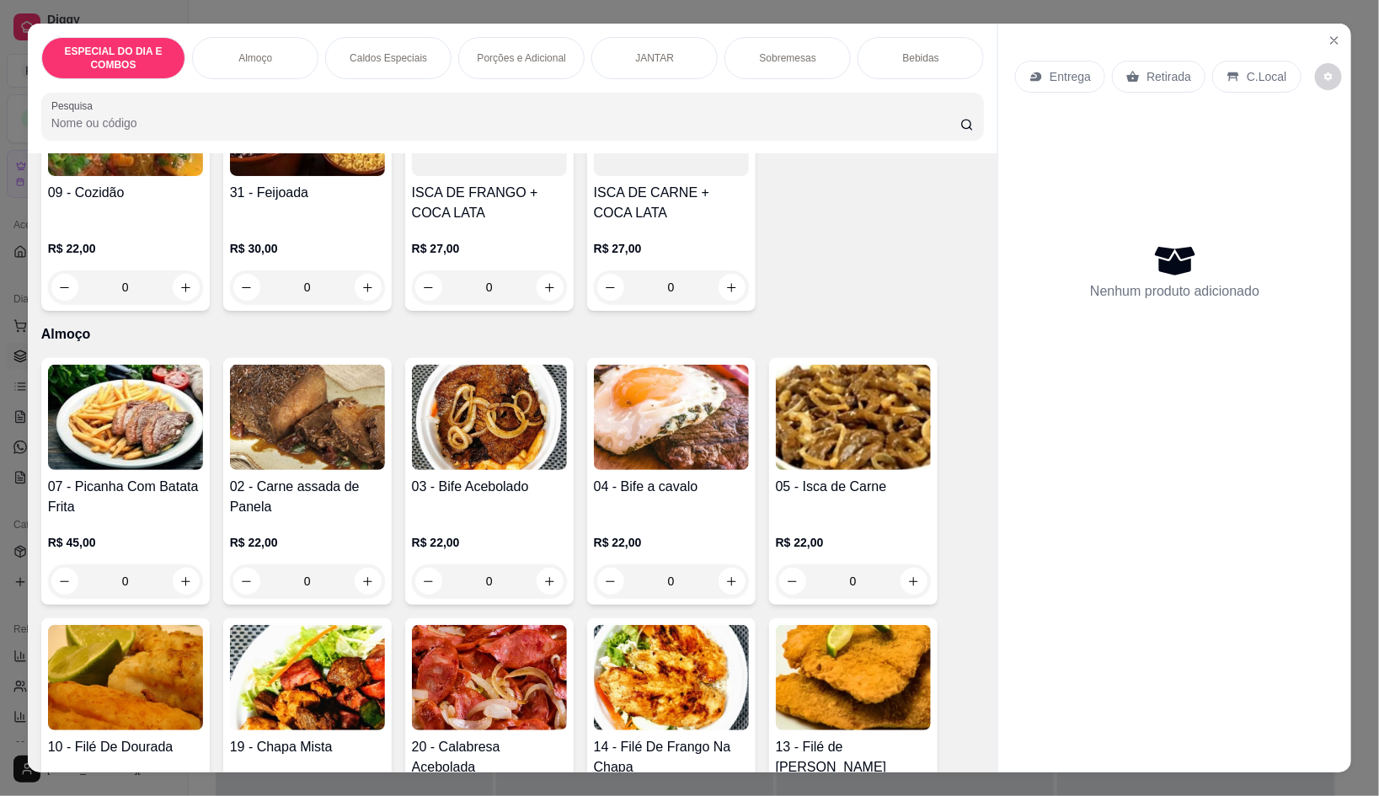
scroll to position [210, 0]
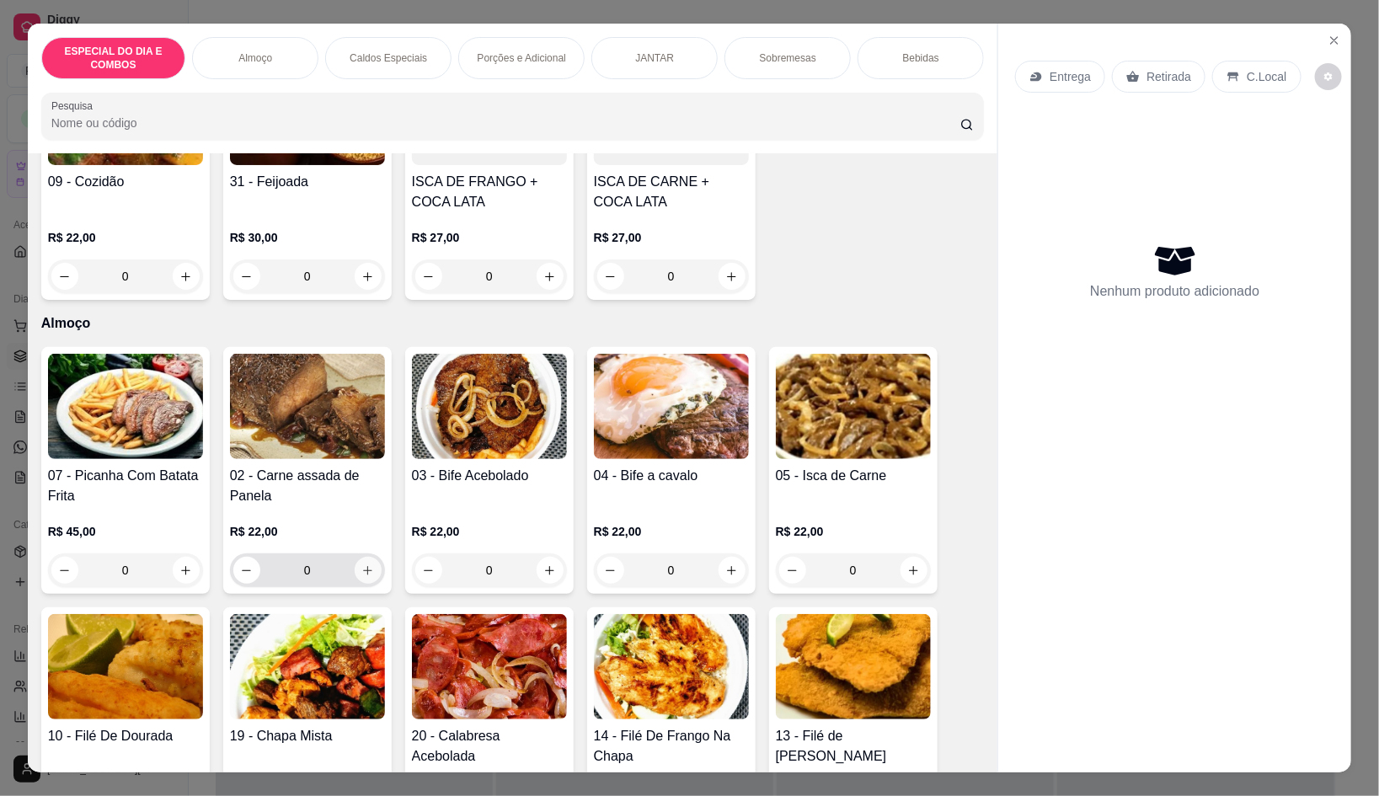
click at [345, 563] on input "0" at bounding box center [307, 570] width 94 height 34
click at [361, 568] on icon "increase-product-quantity" at bounding box center [367, 570] width 13 height 13
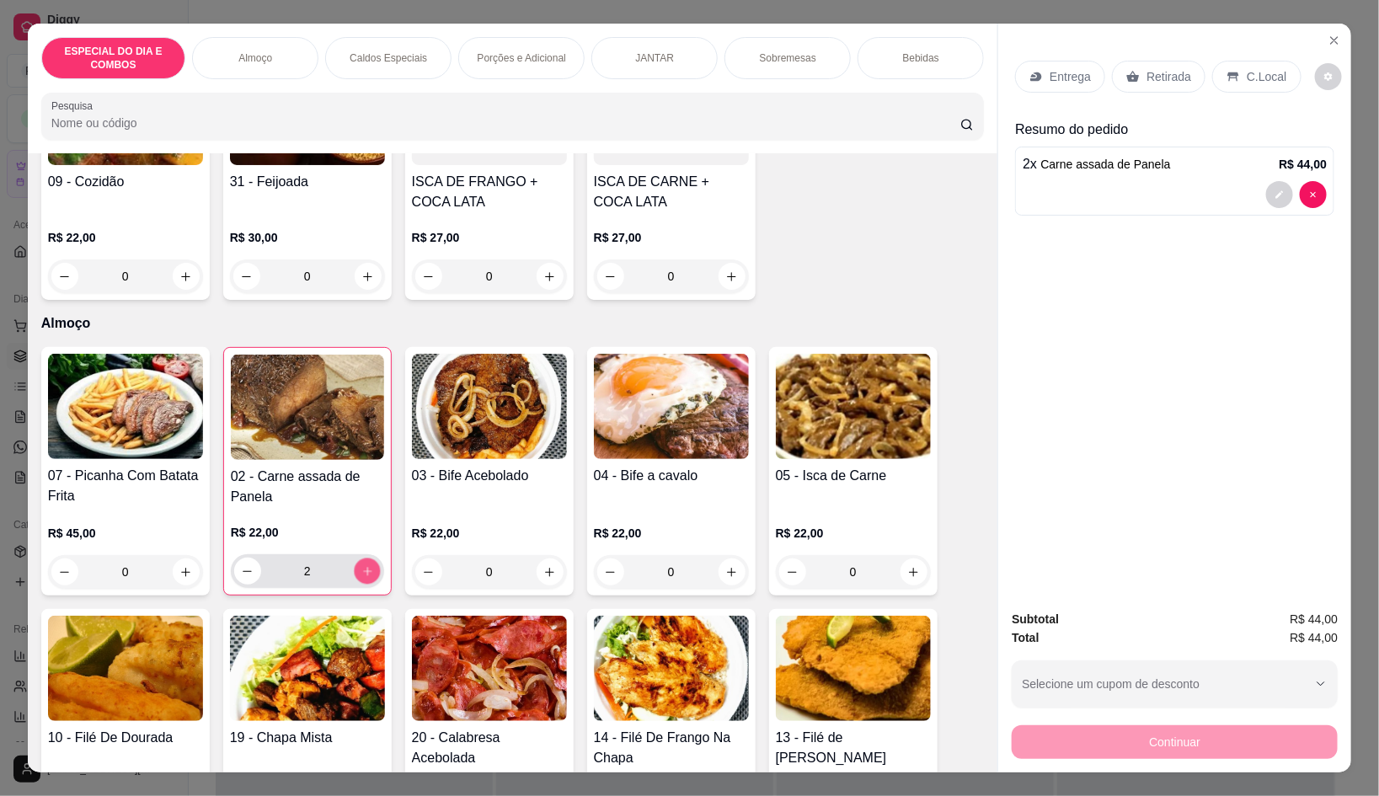
click at [361, 568] on icon "increase-product-quantity" at bounding box center [367, 571] width 13 height 13
type input "3"
click at [1050, 72] on p "Entrega" at bounding box center [1070, 76] width 41 height 17
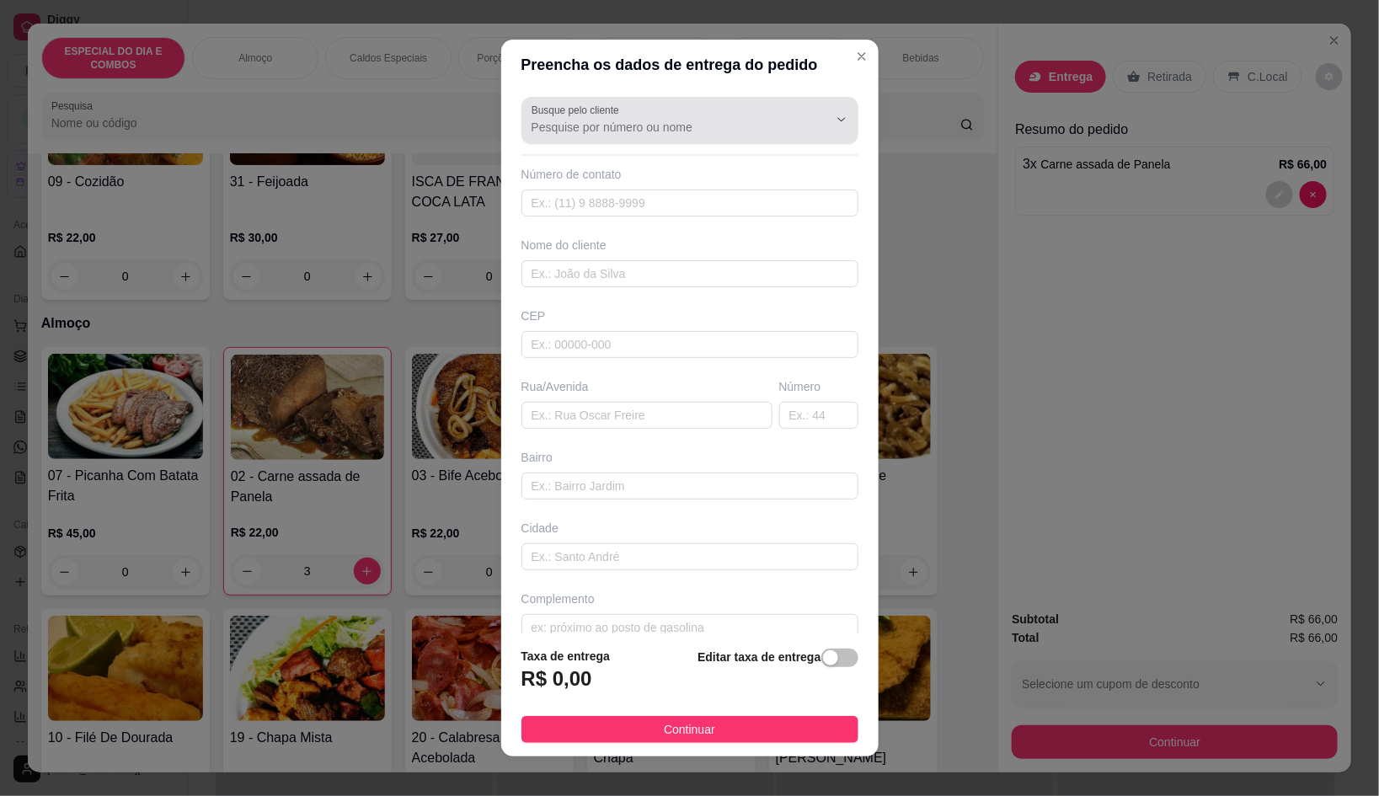
click at [672, 114] on div at bounding box center [690, 121] width 317 height 34
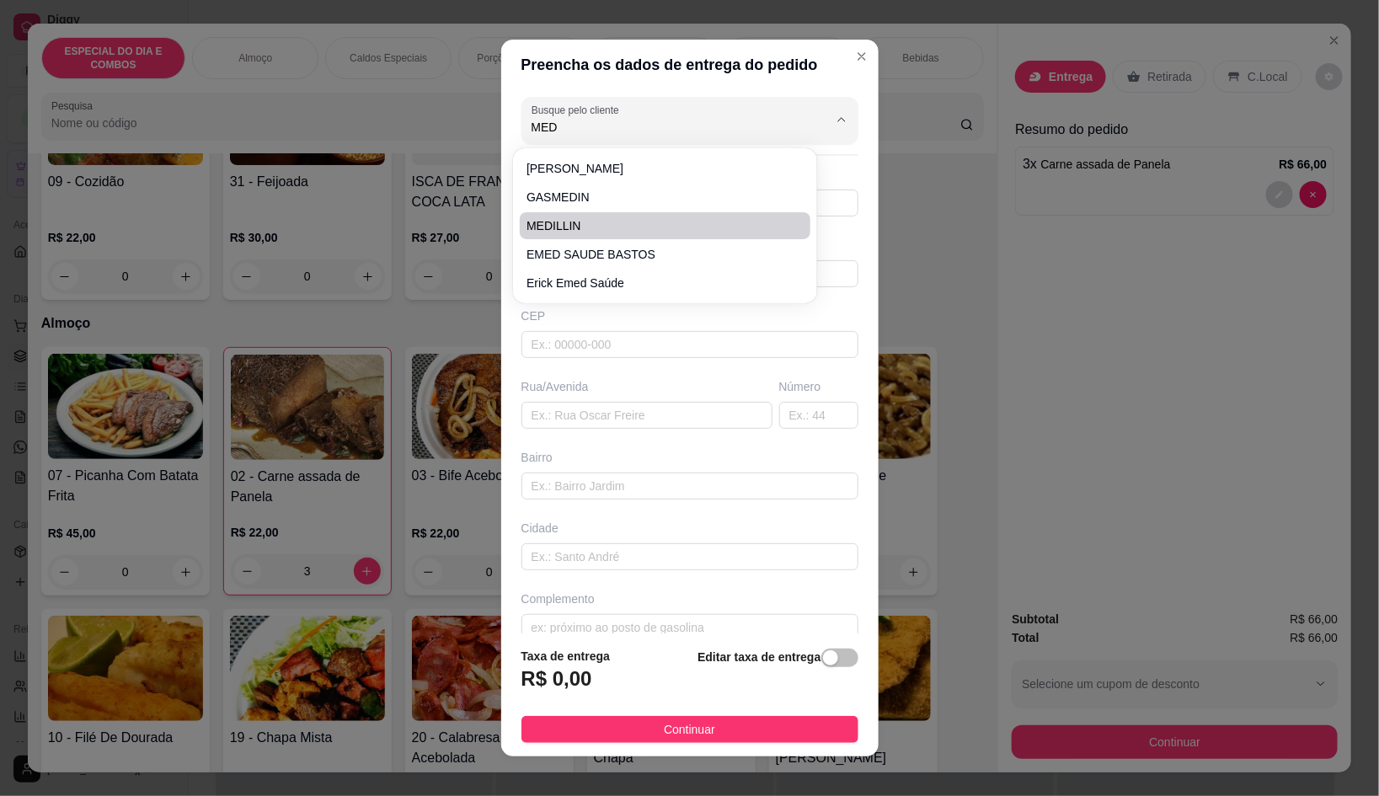
click at [573, 232] on span "MEDILLIN" at bounding box center [656, 225] width 260 height 17
type input "MEDILLIN"
type input "91980303751"
type input "MEDILLIN"
type input "SANTO ANTONIO"
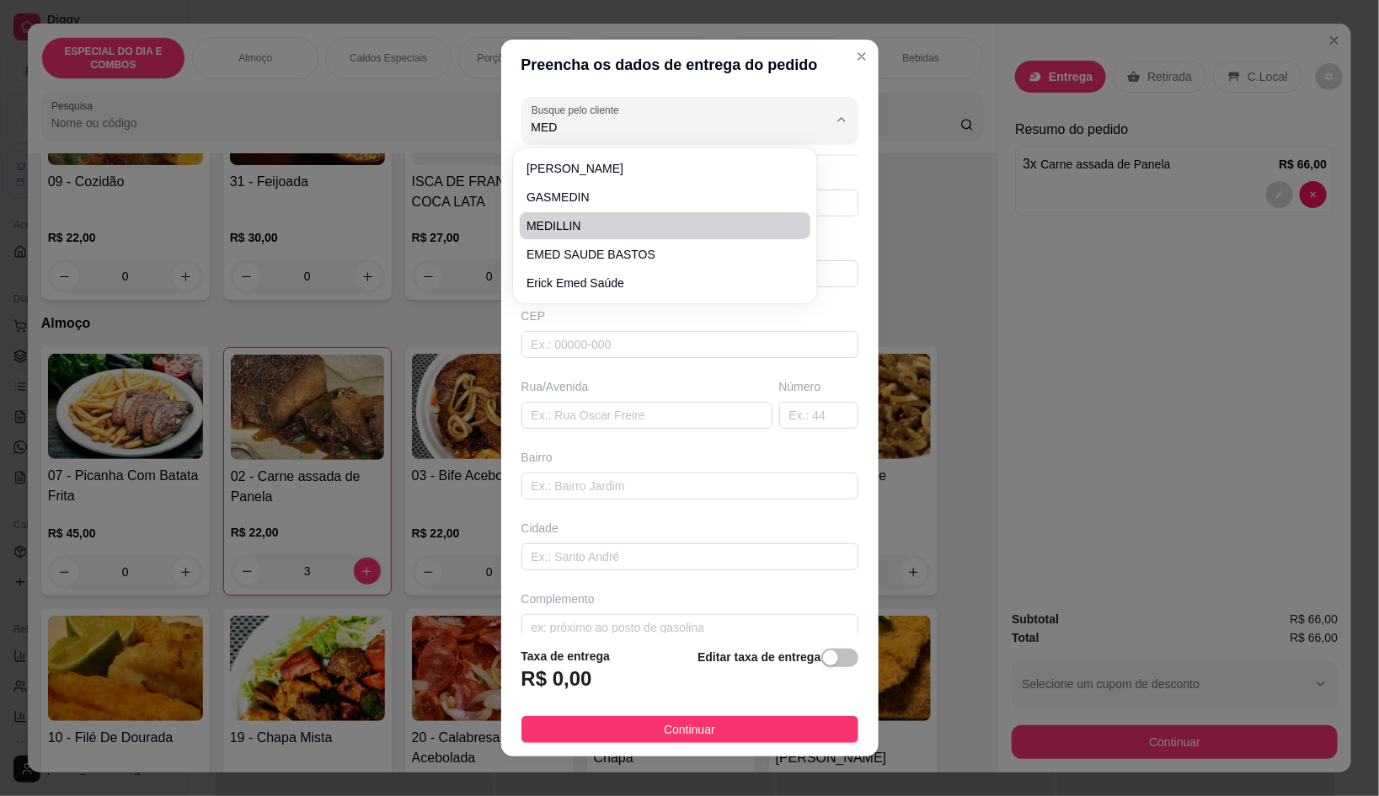
type input "204"
type input "COND. FLOR DE LIZ CASA 43"
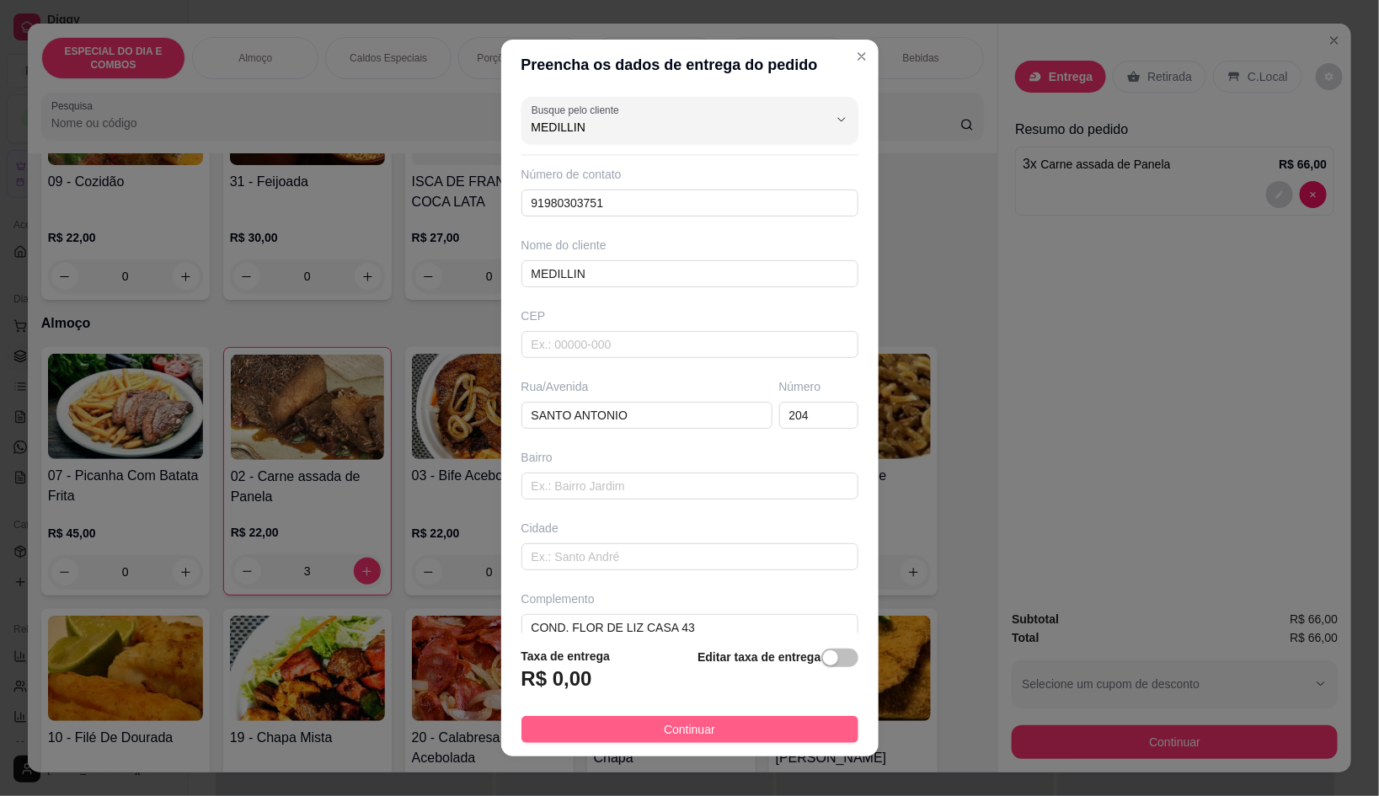
type input "MEDILLIN"
click at [721, 730] on button "Continuar" at bounding box center [689, 729] width 337 height 27
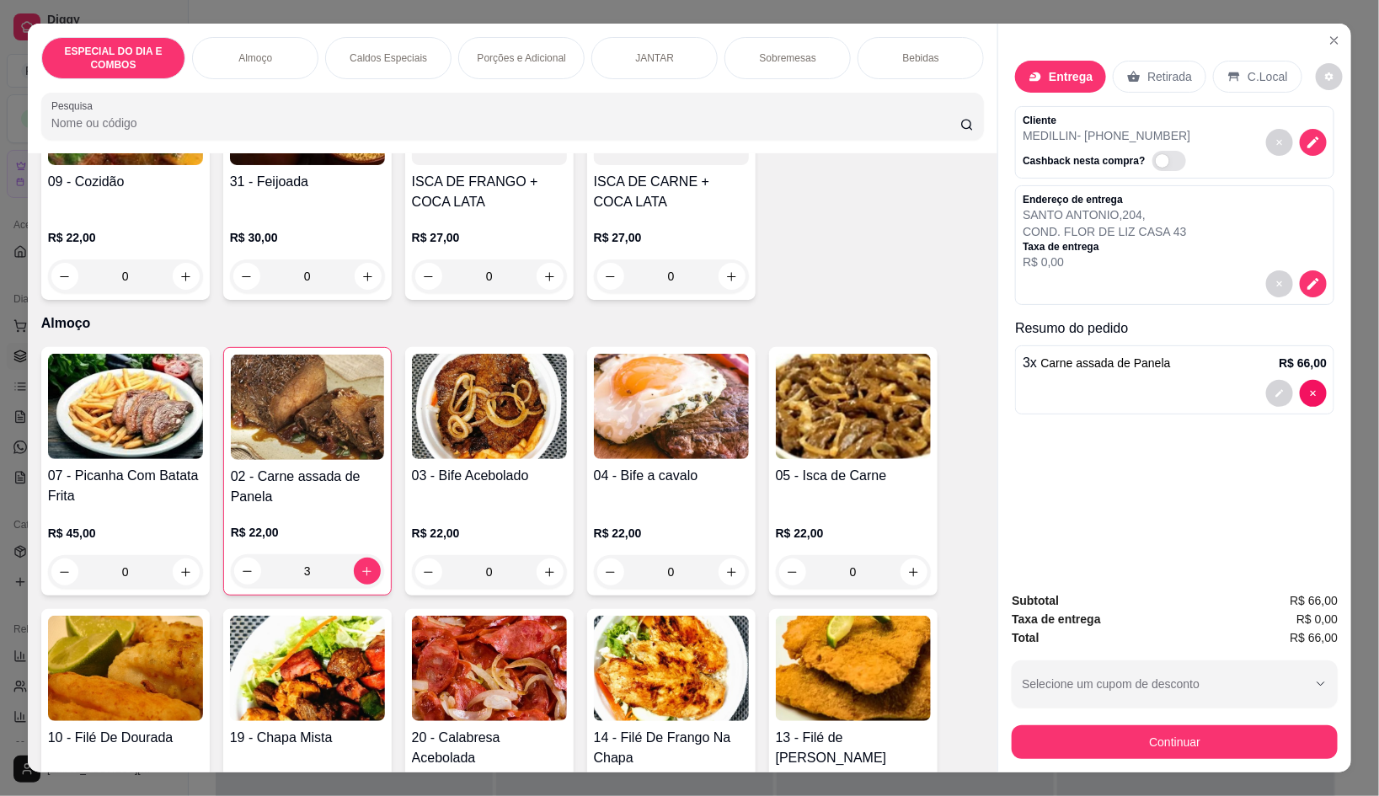
click at [1050, 735] on button "Continuar" at bounding box center [1175, 742] width 326 height 34
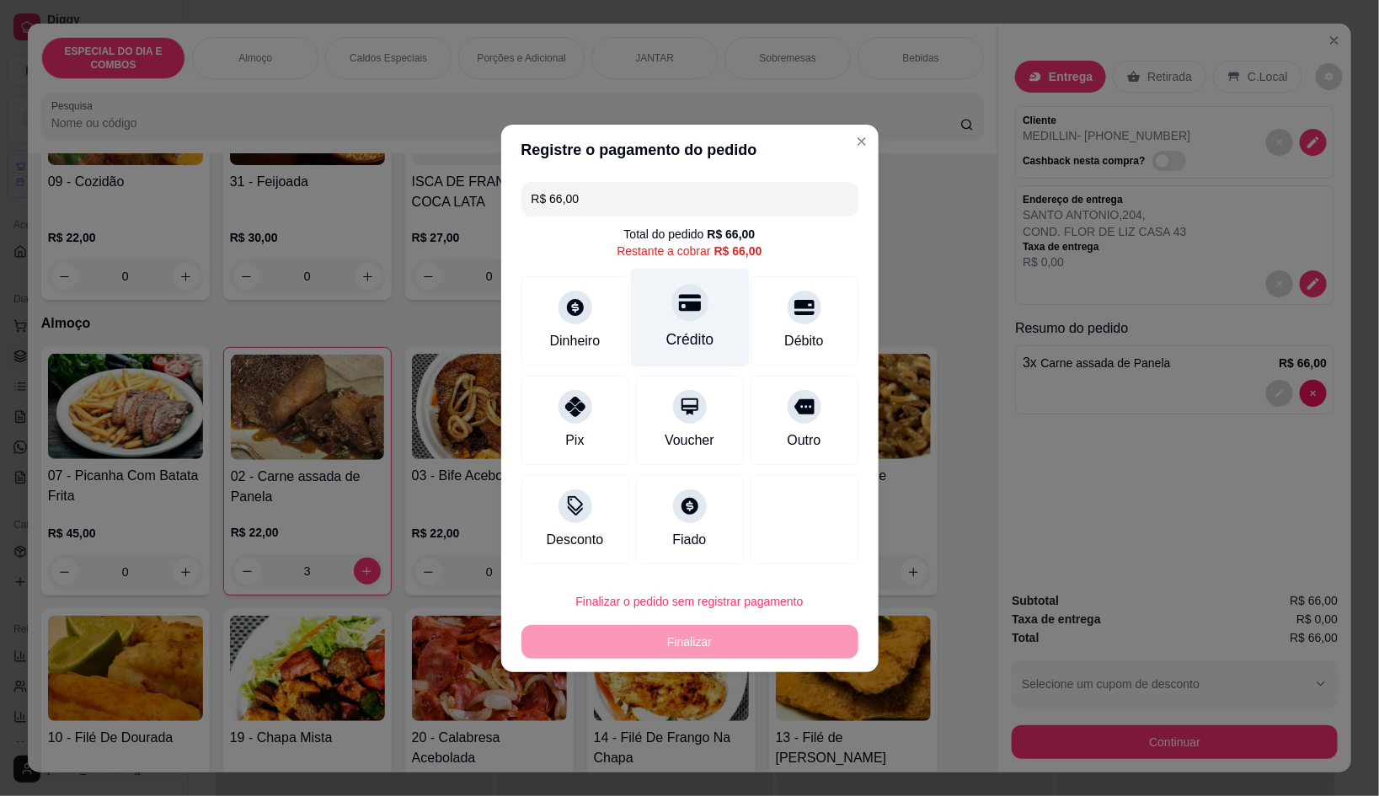
click at [704, 325] on div "Crédito" at bounding box center [689, 317] width 119 height 99
type input "R$ 0,00"
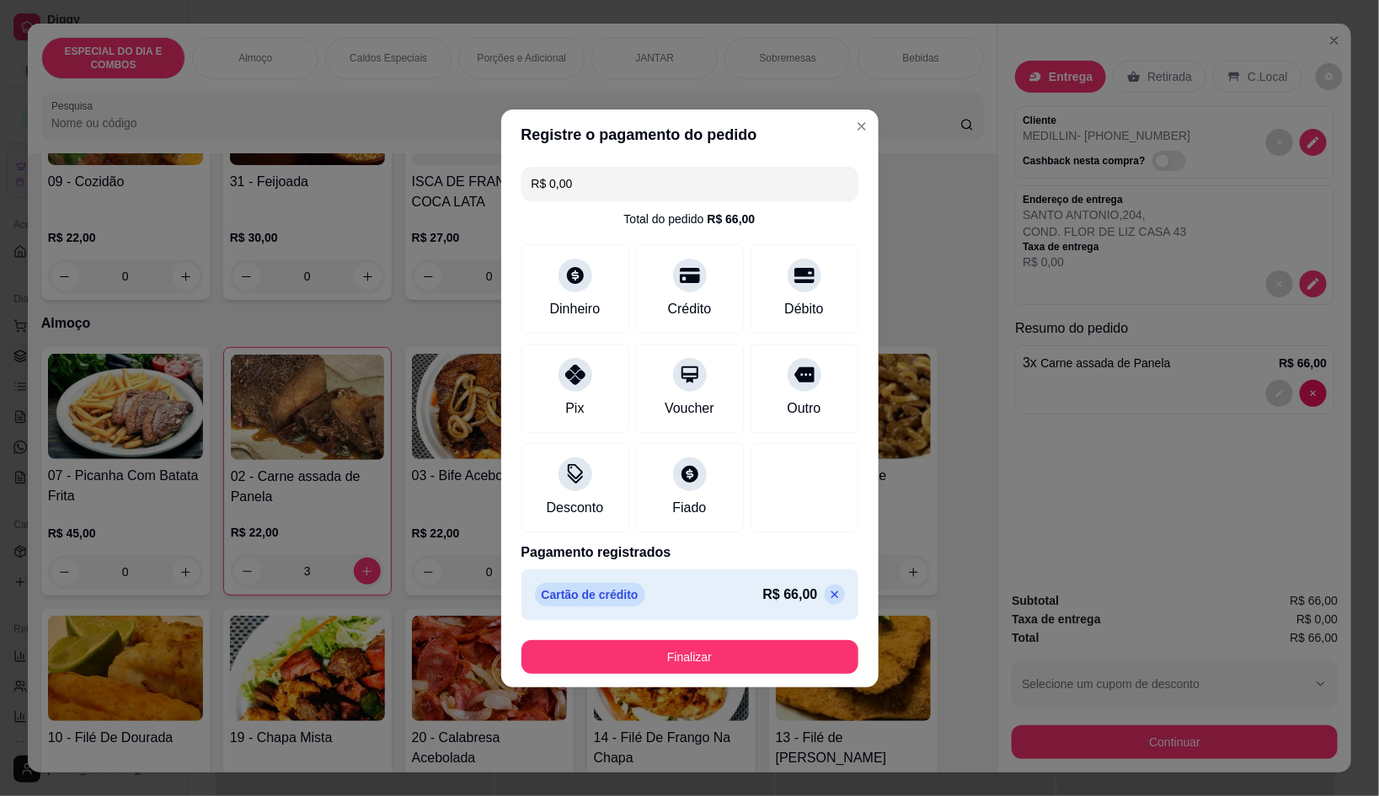
click at [790, 677] on footer "Finalizar" at bounding box center [689, 657] width 377 height 61
click at [787, 654] on button "Finalizar" at bounding box center [689, 657] width 337 height 34
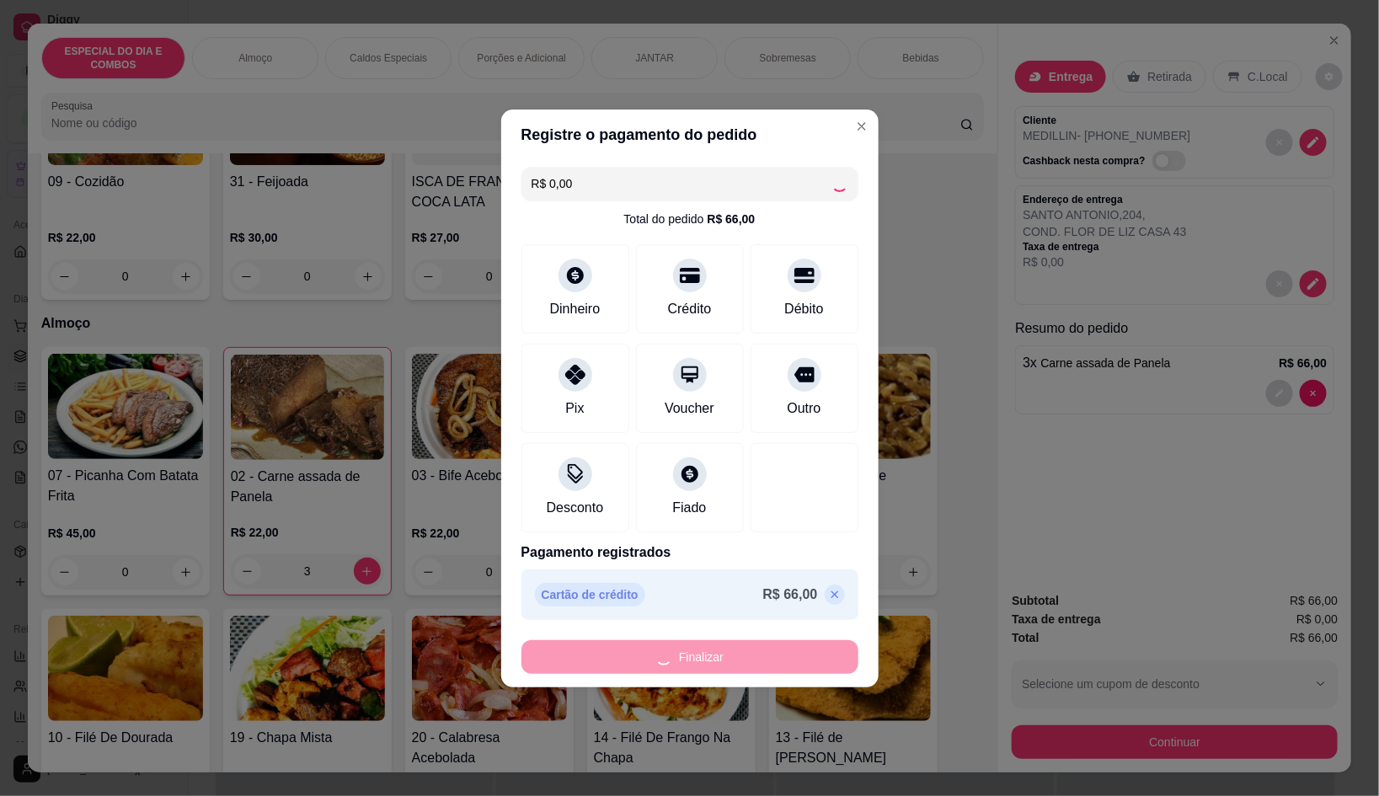
type input "0"
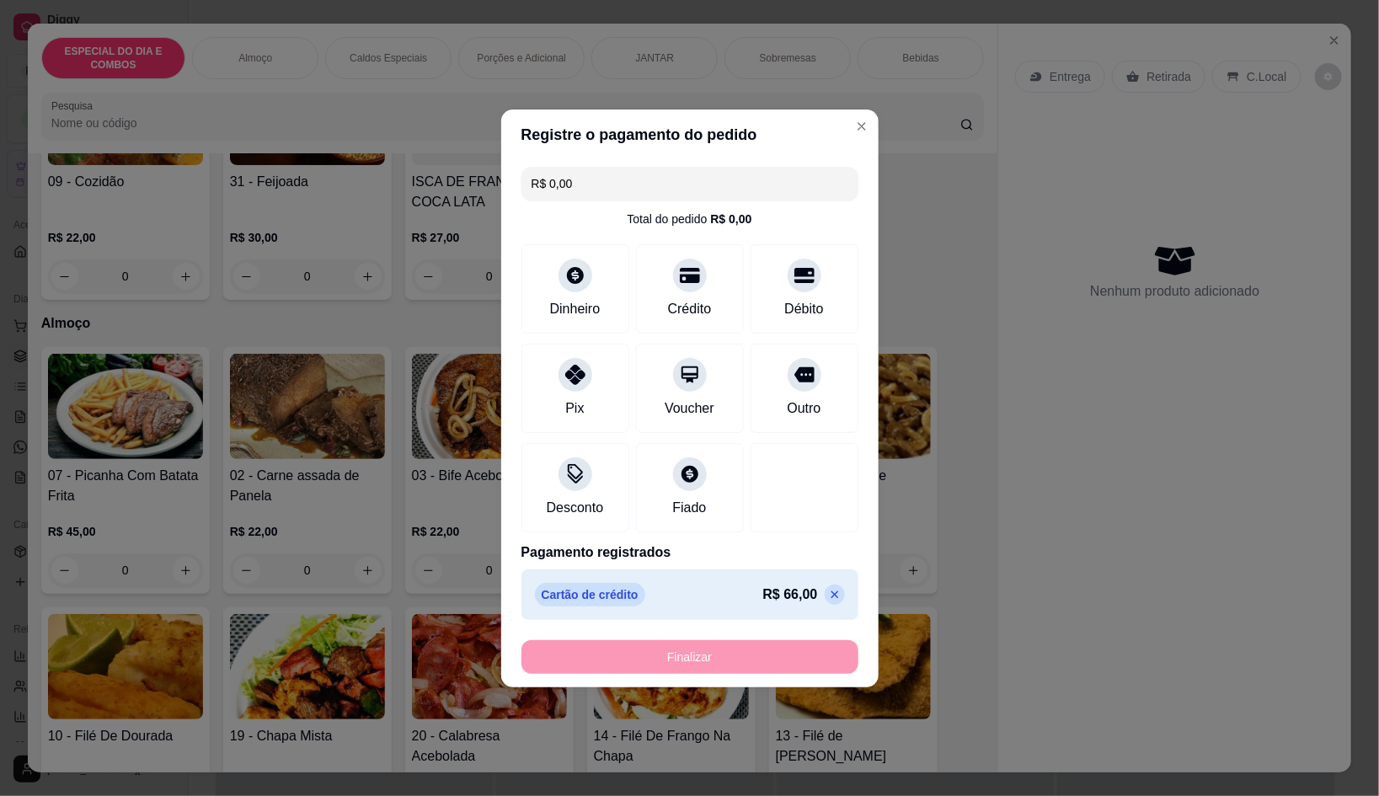
type input "-R$ 66,00"
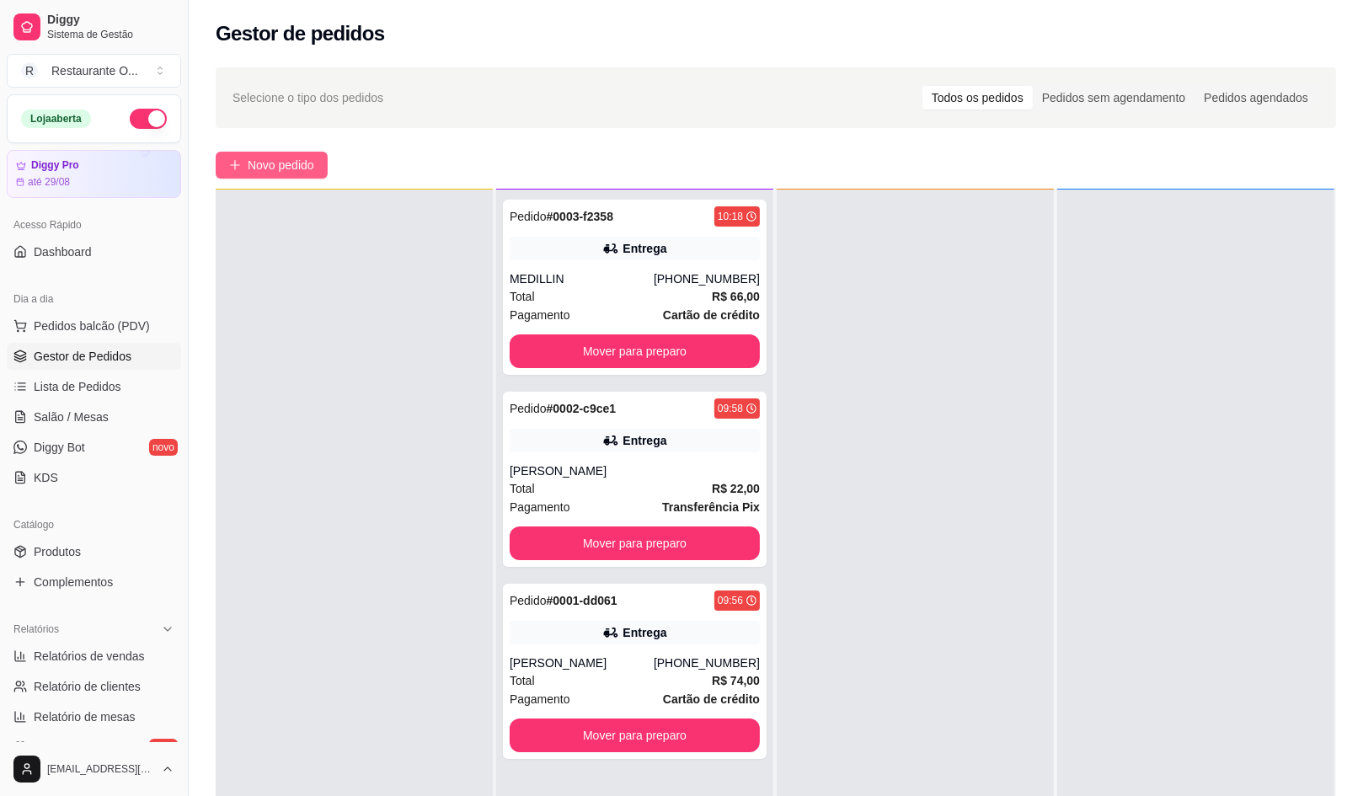
click at [297, 170] on span "Novo pedido" at bounding box center [281, 165] width 67 height 19
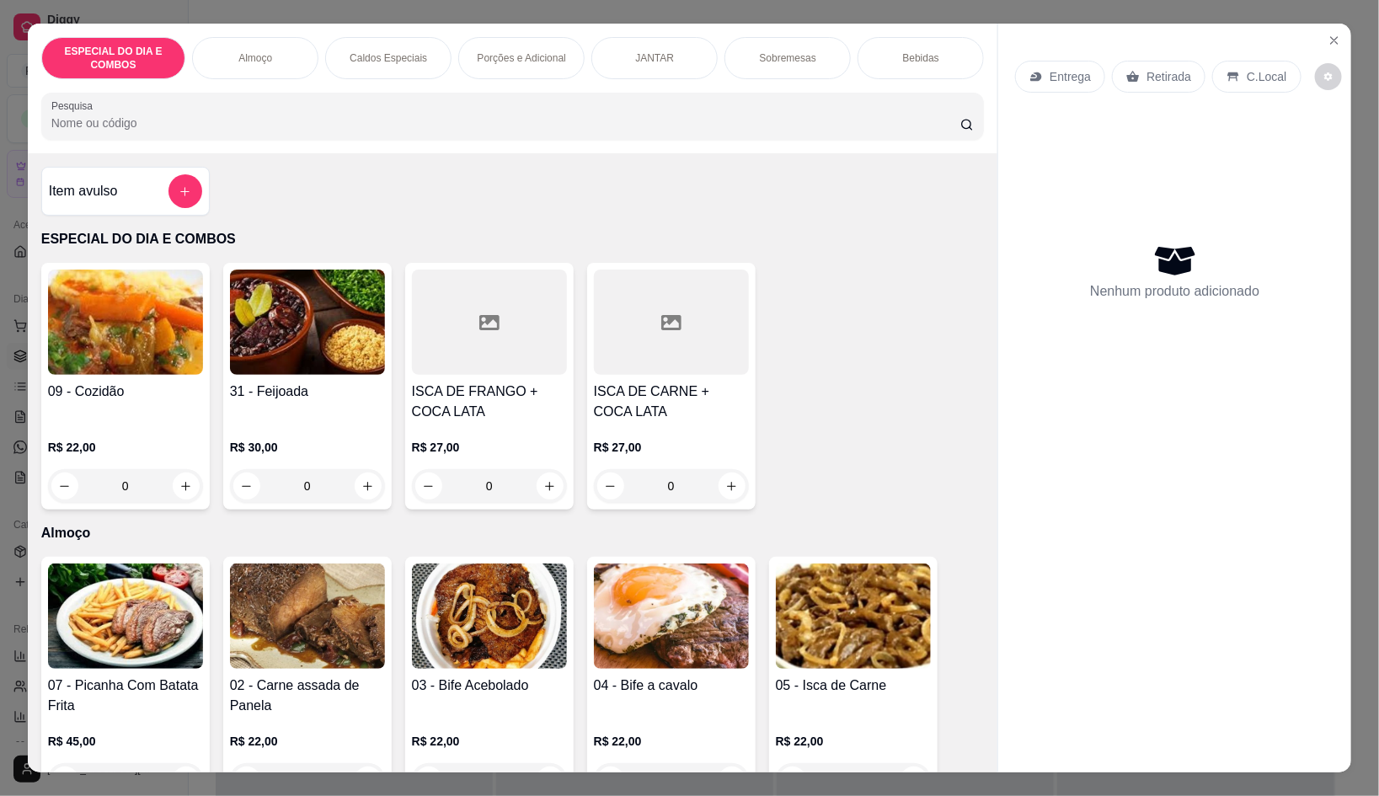
click at [381, 51] on p "Caldos Especiais" at bounding box center [388, 57] width 77 height 13
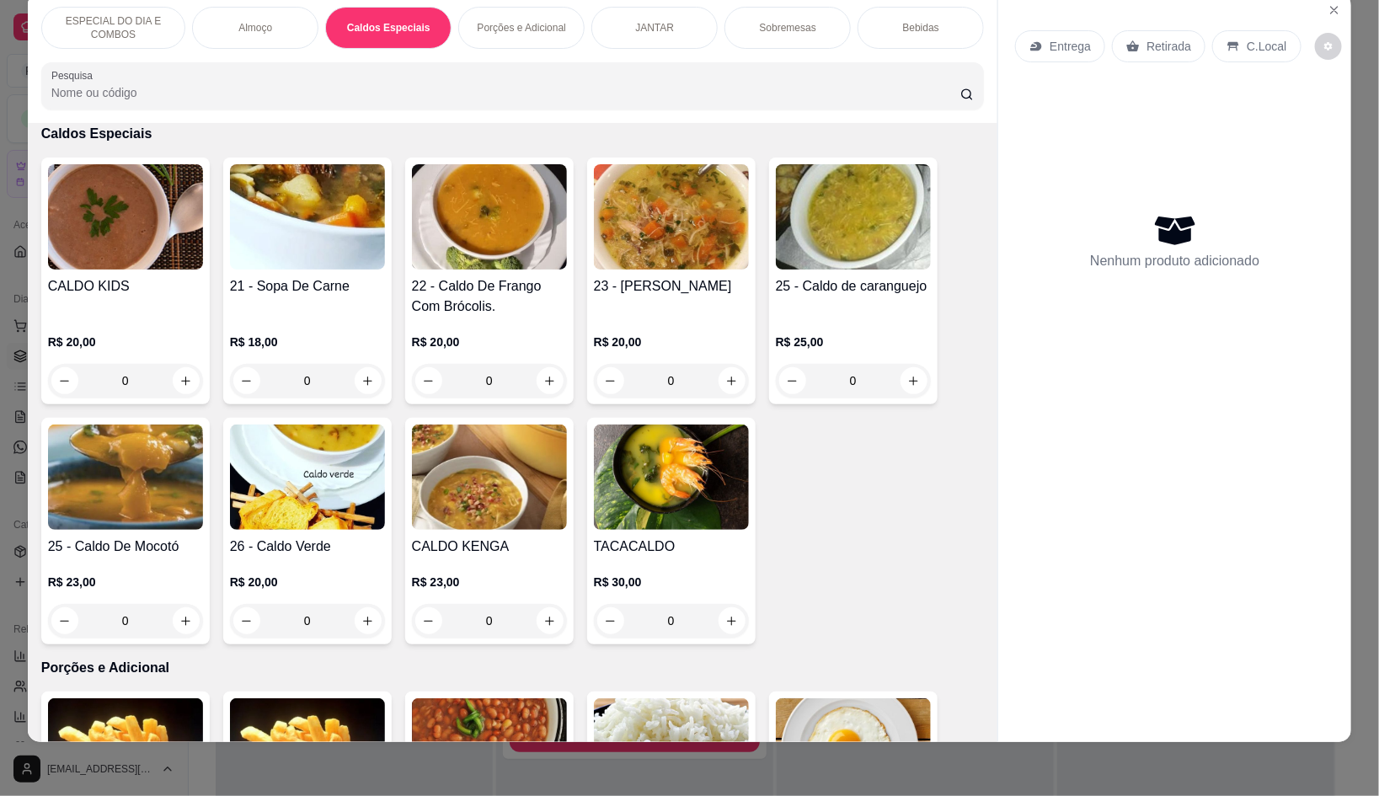
click at [355, 364] on div "0" at bounding box center [307, 381] width 155 height 34
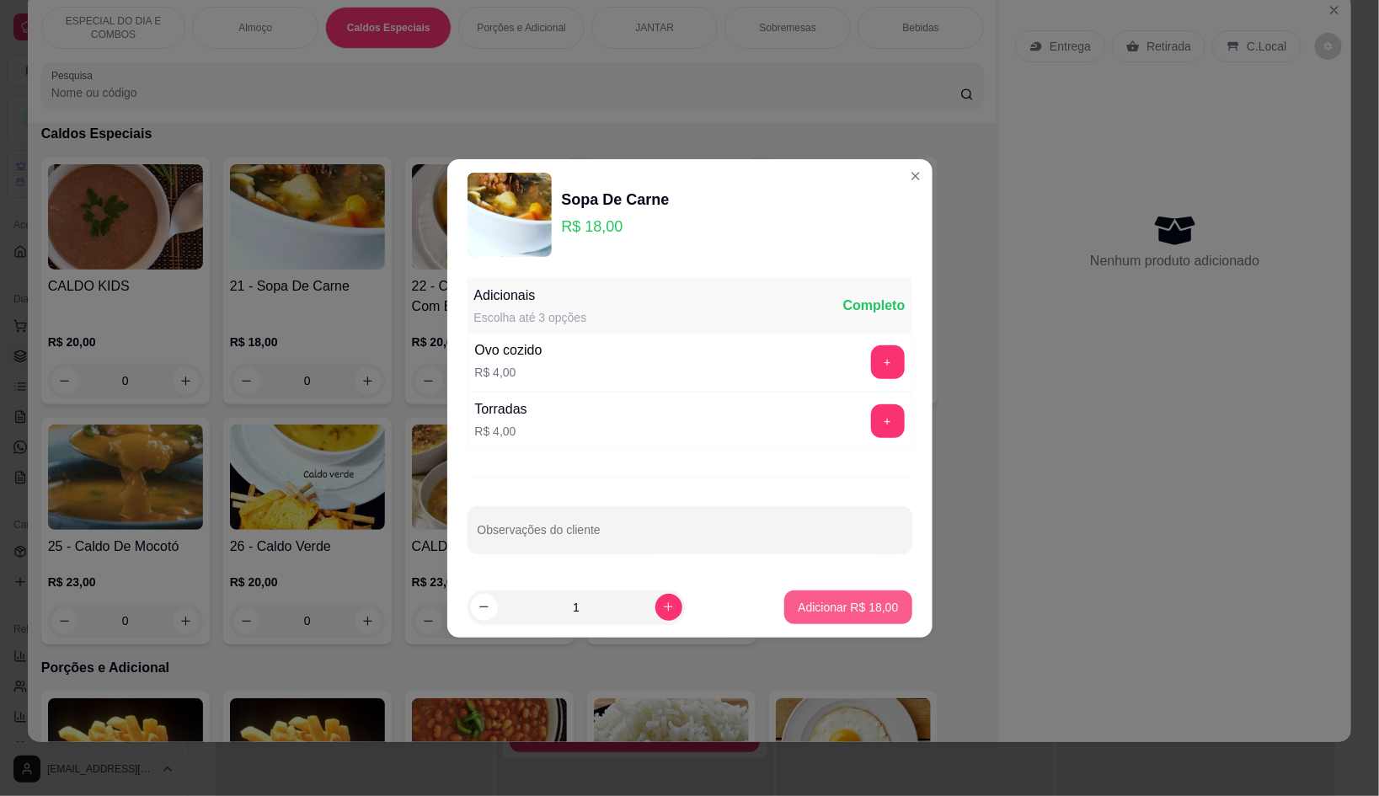
click at [832, 621] on button "Adicionar R$ 18,00" at bounding box center [847, 607] width 127 height 34
type input "1"
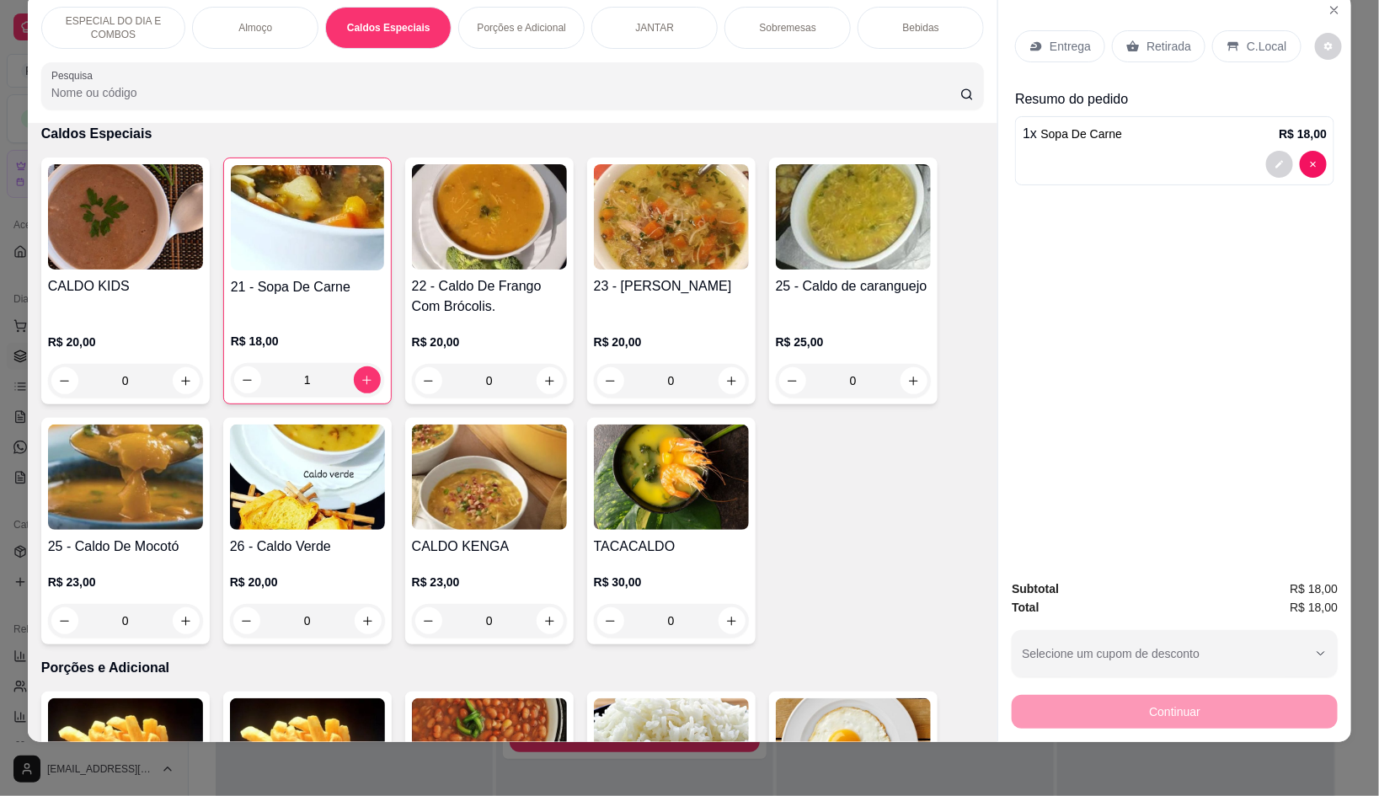
click at [156, 21] on p "ESPECIAL DO DIA E COMBOS" at bounding box center [114, 27] width 116 height 27
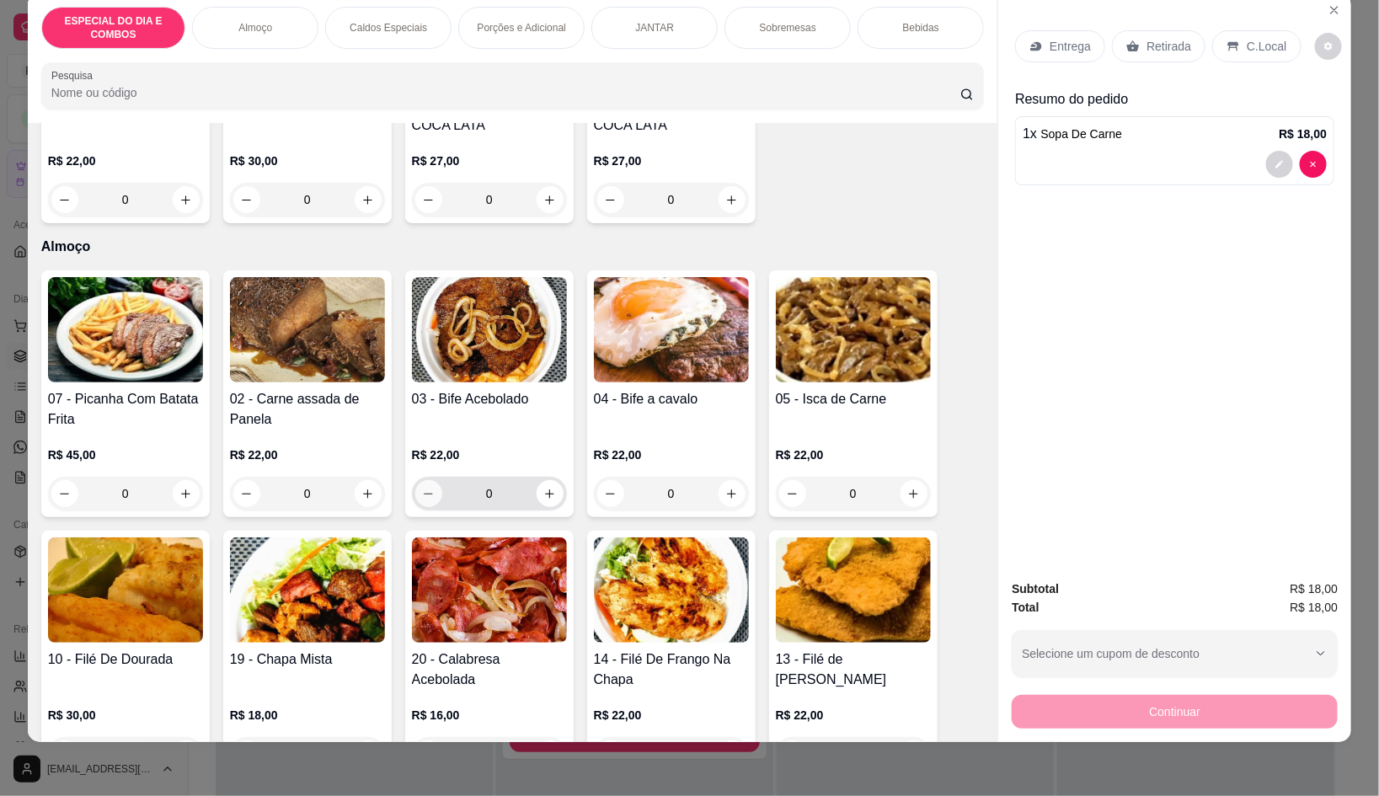
scroll to position [391, 0]
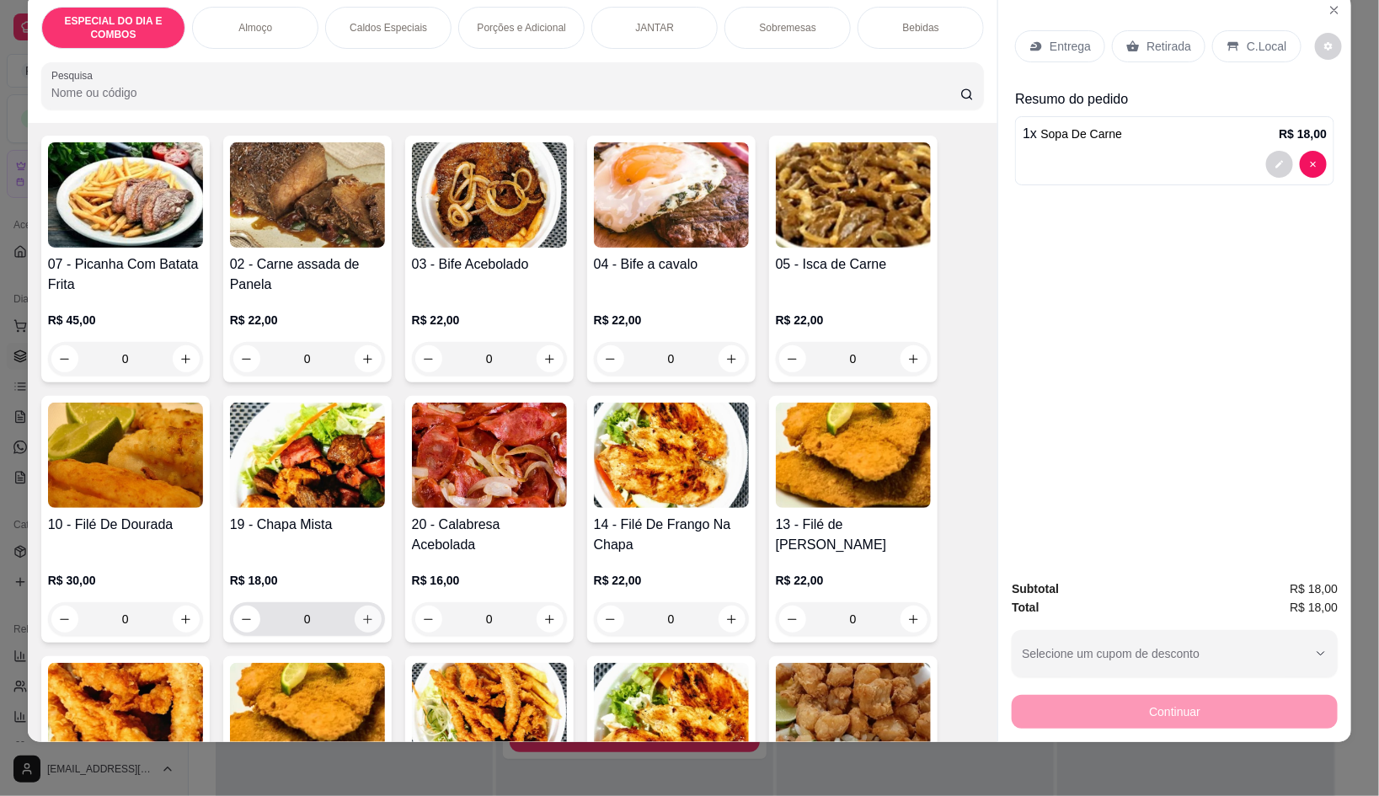
click at [361, 613] on icon "increase-product-quantity" at bounding box center [367, 619] width 13 height 13
type input "1"
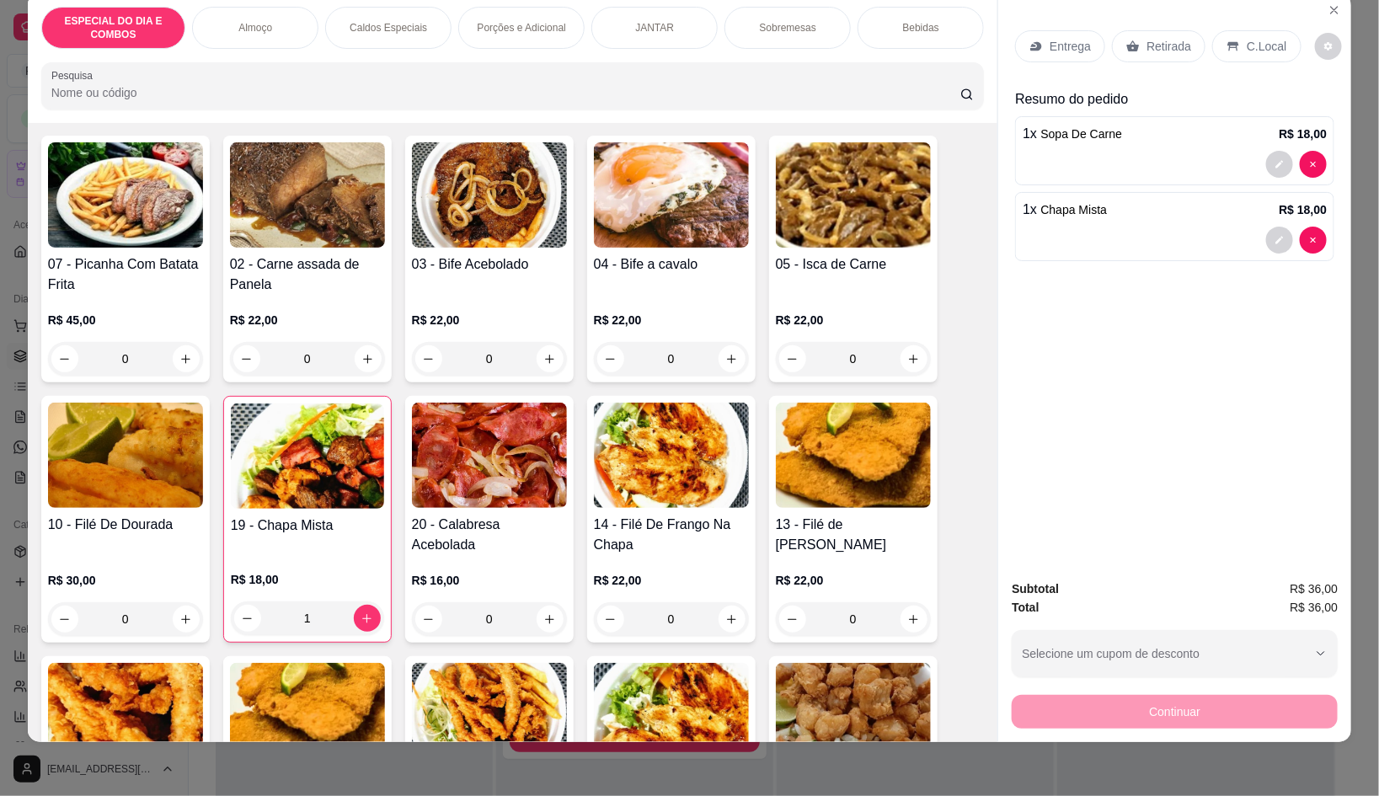
click at [1071, 40] on div "Entrega" at bounding box center [1060, 46] width 90 height 32
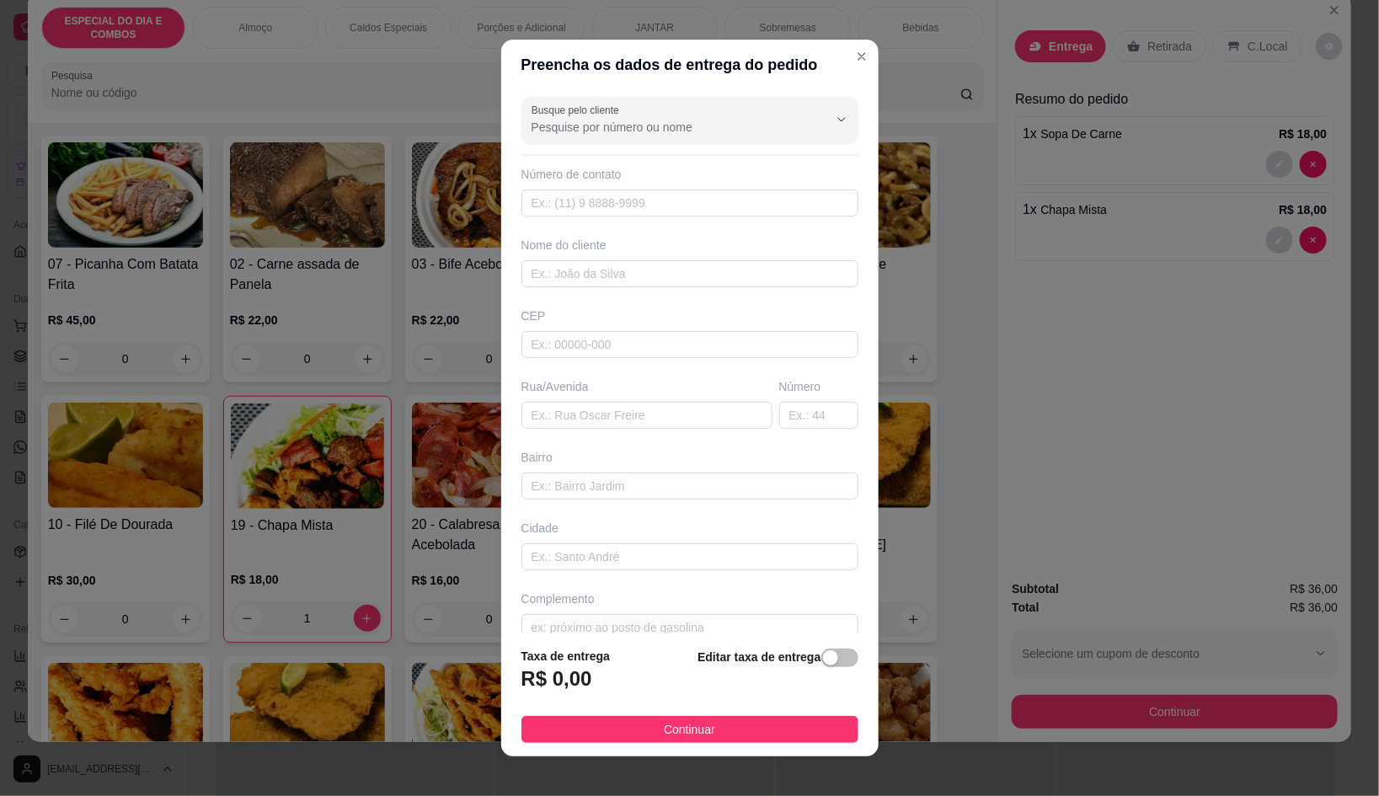
click at [577, 259] on div "Nome do cliente" at bounding box center [690, 262] width 344 height 51
click at [598, 281] on input "text" at bounding box center [689, 273] width 337 height 27
type input "[PERSON_NAME]"
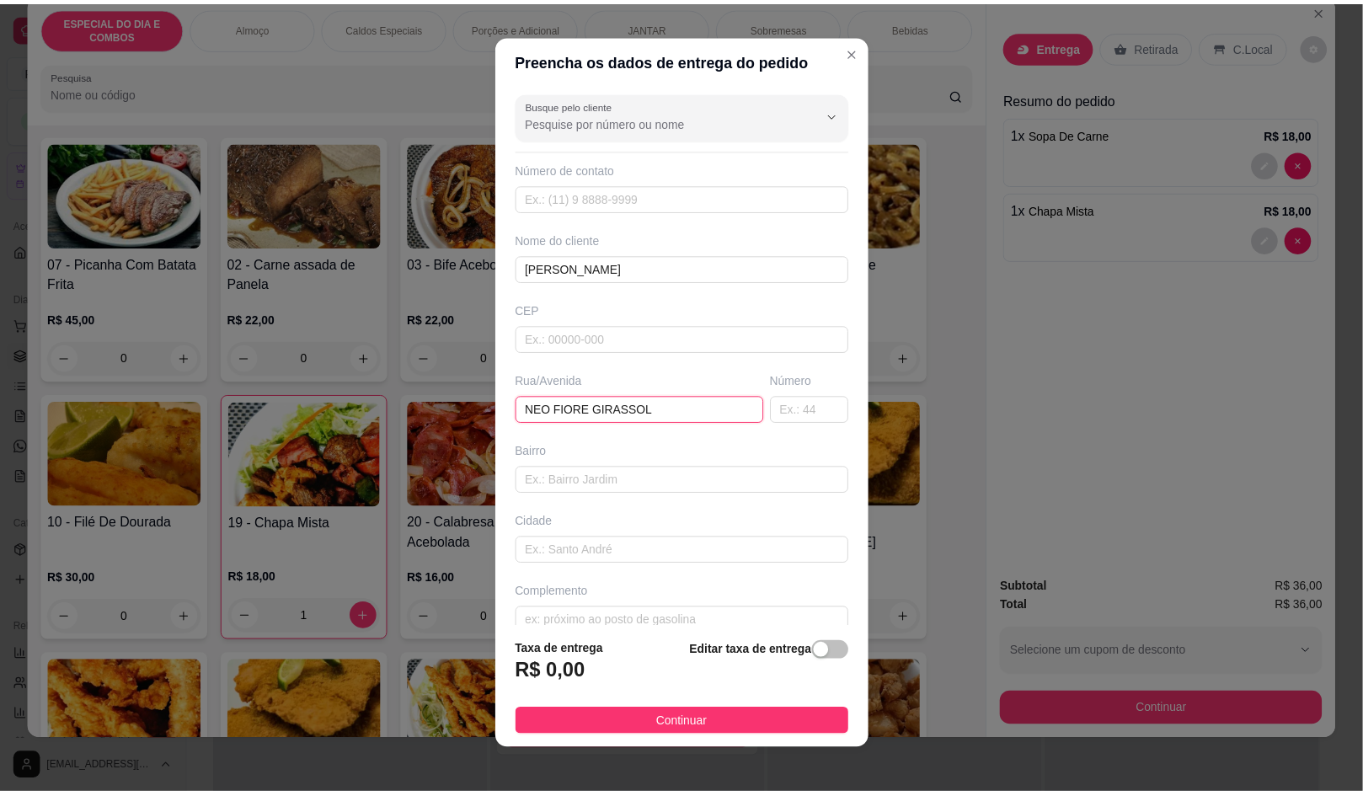
scroll to position [0, 0]
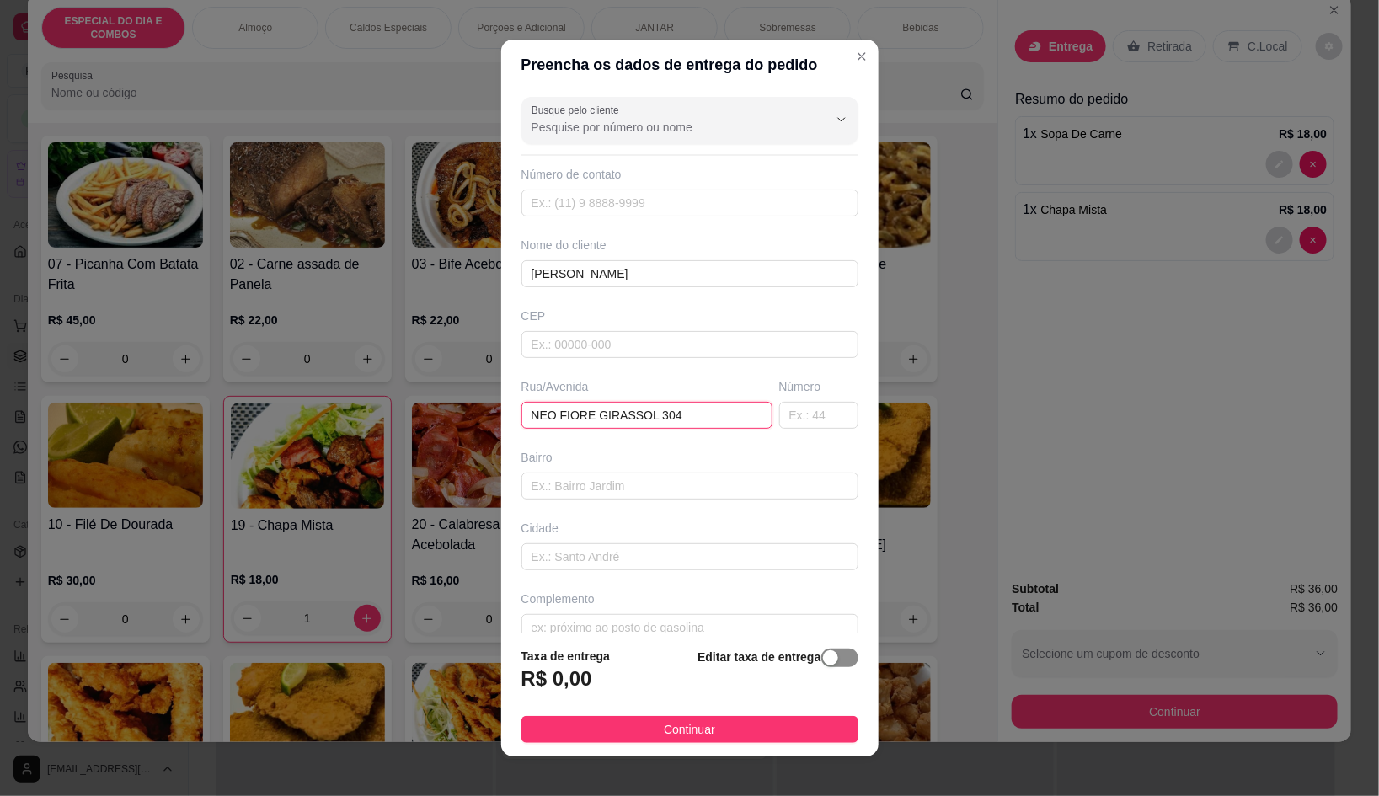
type input "NEO FIORE GIRASSOL 304"
click at [821, 660] on span "button" at bounding box center [839, 658] width 37 height 19
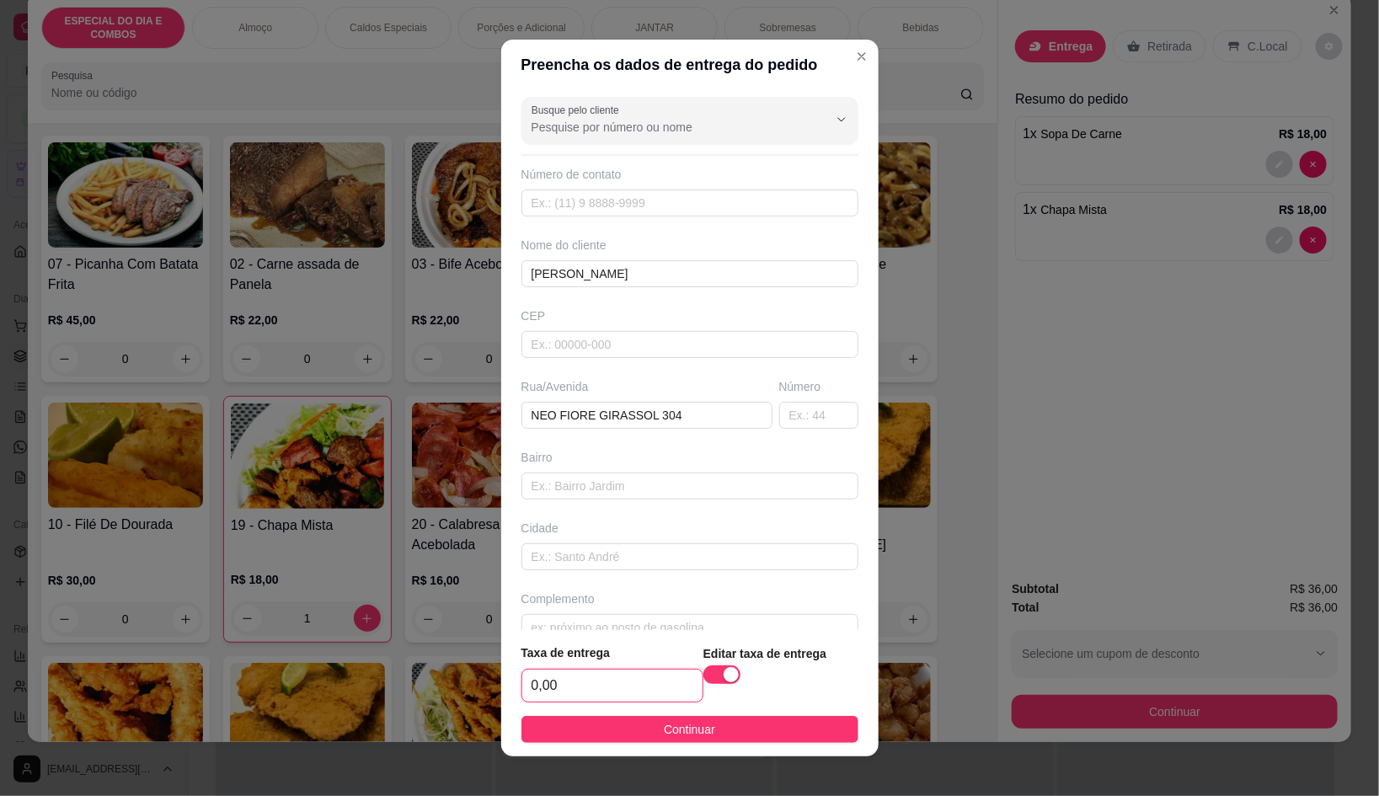
click at [585, 683] on input "0,00" at bounding box center [612, 686] width 180 height 32
type input "5,00"
click at [773, 724] on button "Continuar" at bounding box center [689, 729] width 337 height 27
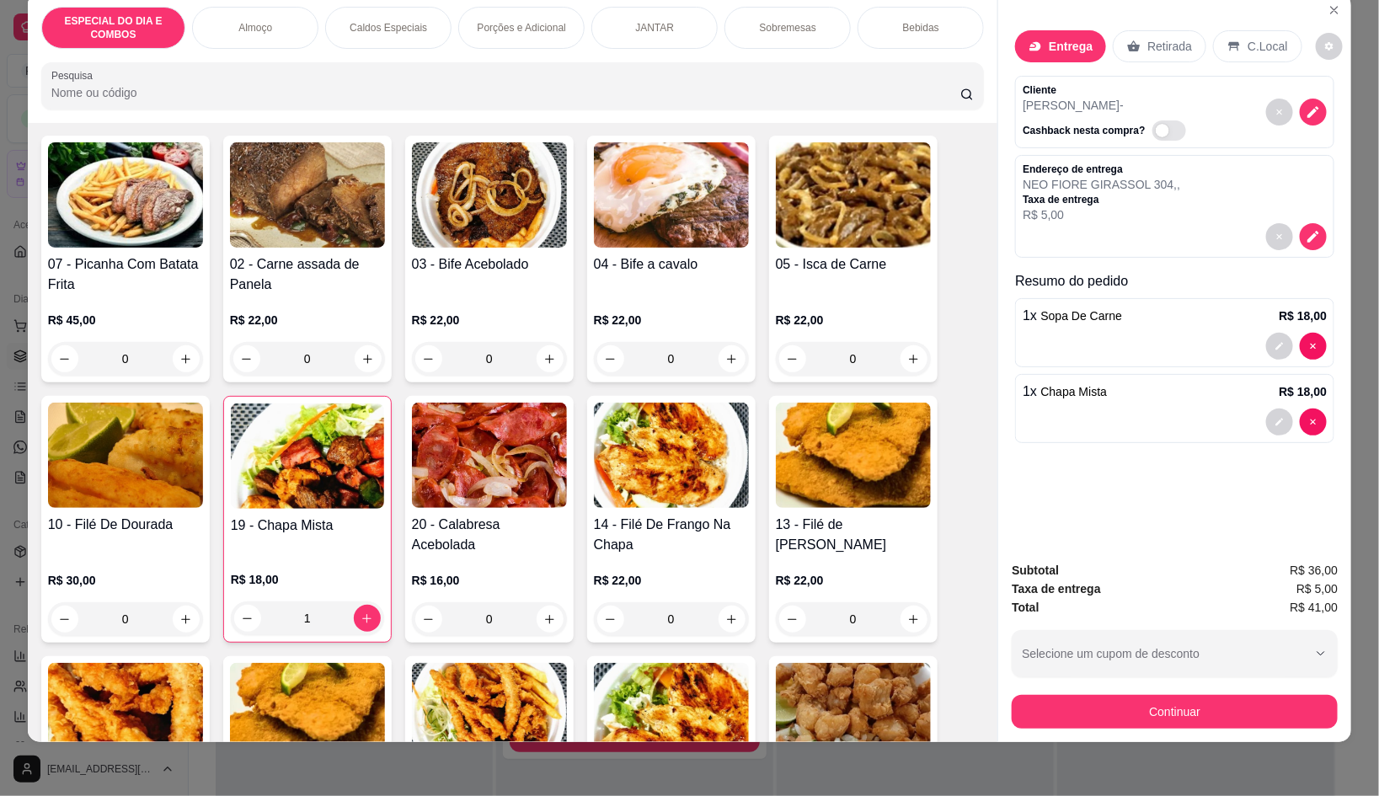
click at [1063, 712] on div "Continuar" at bounding box center [1175, 710] width 326 height 38
click at [1057, 710] on button "Continuar" at bounding box center [1175, 712] width 326 height 34
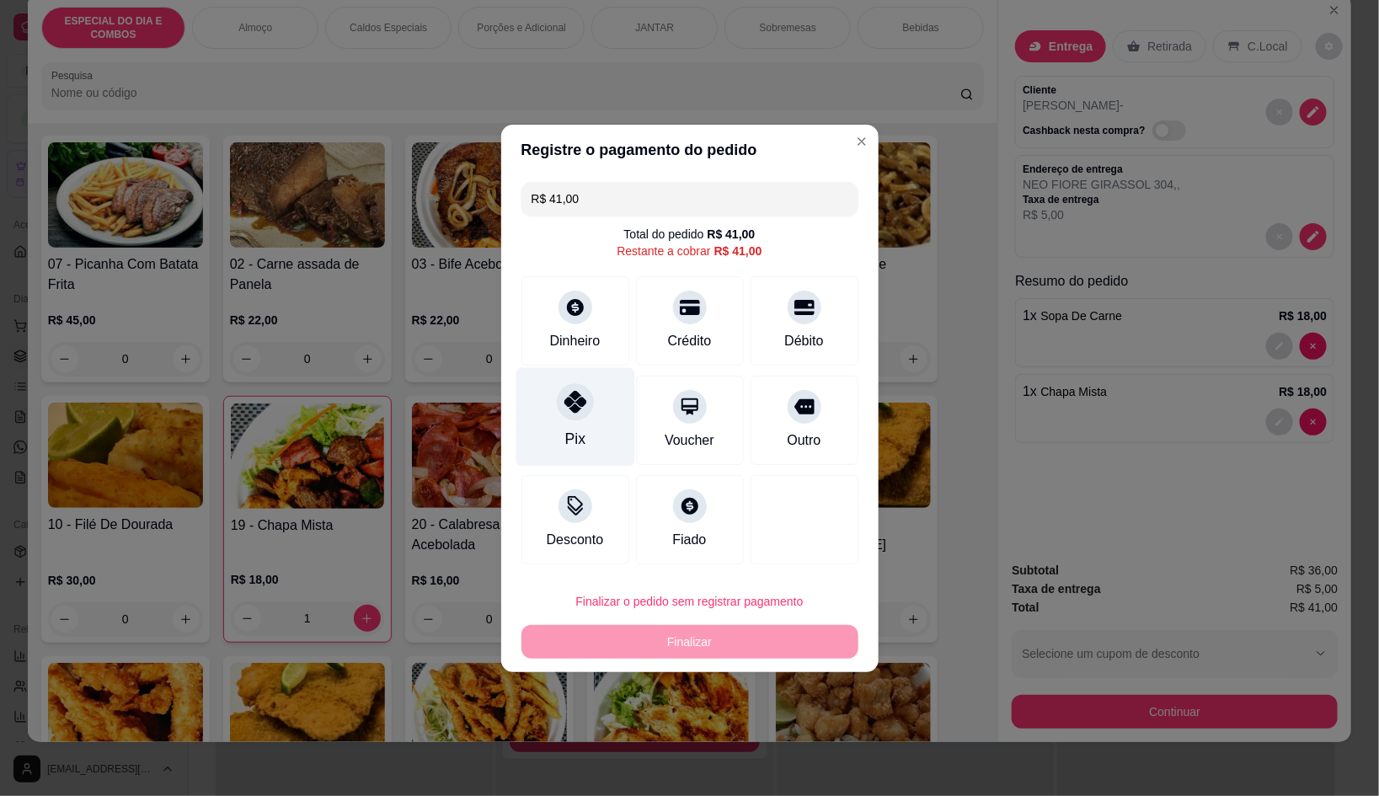
click at [520, 430] on div "Pix" at bounding box center [575, 416] width 119 height 99
type input "R$ 0,00"
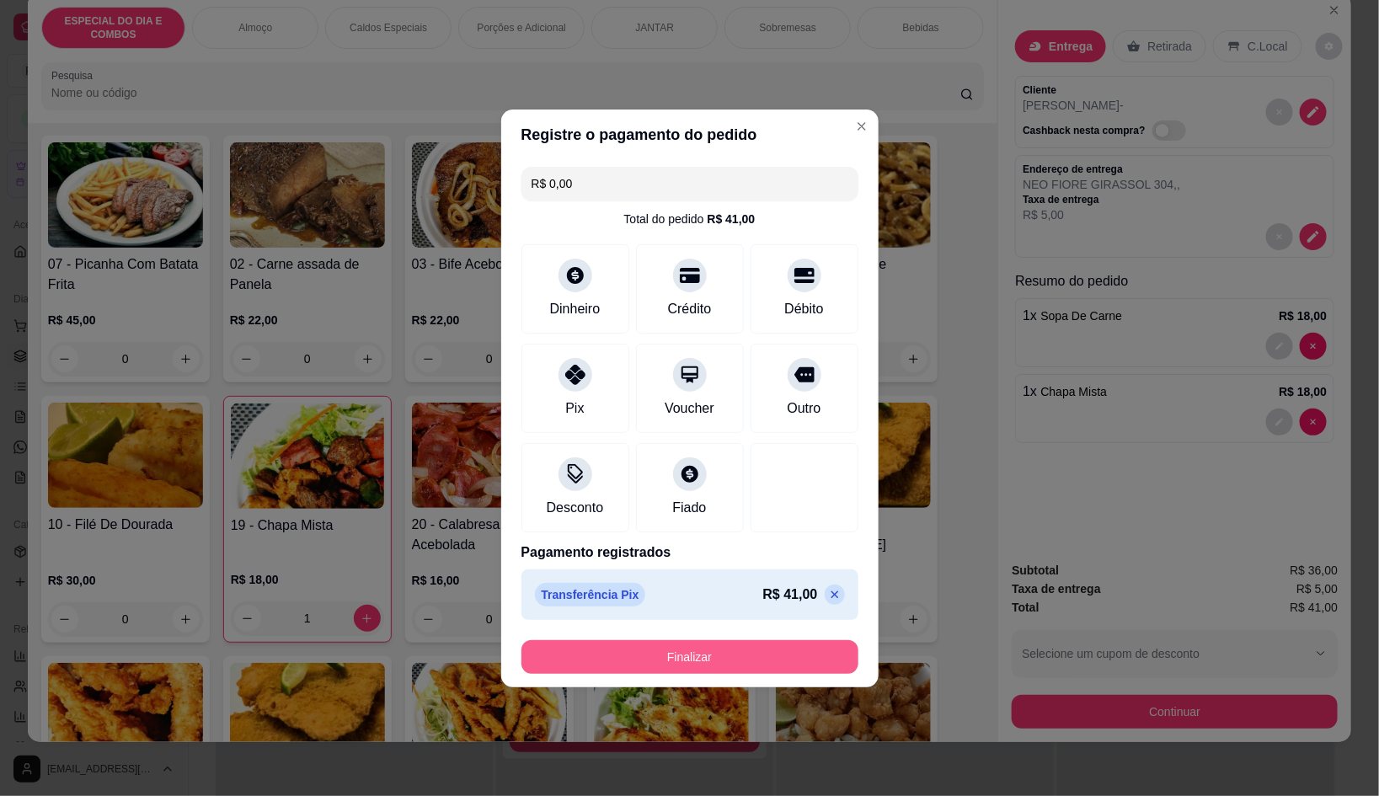
click at [682, 672] on button "Finalizar" at bounding box center [689, 657] width 337 height 34
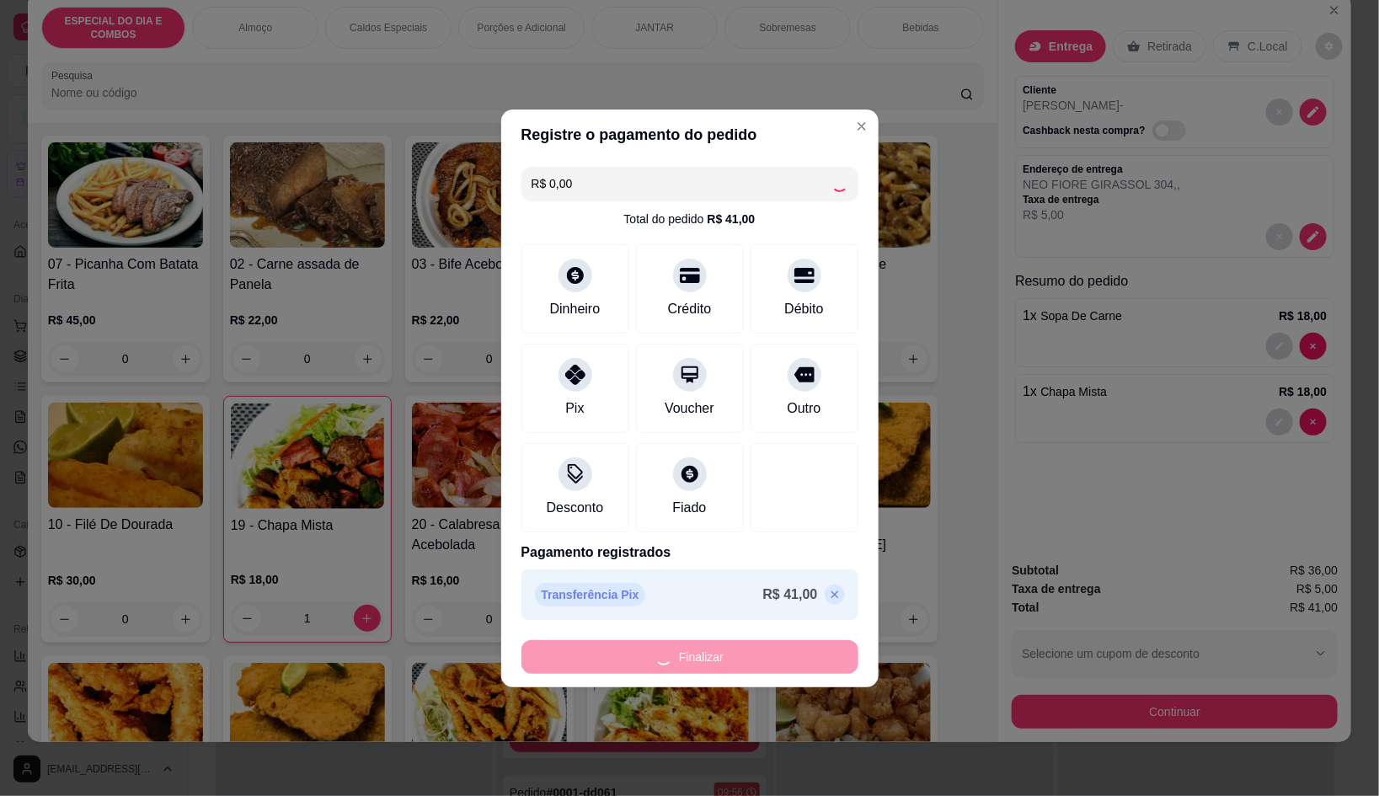
type input "0"
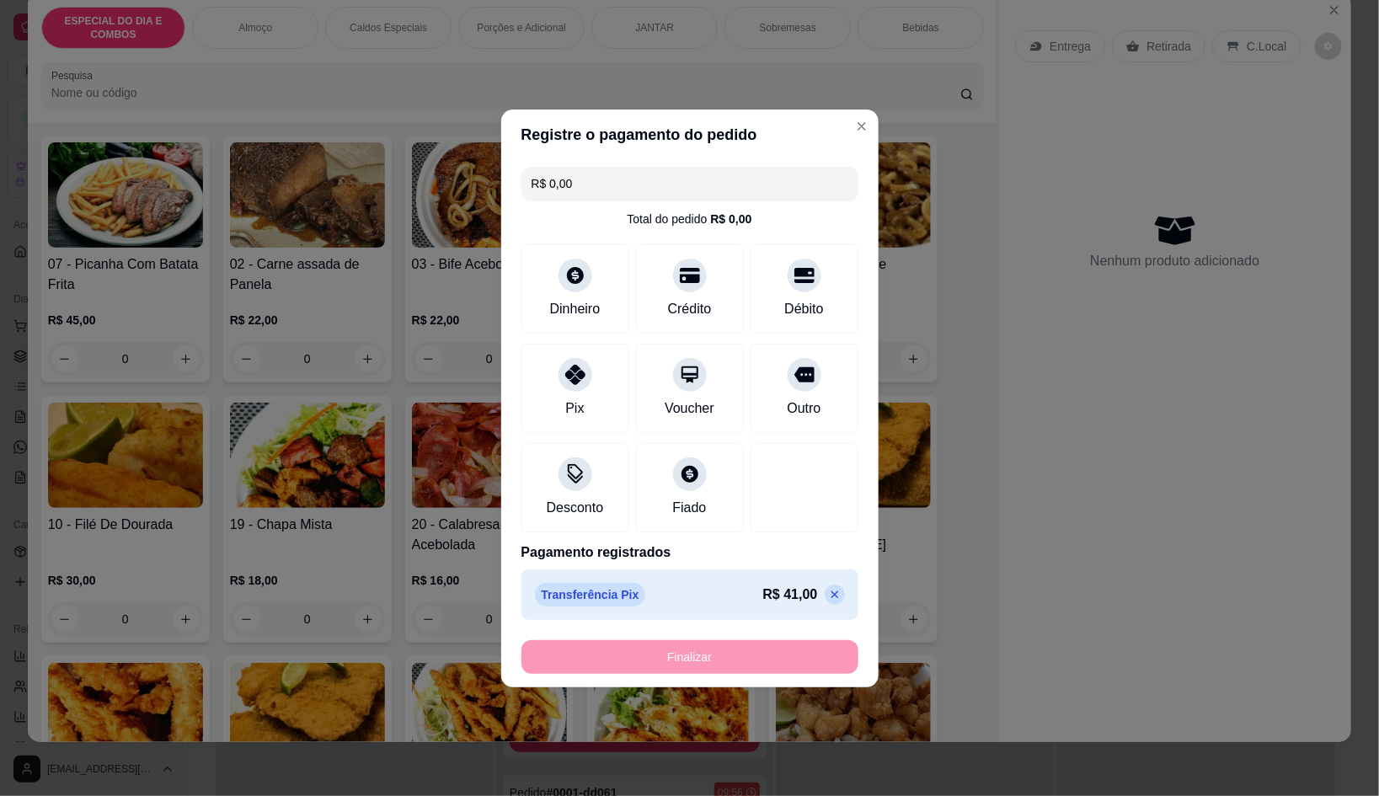
type input "-R$ 41,00"
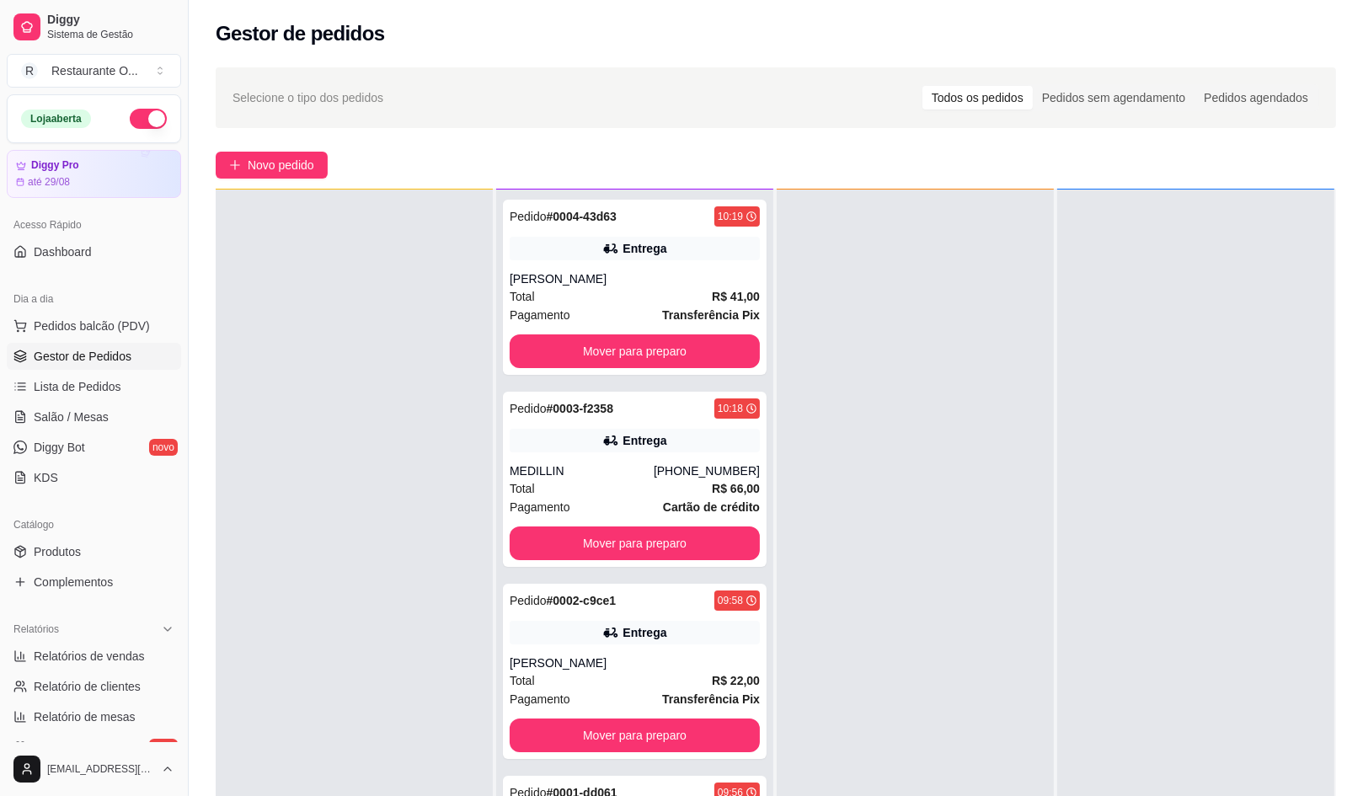
click at [392, 297] on div at bounding box center [354, 588] width 277 height 796
click at [420, 466] on div at bounding box center [354, 588] width 277 height 796
click at [305, 167] on span "Novo pedido" at bounding box center [281, 165] width 67 height 19
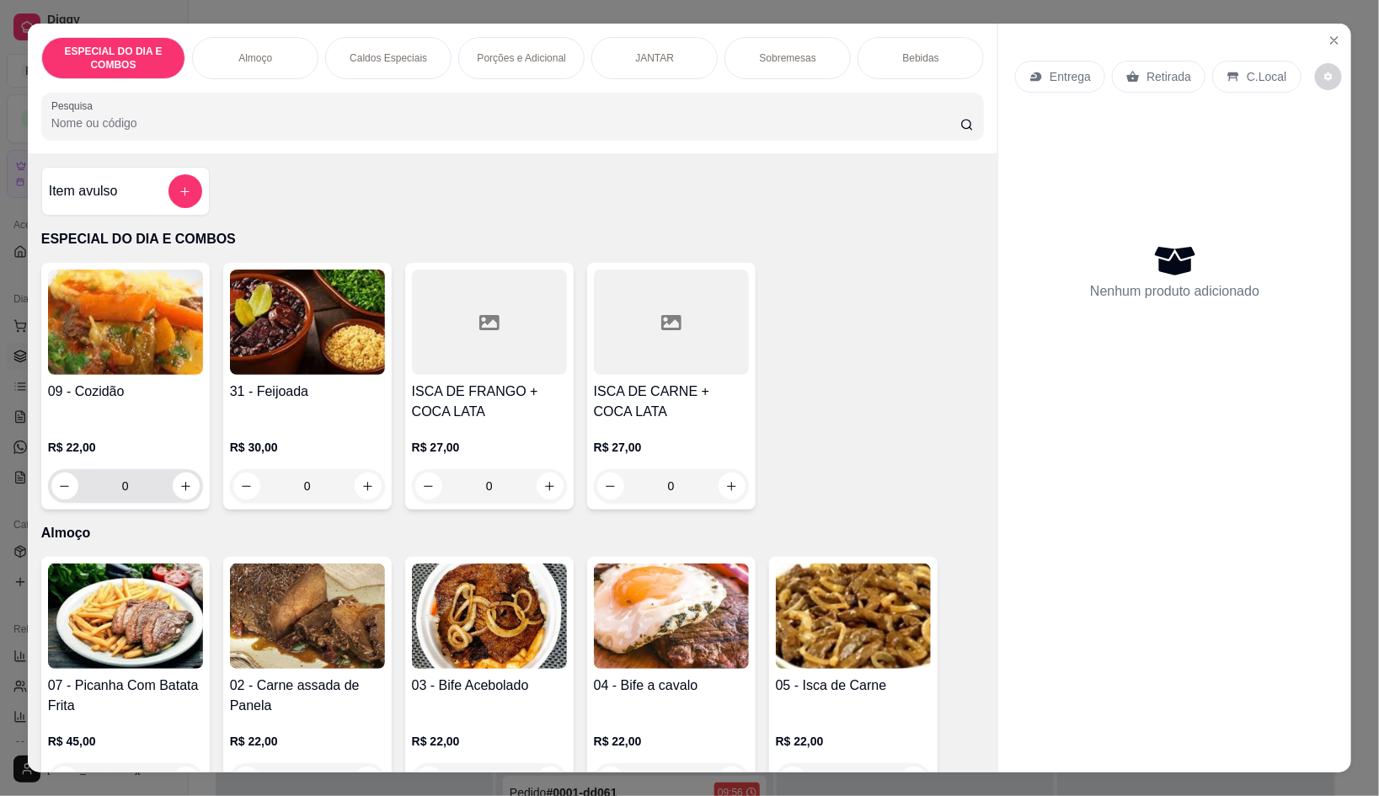
click at [187, 473] on button "increase-product-quantity" at bounding box center [186, 486] width 27 height 27
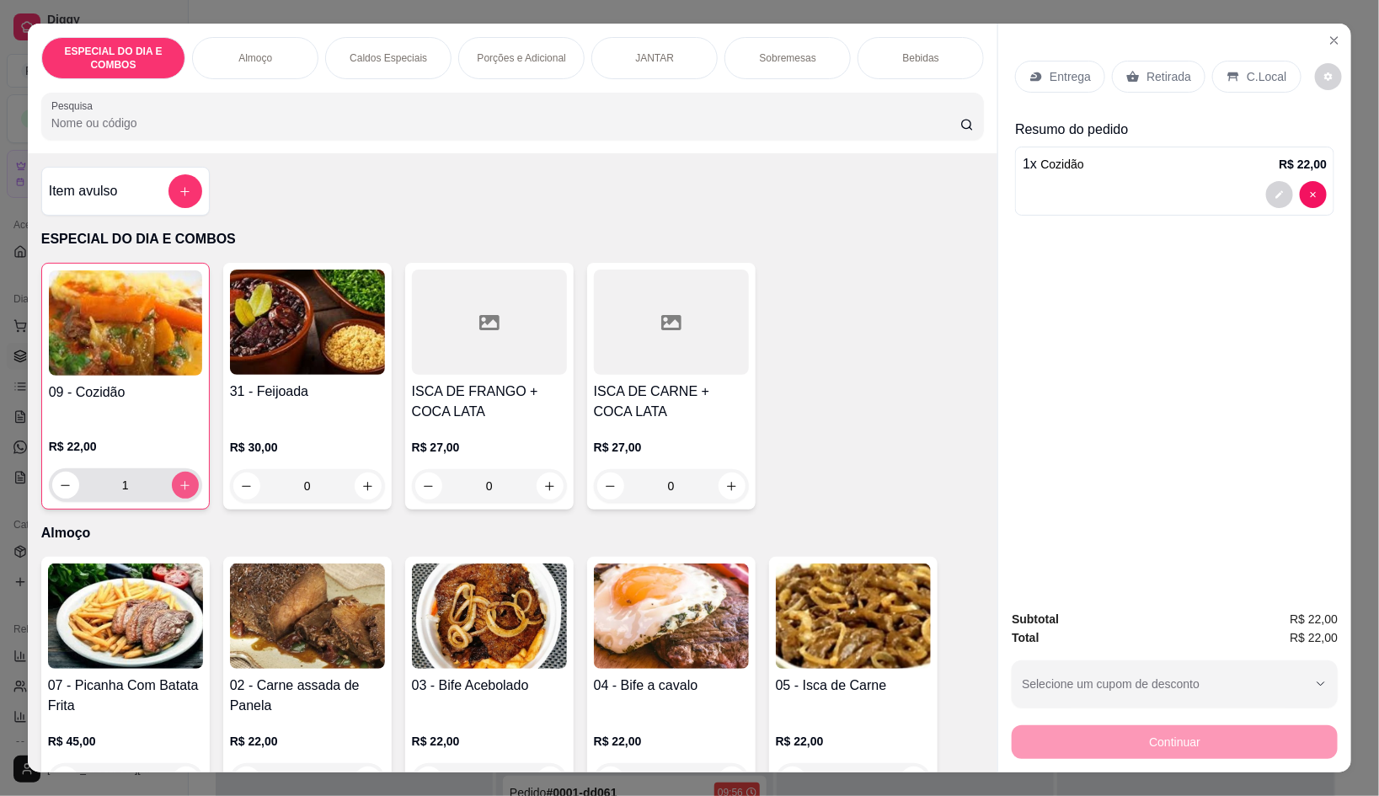
type input "1"
click at [1058, 61] on div "Entrega" at bounding box center [1060, 77] width 90 height 32
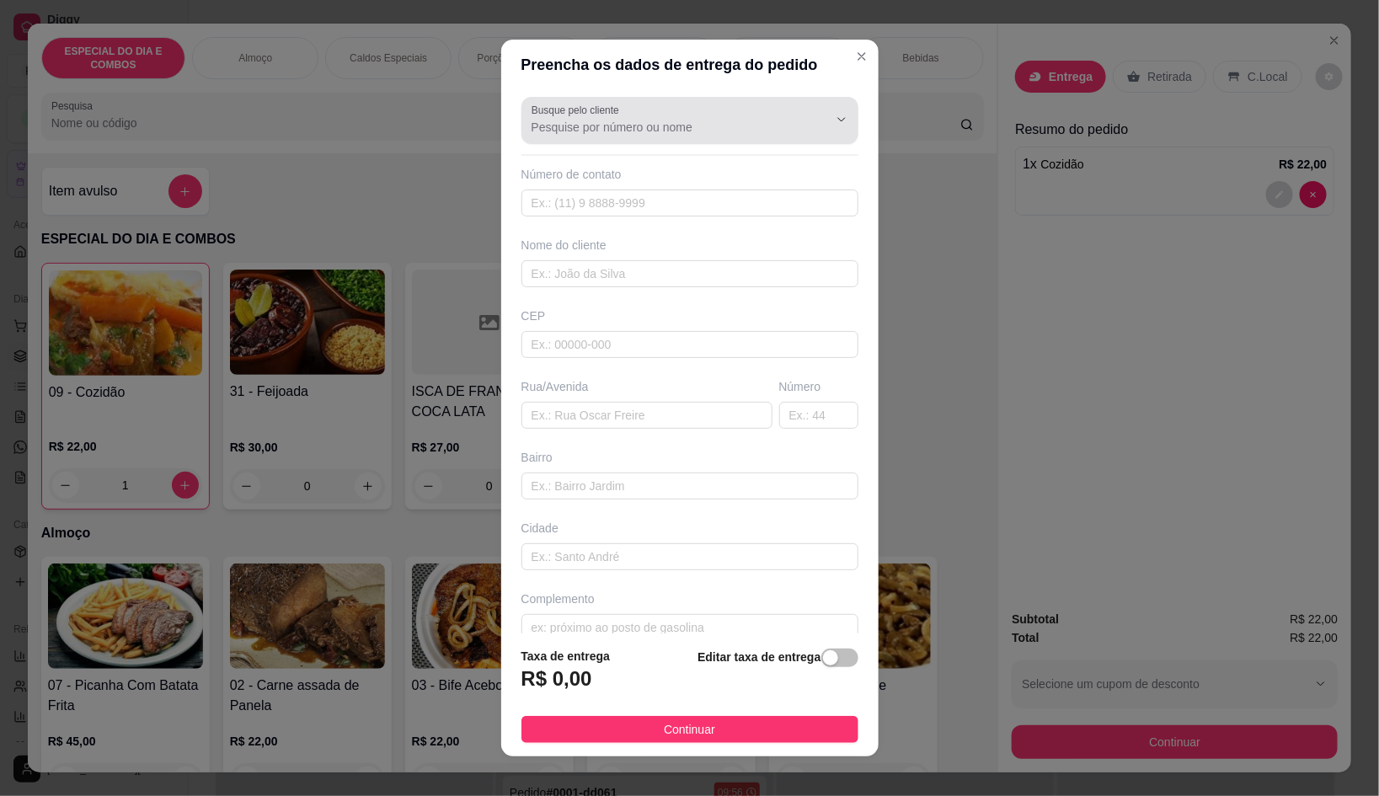
click at [644, 131] on input "Busque pelo cliente" at bounding box center [667, 127] width 270 height 17
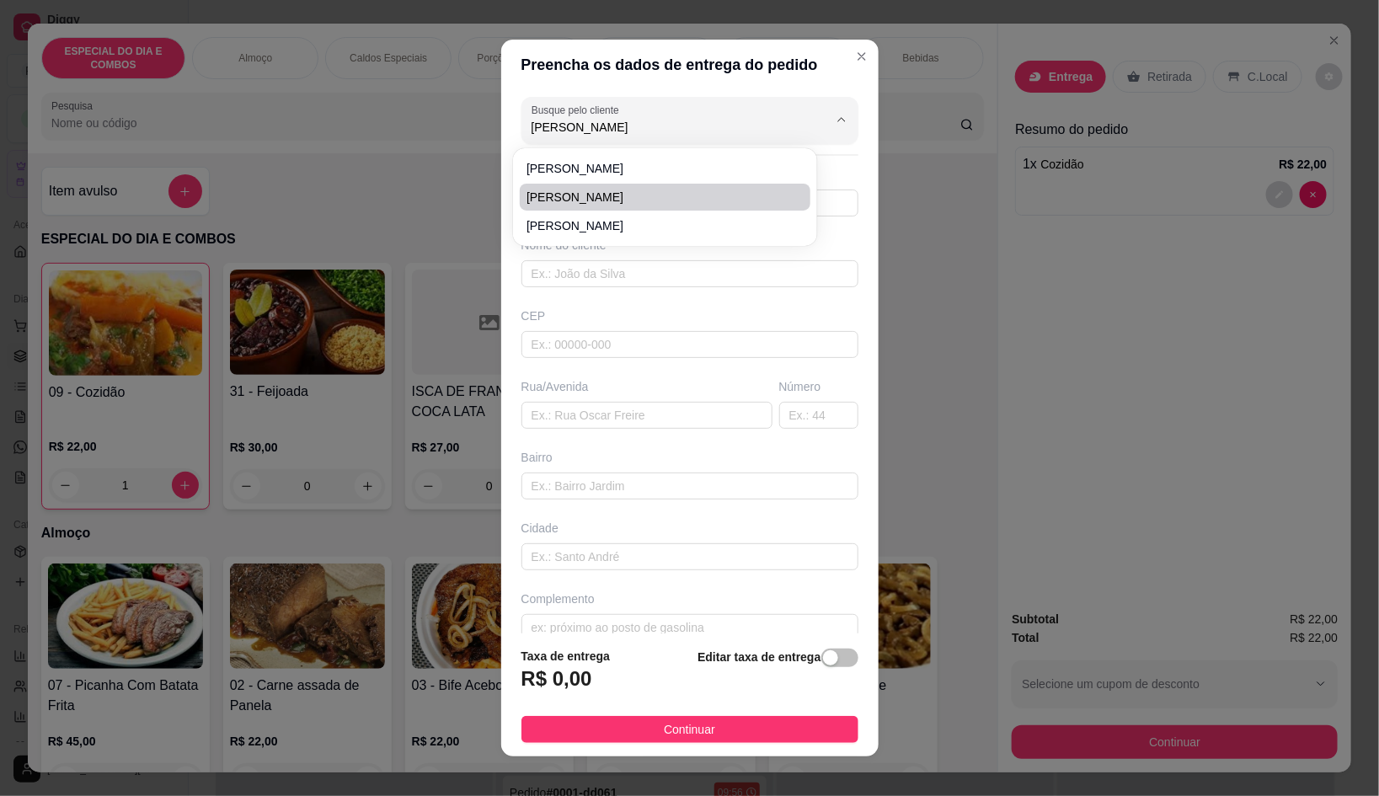
click at [667, 195] on span "[PERSON_NAME]" at bounding box center [656, 197] width 260 height 17
type input "[PERSON_NAME]"
type input "91980758440"
type input "[PERSON_NAME]"
type input "[PERSON_NAME] - PODE DEIXAR NA PORTARIA"
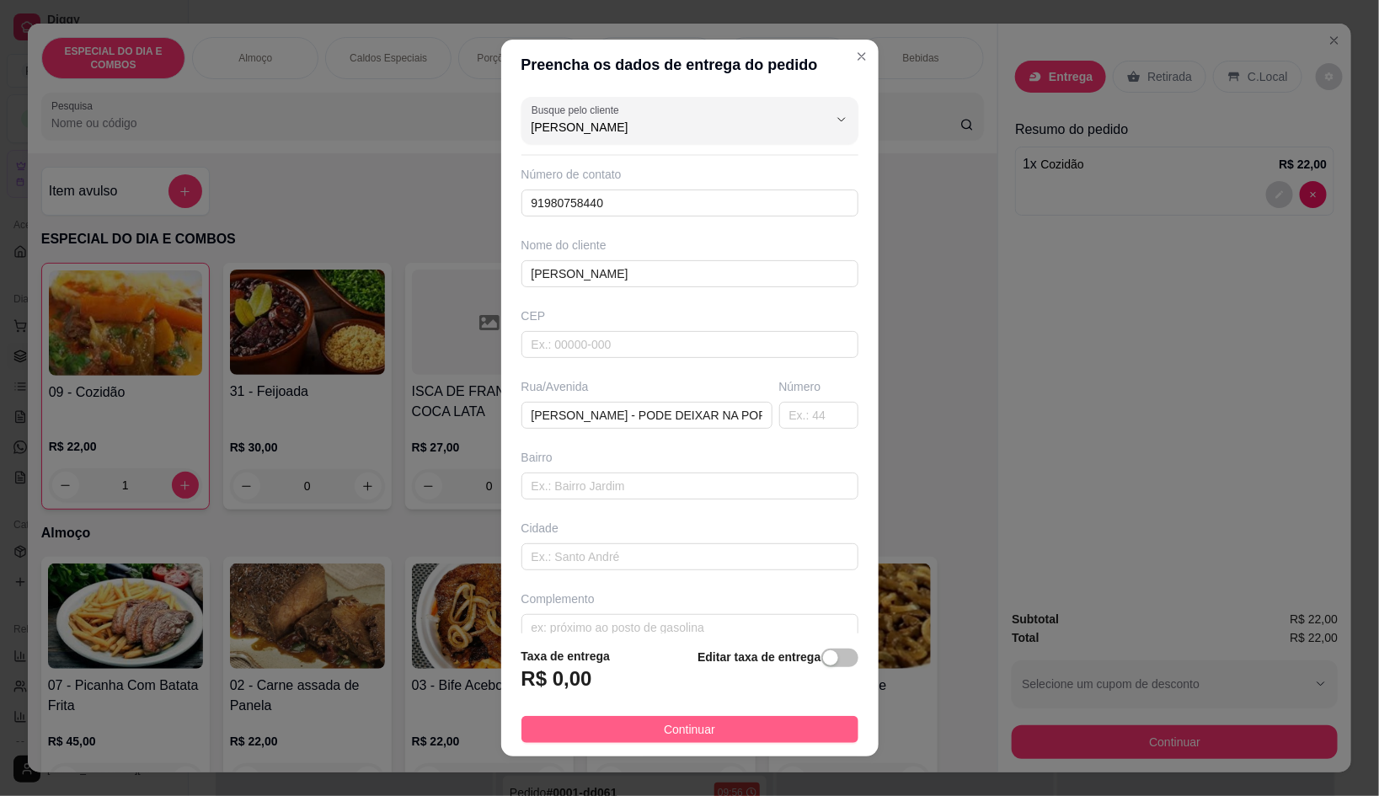
type input "[PERSON_NAME]"
click at [794, 723] on button "Continuar" at bounding box center [689, 729] width 337 height 27
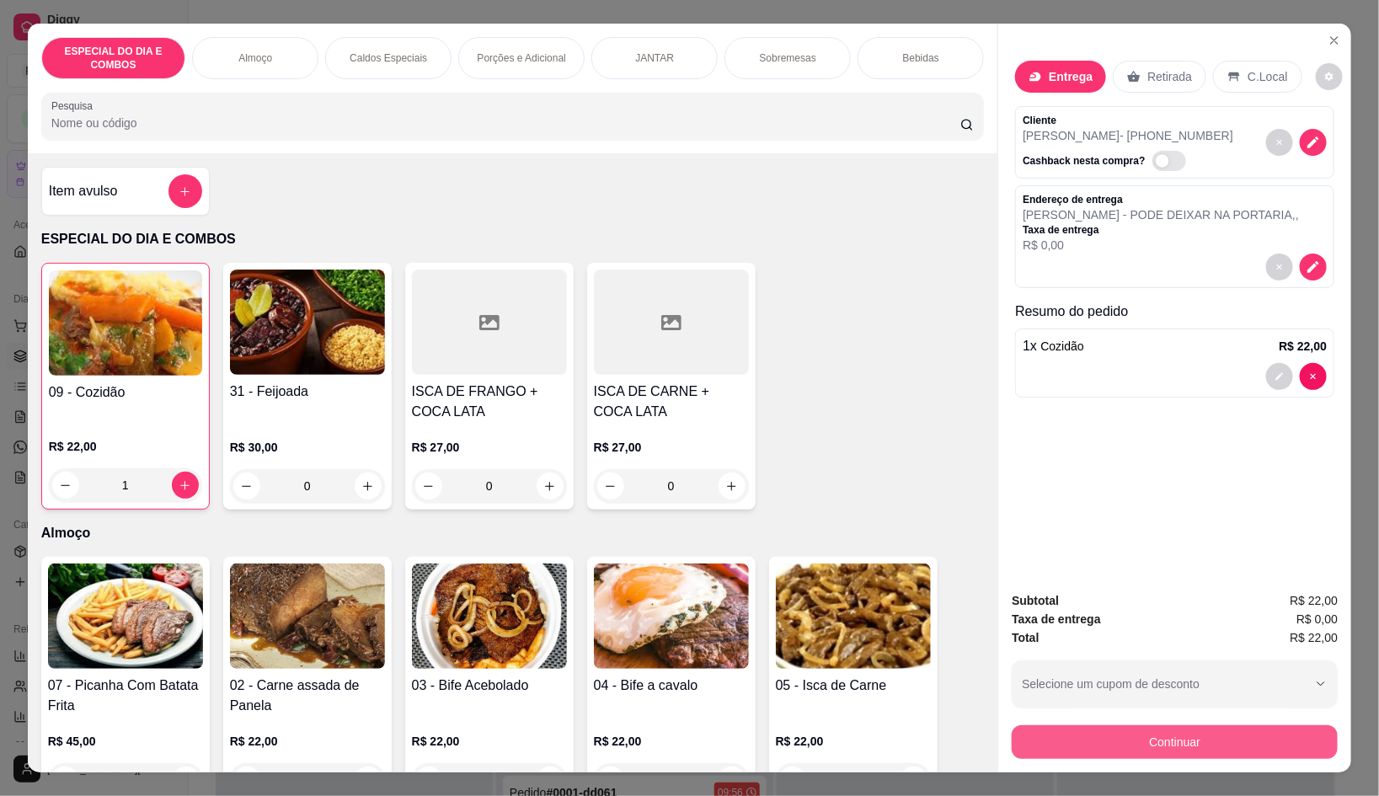
click at [1167, 725] on button "Continuar" at bounding box center [1175, 742] width 326 height 34
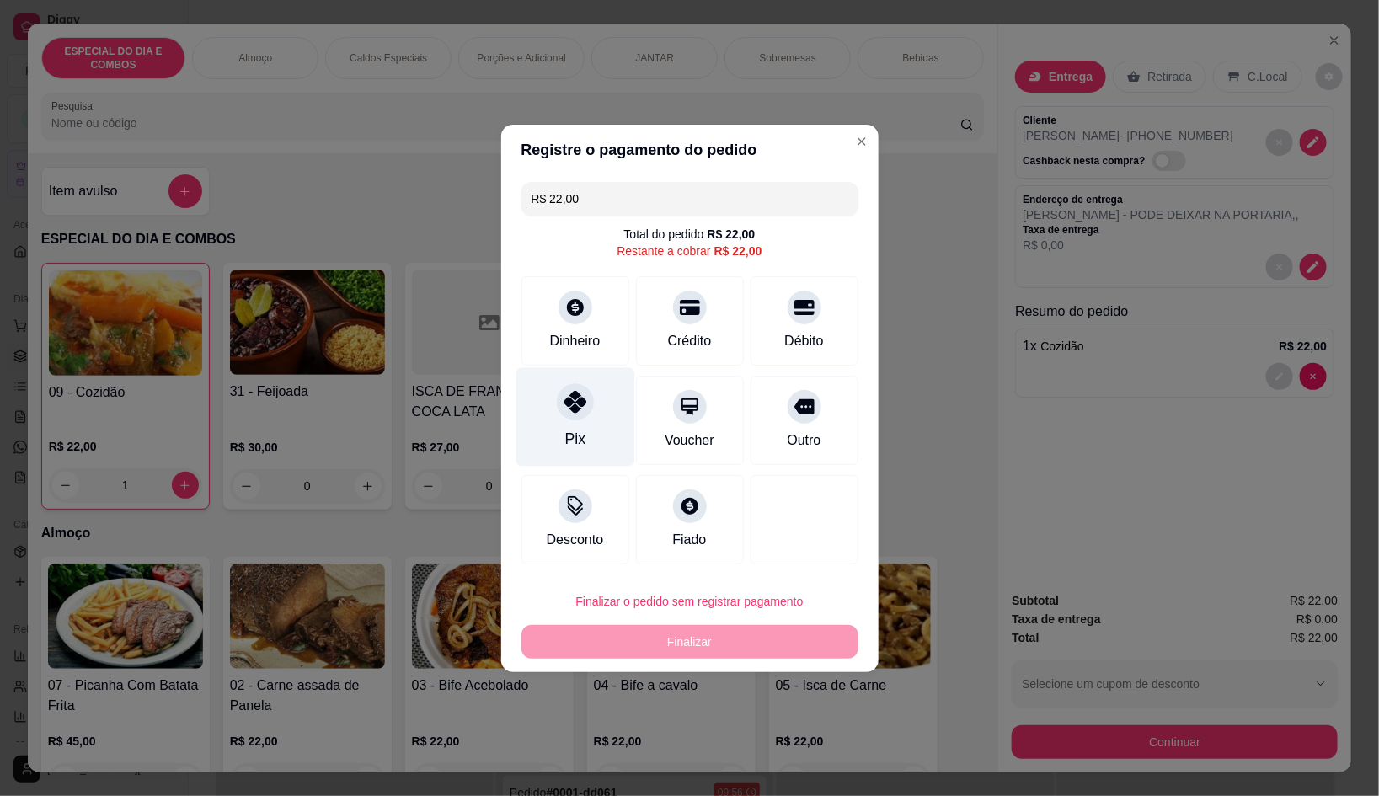
click at [557, 403] on div at bounding box center [575, 401] width 37 height 37
type input "R$ 0,00"
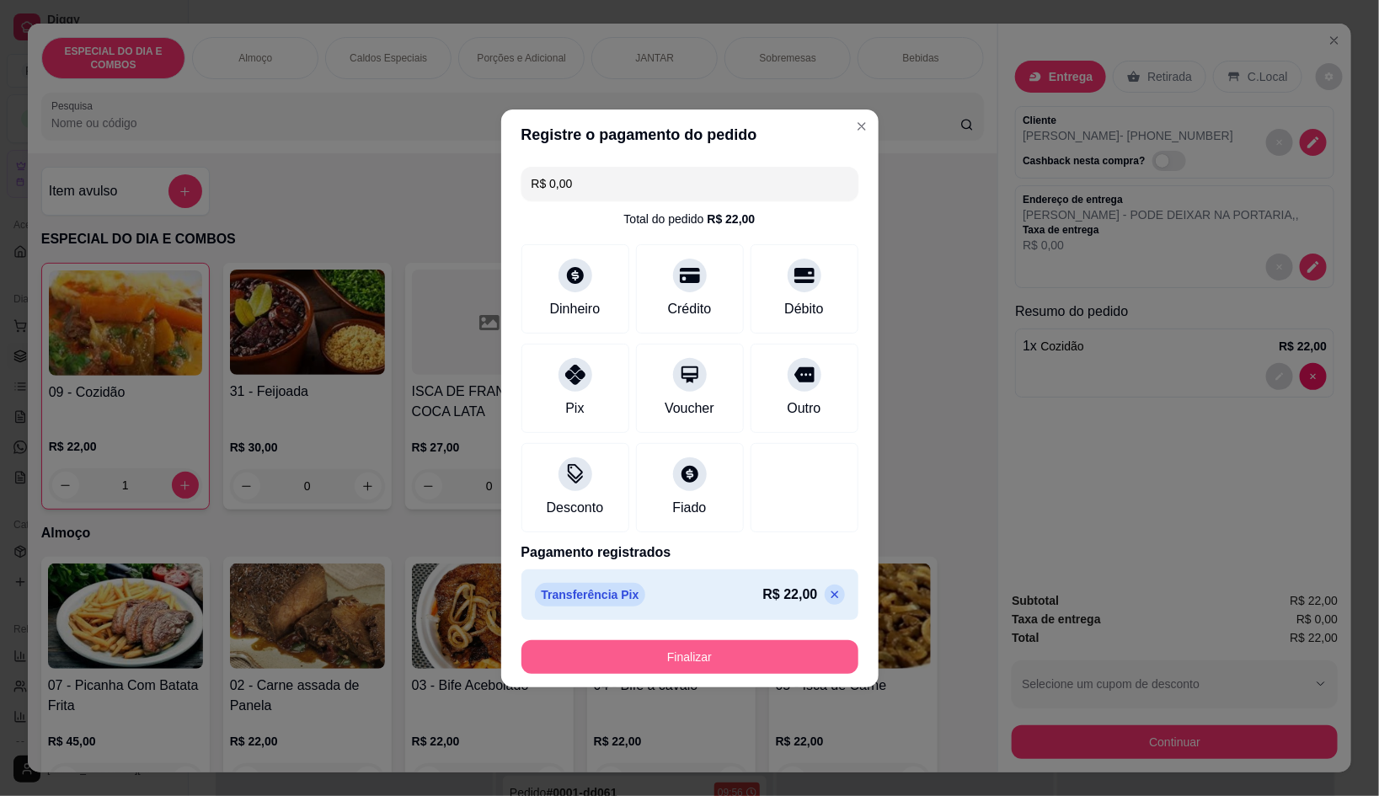
click at [648, 660] on button "Finalizar" at bounding box center [689, 657] width 337 height 34
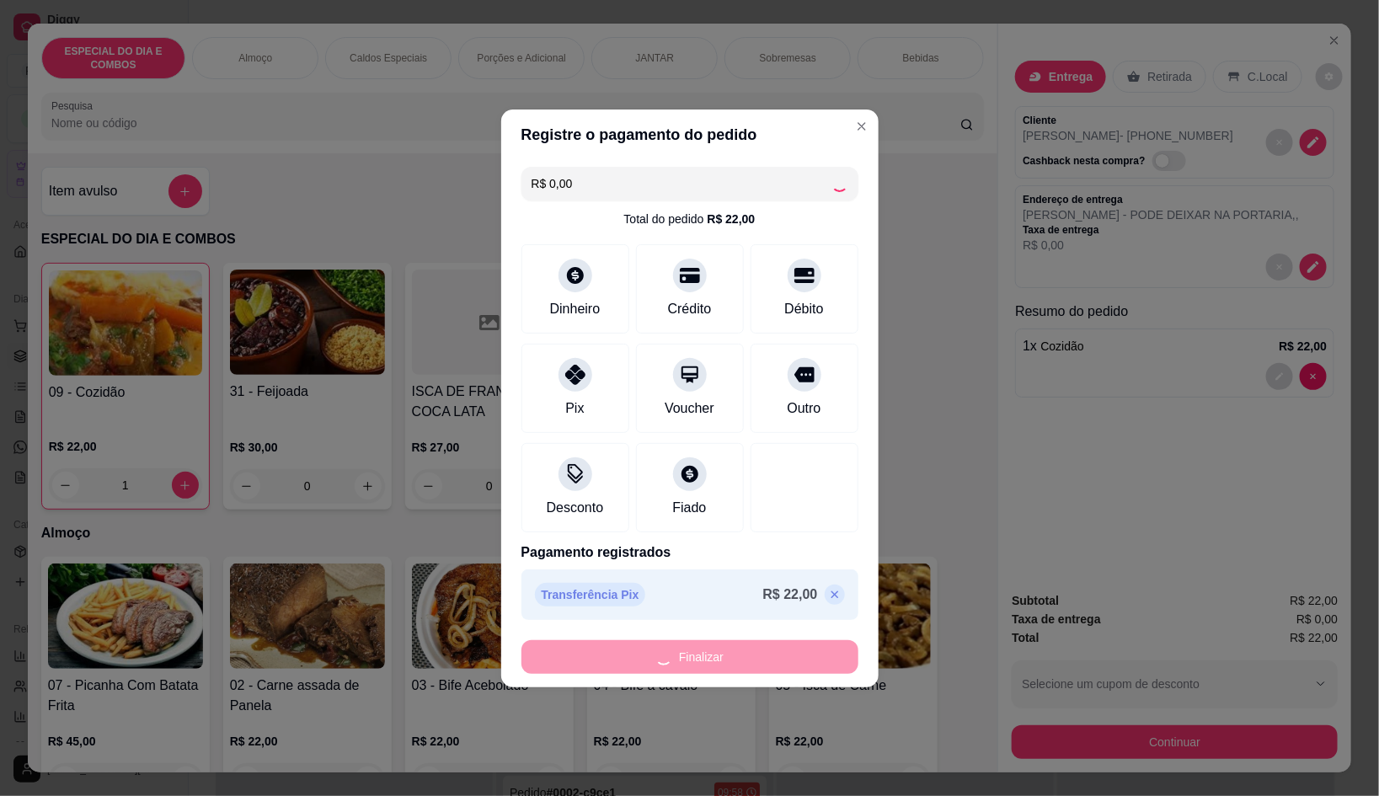
type input "0"
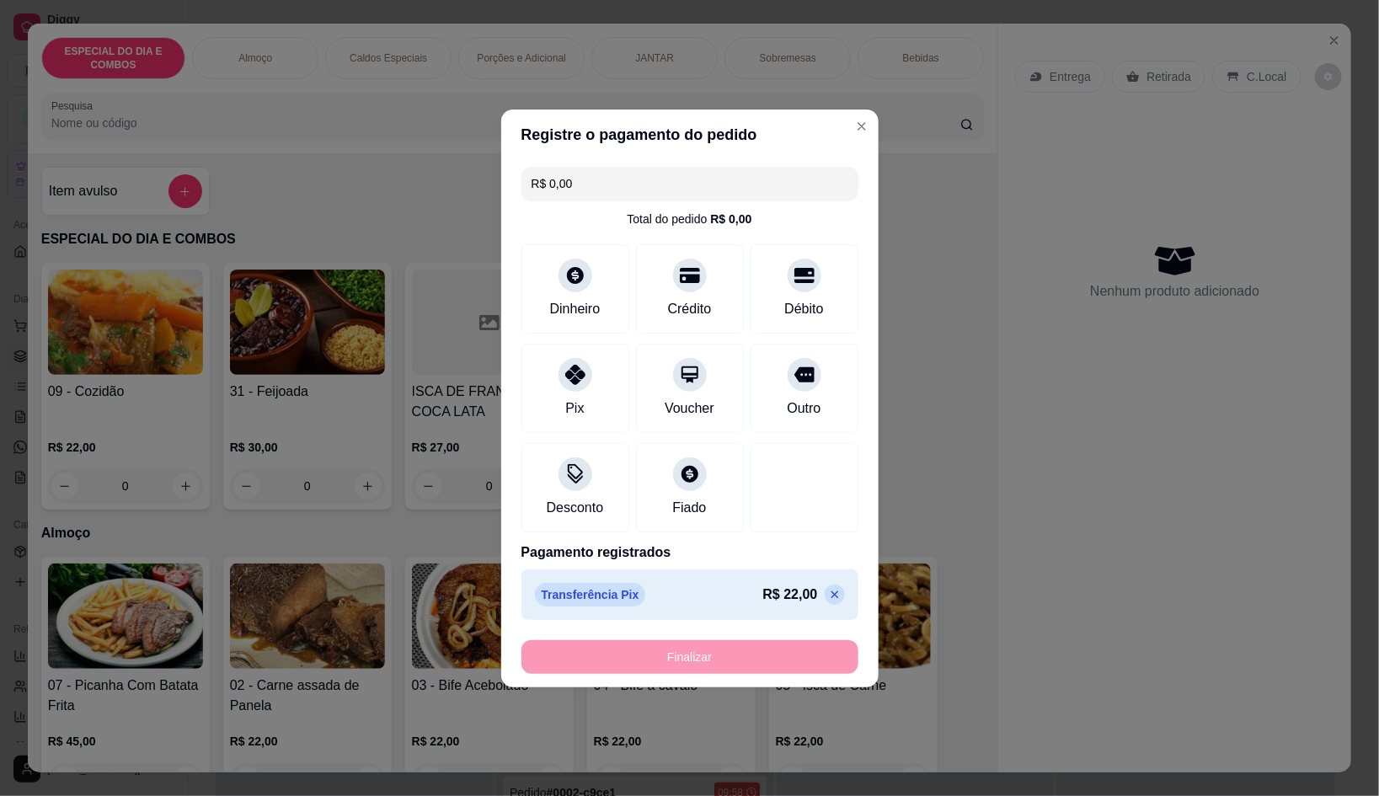
type input "-R$ 22,00"
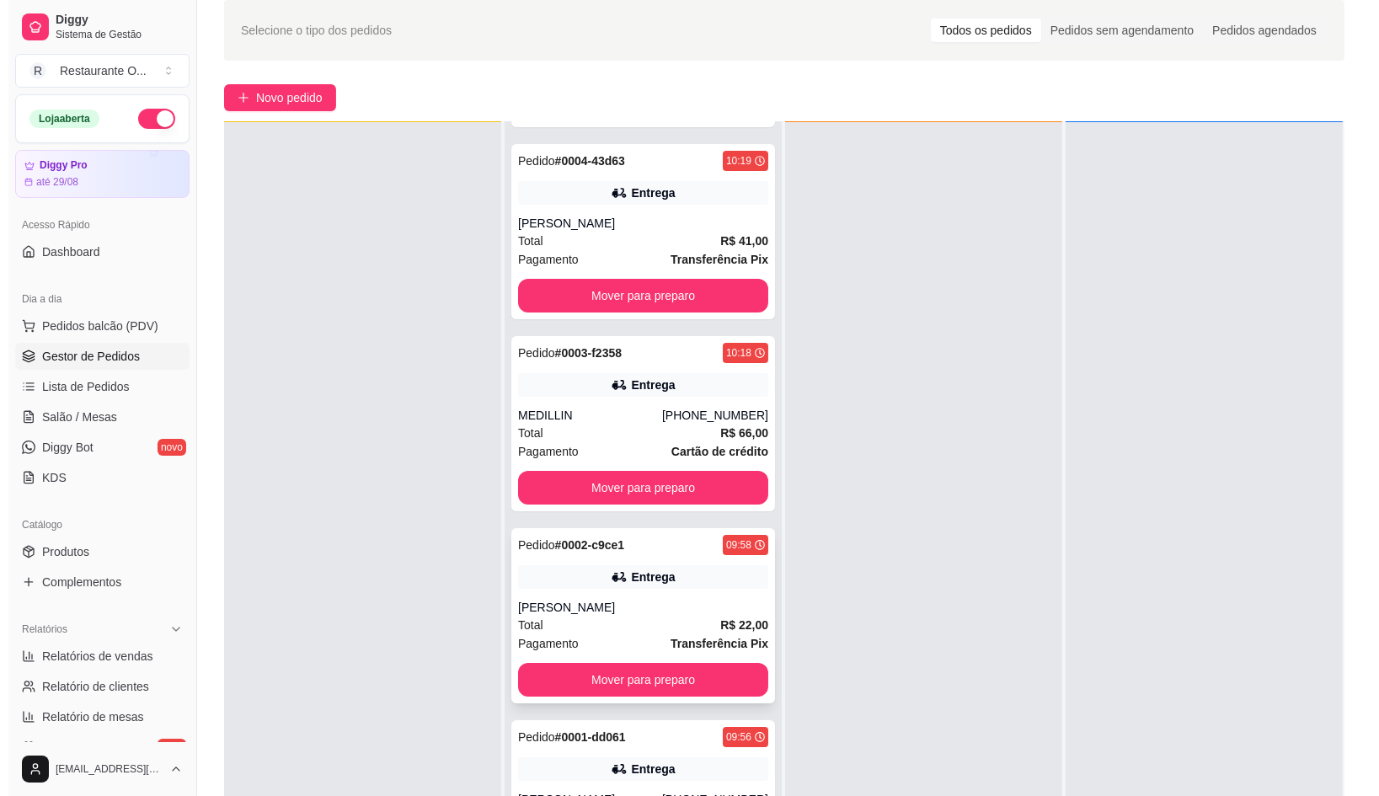
scroll to position [104, 0]
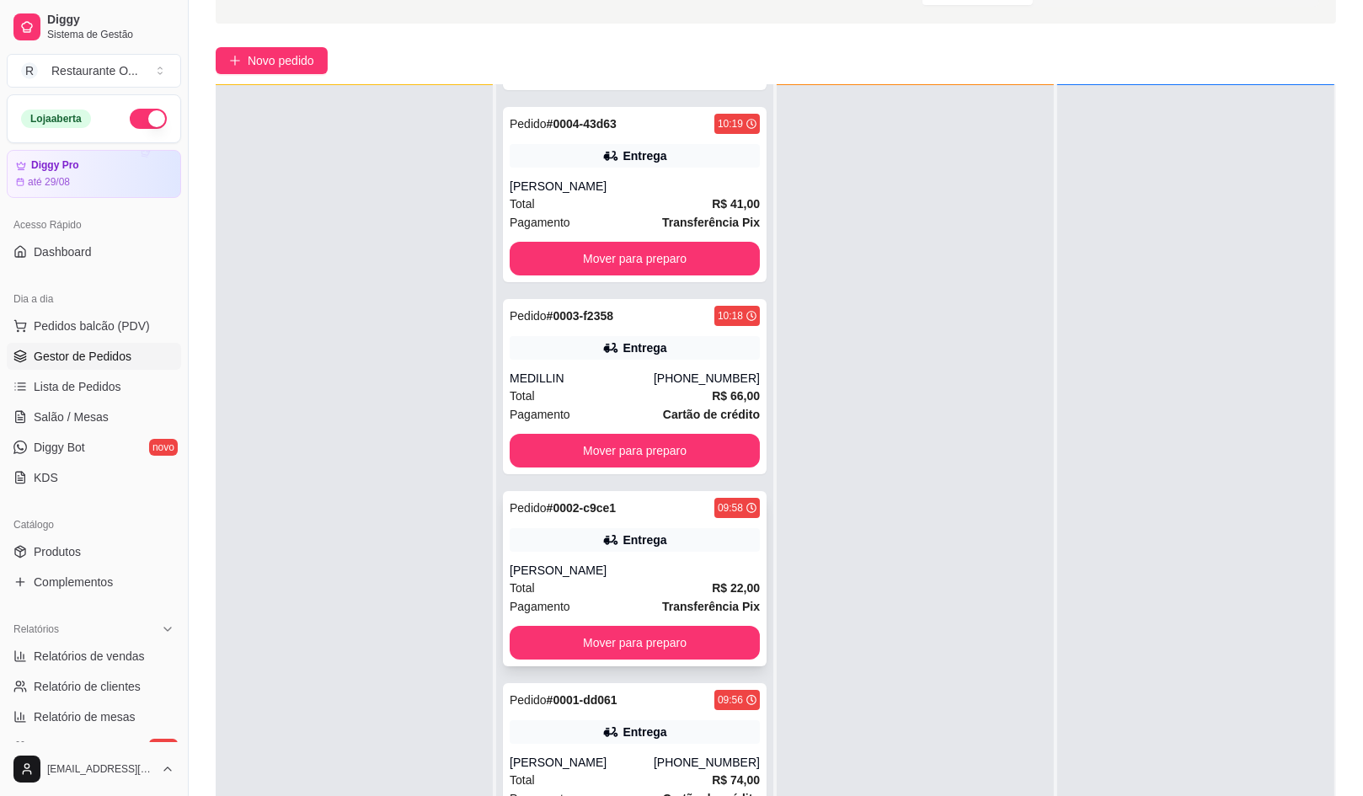
click at [581, 545] on div "Entrega" at bounding box center [635, 540] width 250 height 24
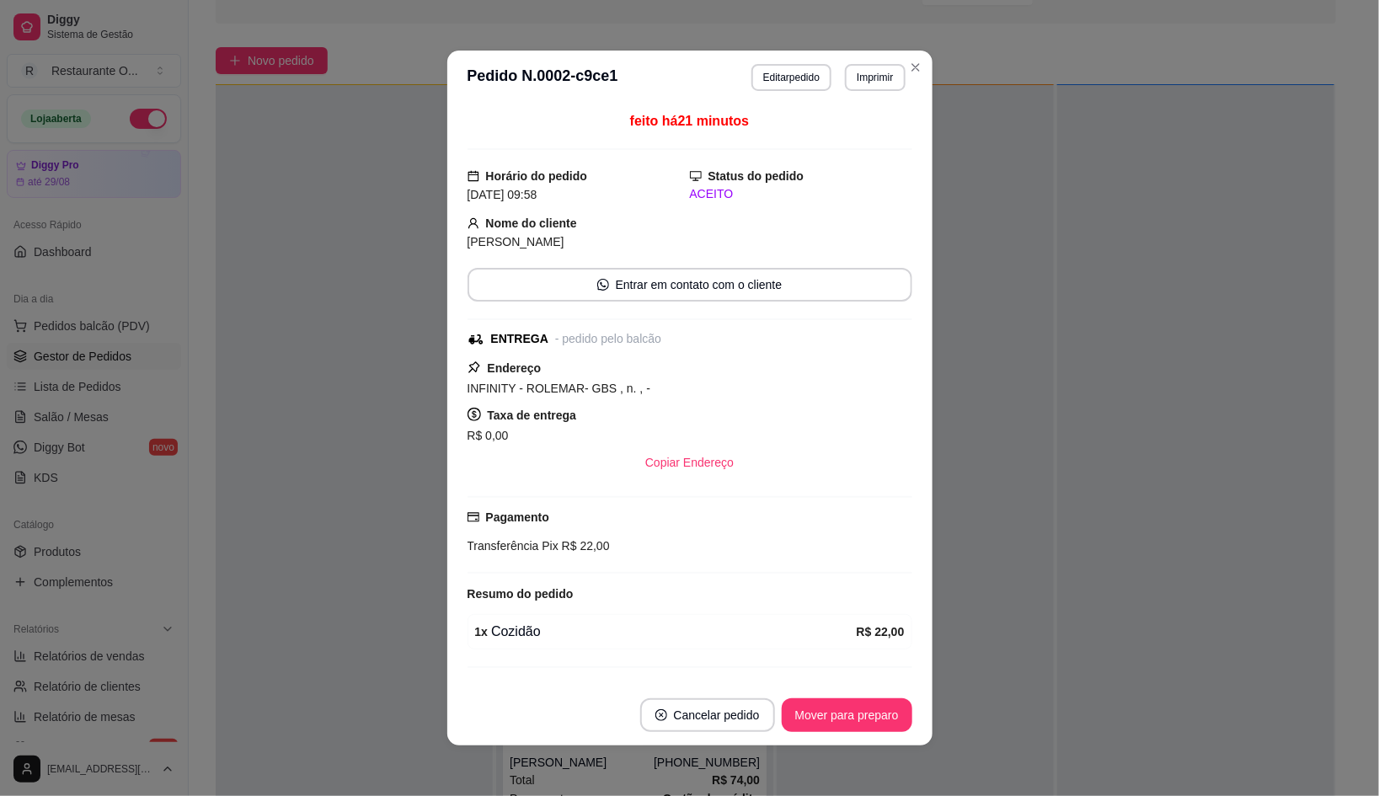
click at [801, 65] on button "Editar pedido" at bounding box center [791, 77] width 80 height 27
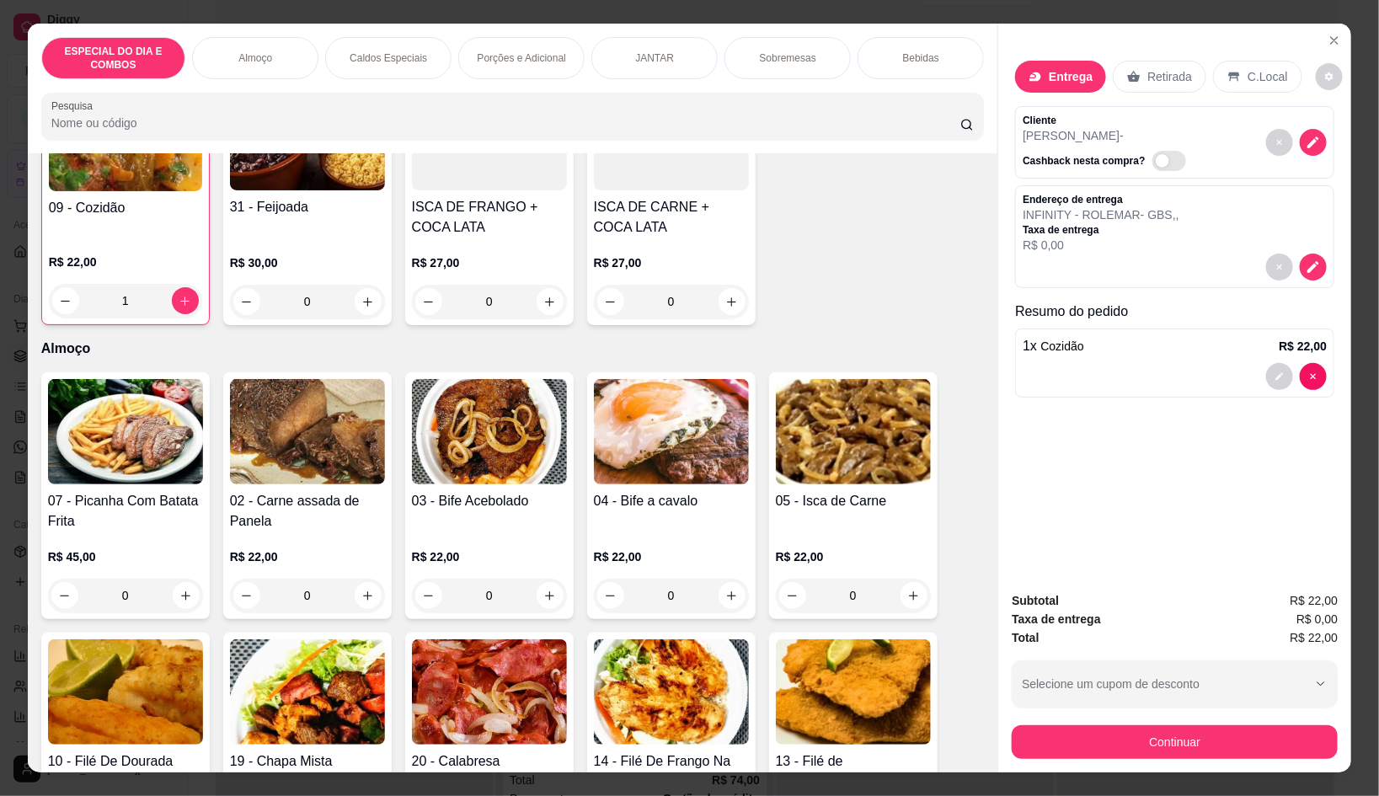
scroll to position [210, 0]
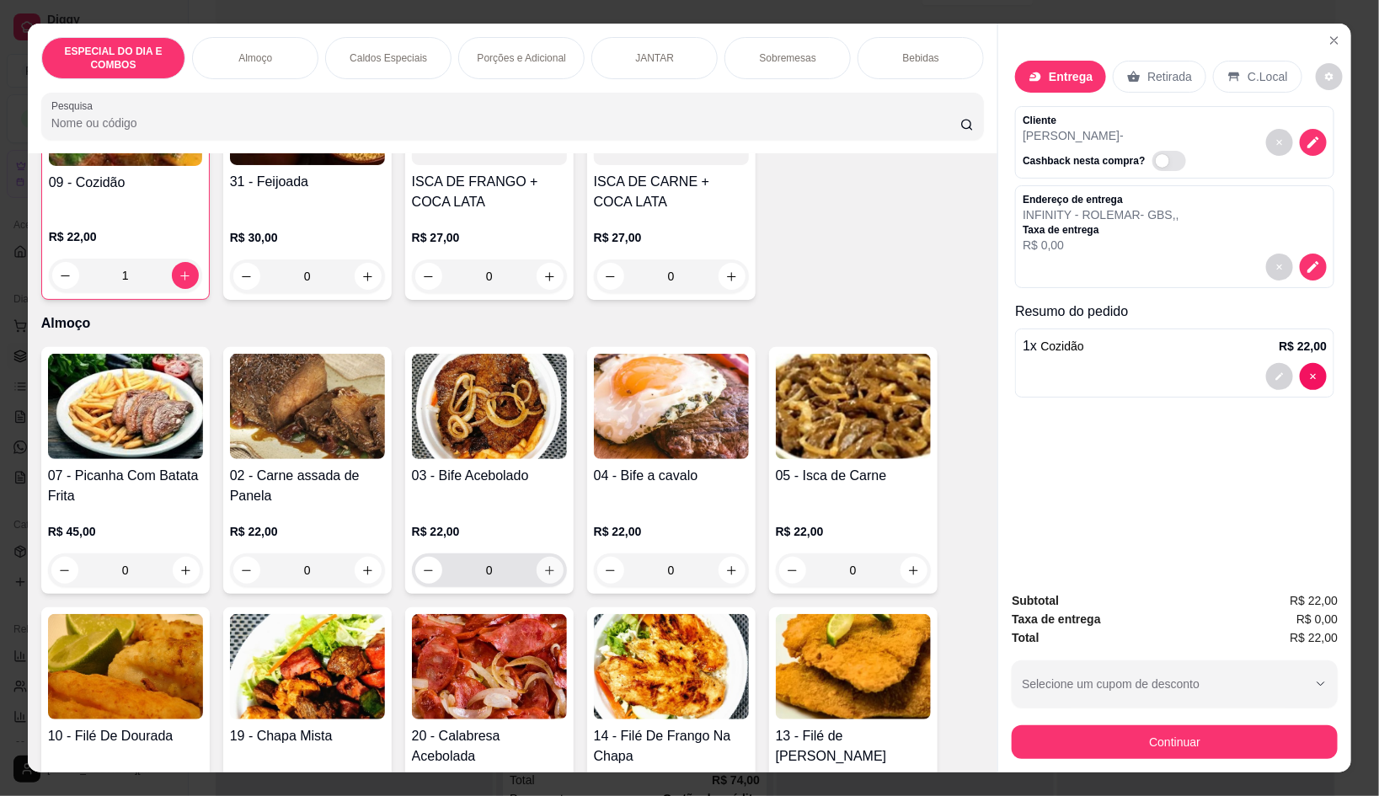
click at [539, 557] on button "increase-product-quantity" at bounding box center [550, 570] width 27 height 27
type input "1"
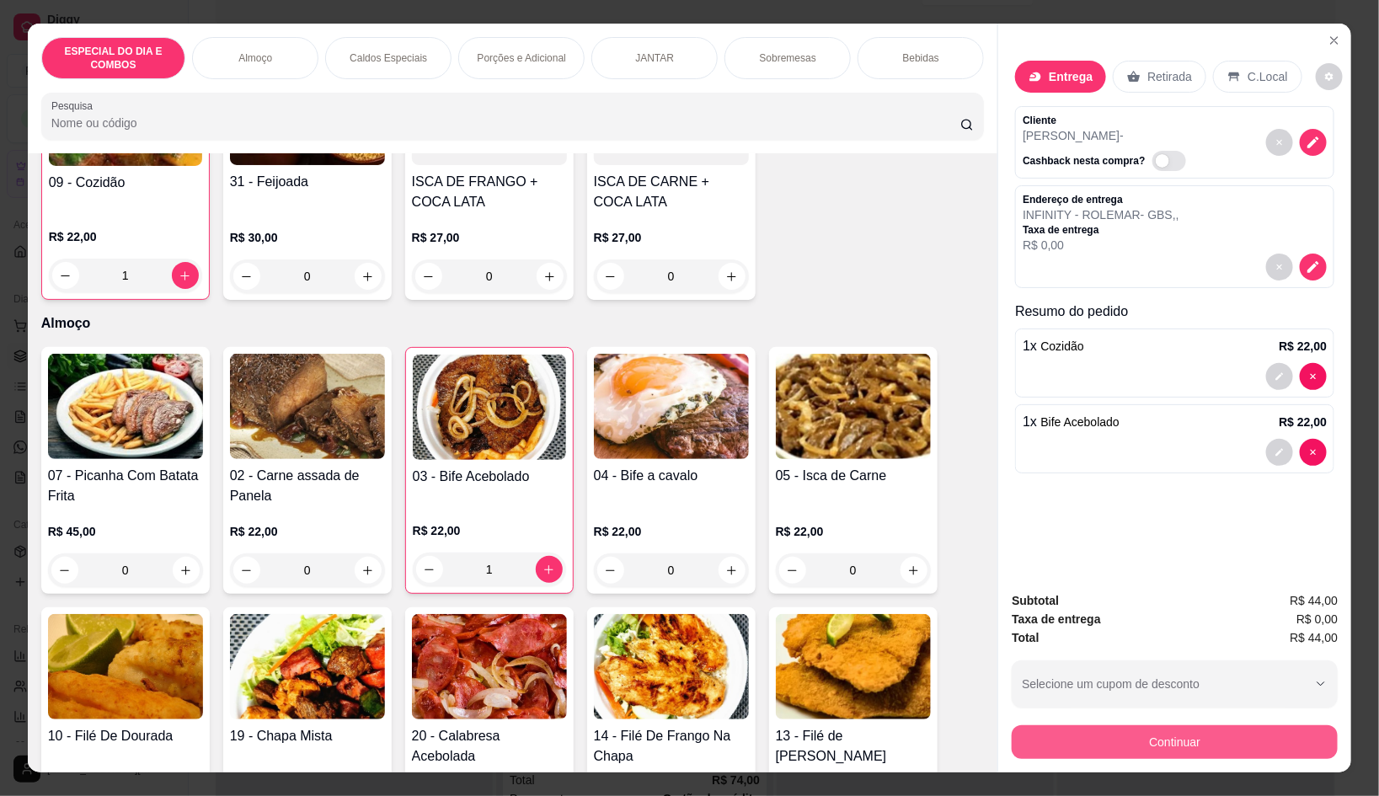
click at [1064, 725] on button "Continuar" at bounding box center [1175, 742] width 326 height 34
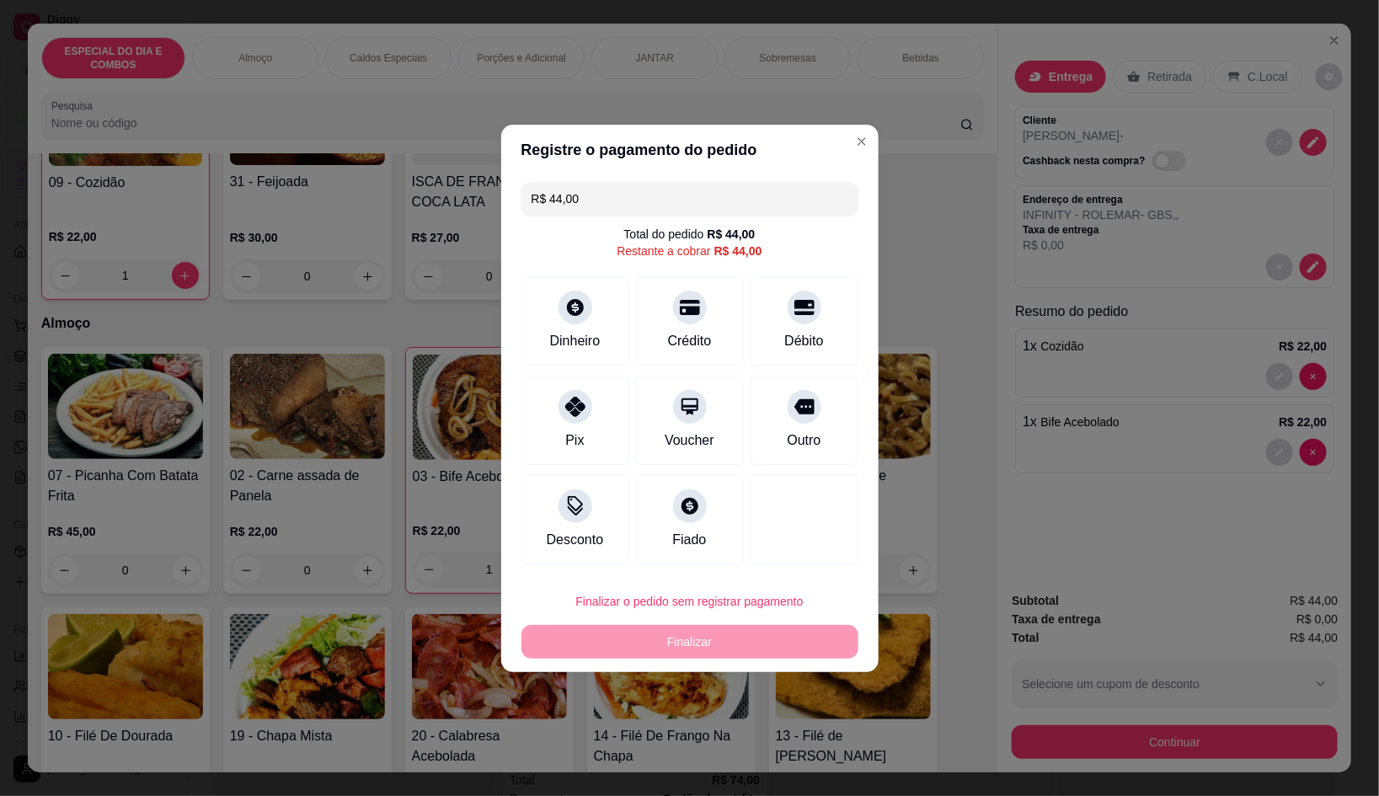
click at [607, 216] on div "R$ 44,00 Total do pedido R$ 44,00 Restante a cobrar R$ 44,00 Dinheiro Crédito D…" at bounding box center [689, 373] width 377 height 396
click at [607, 198] on input "R$ 44,00" at bounding box center [690, 199] width 317 height 34
type input "R$ 22,00"
click at [570, 355] on div "Dinheiro" at bounding box center [575, 317] width 119 height 99
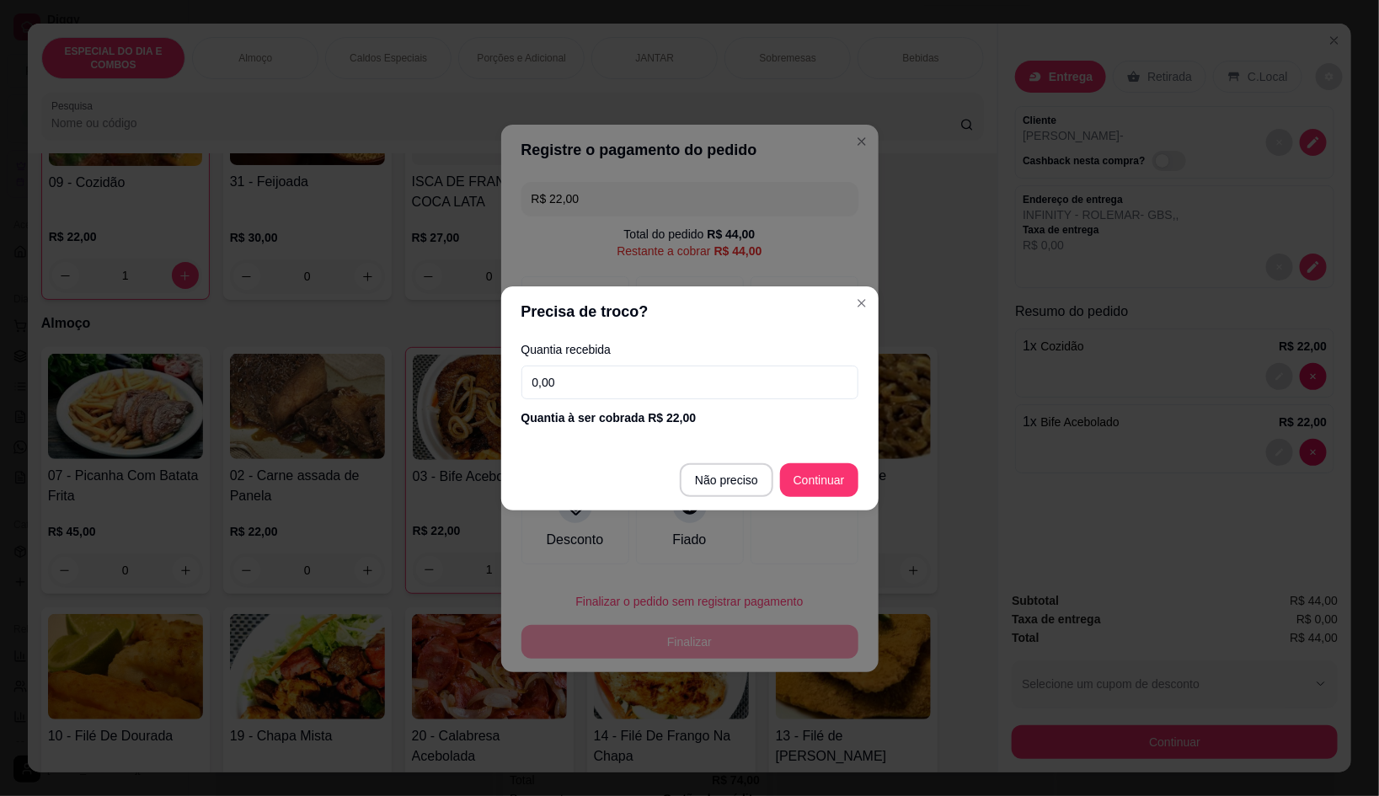
click at [601, 391] on input "0,00" at bounding box center [689, 383] width 337 height 34
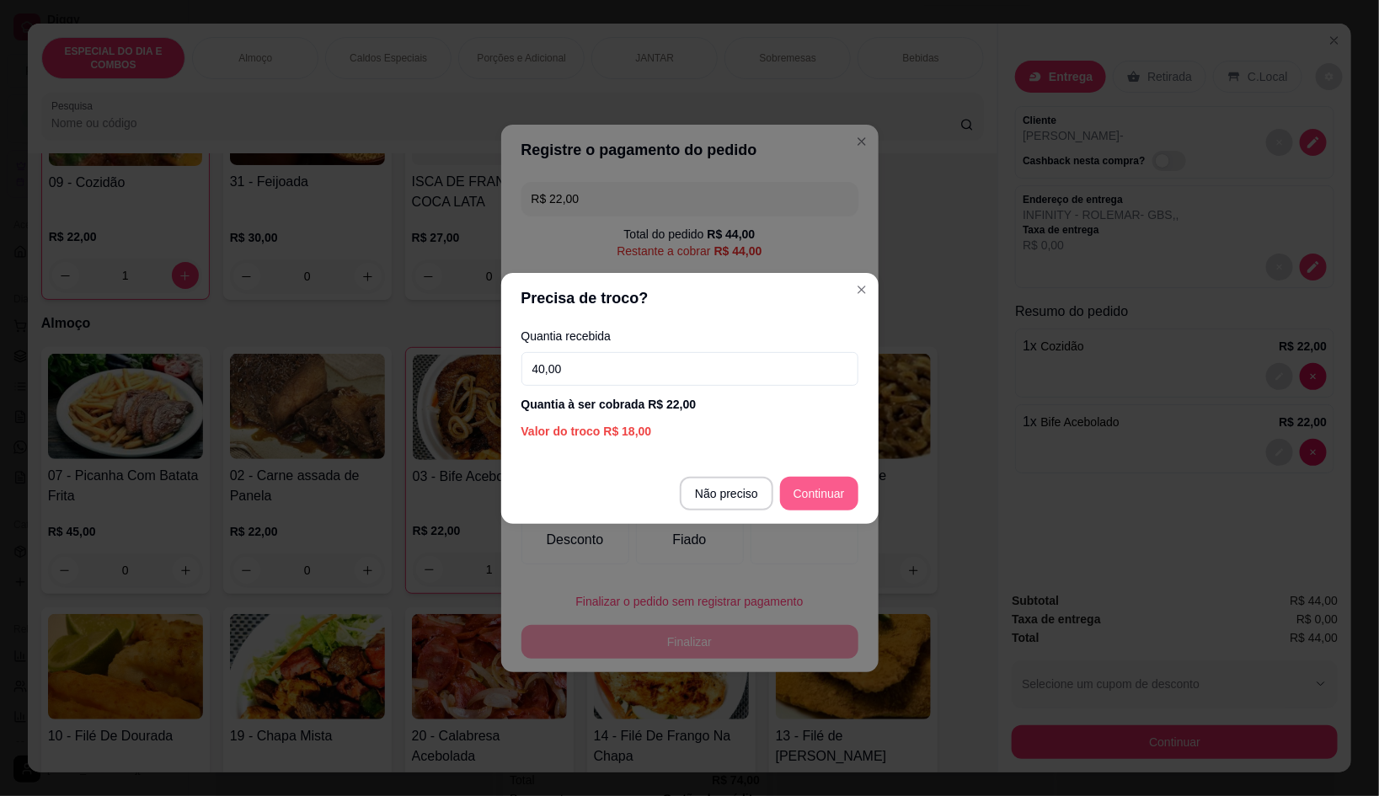
type input "40,00"
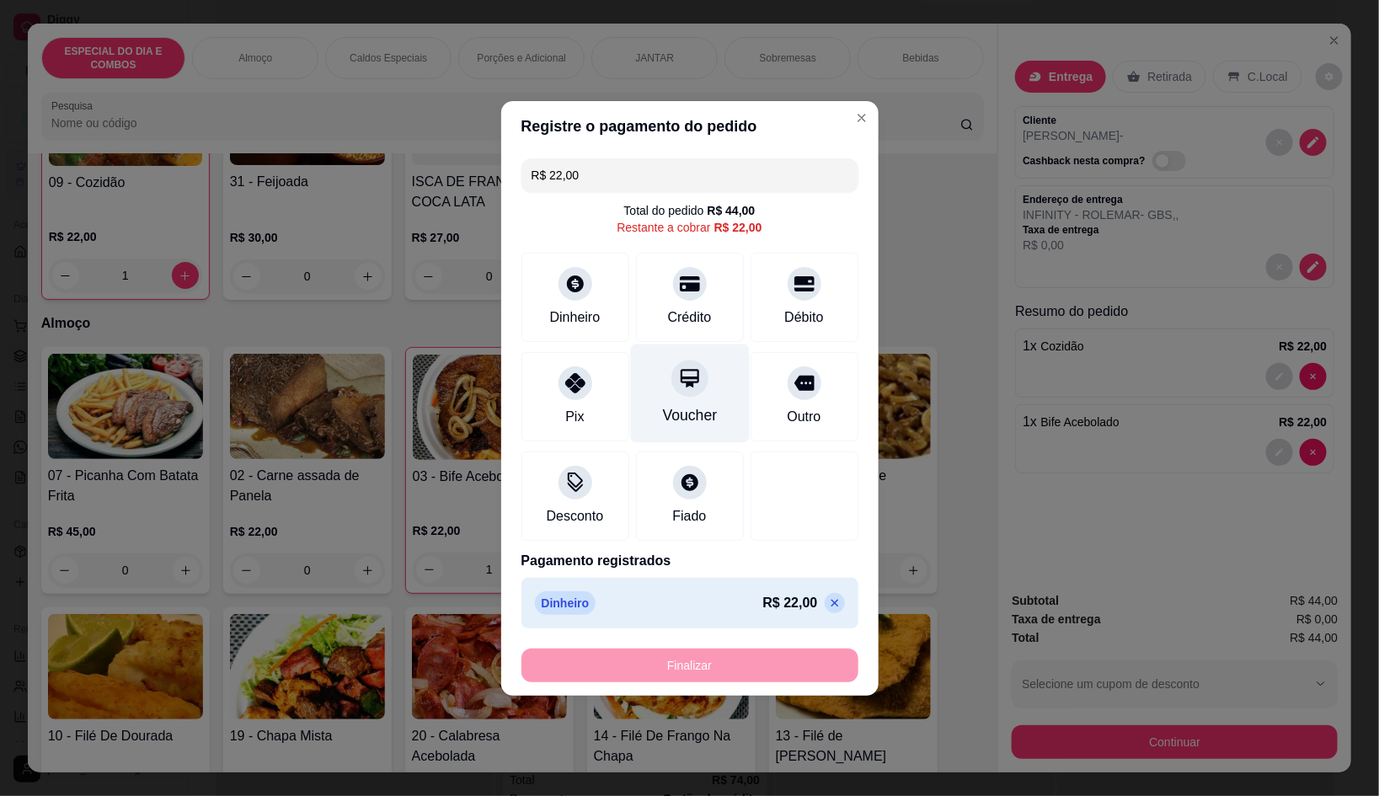
click at [631, 393] on div "Voucher" at bounding box center [689, 393] width 119 height 99
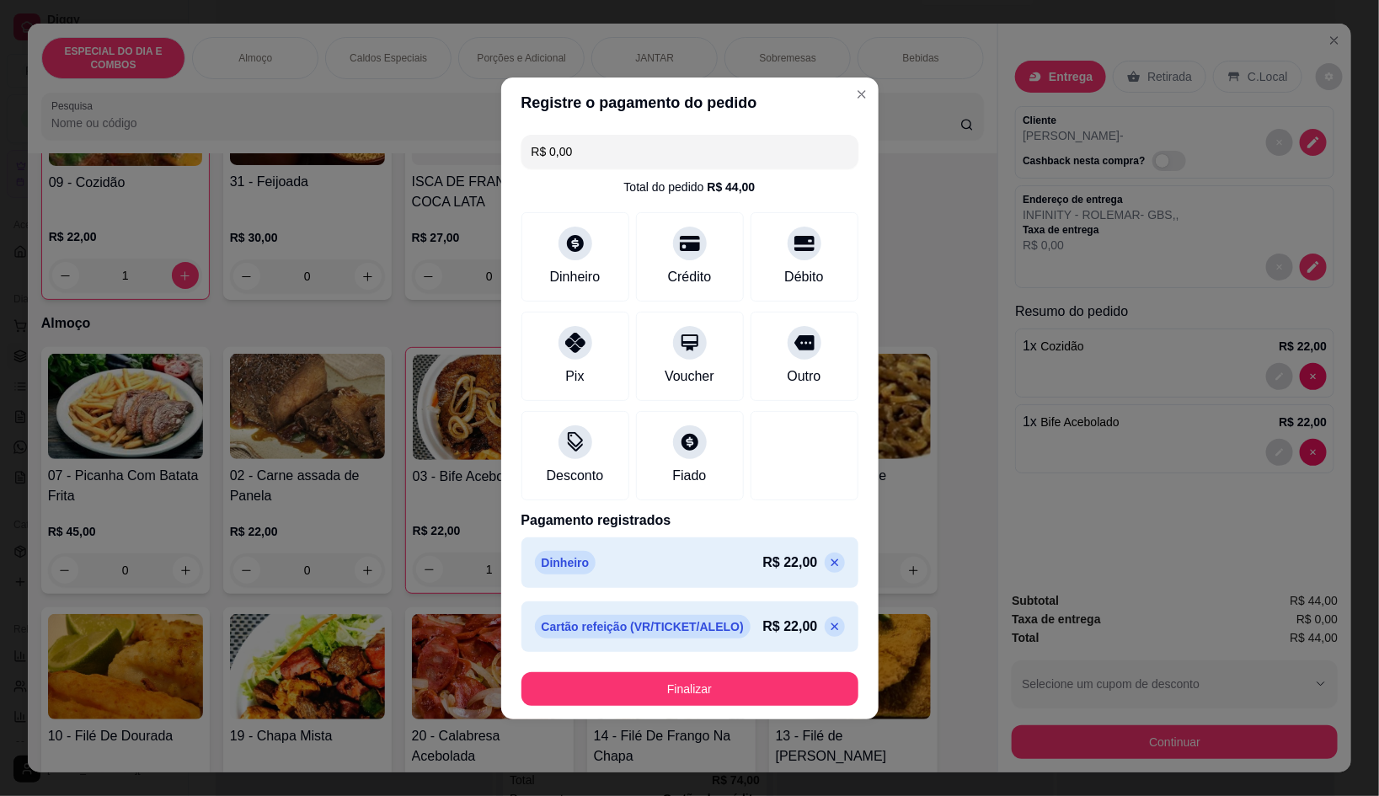
click at [830, 625] on div "Cartão refeição (VR/TICKET/ALELO) R$ 22,00" at bounding box center [689, 626] width 337 height 51
click at [824, 625] on div "R$ 22,00" at bounding box center [804, 627] width 82 height 20
click at [828, 625] on icon at bounding box center [834, 626] width 13 height 13
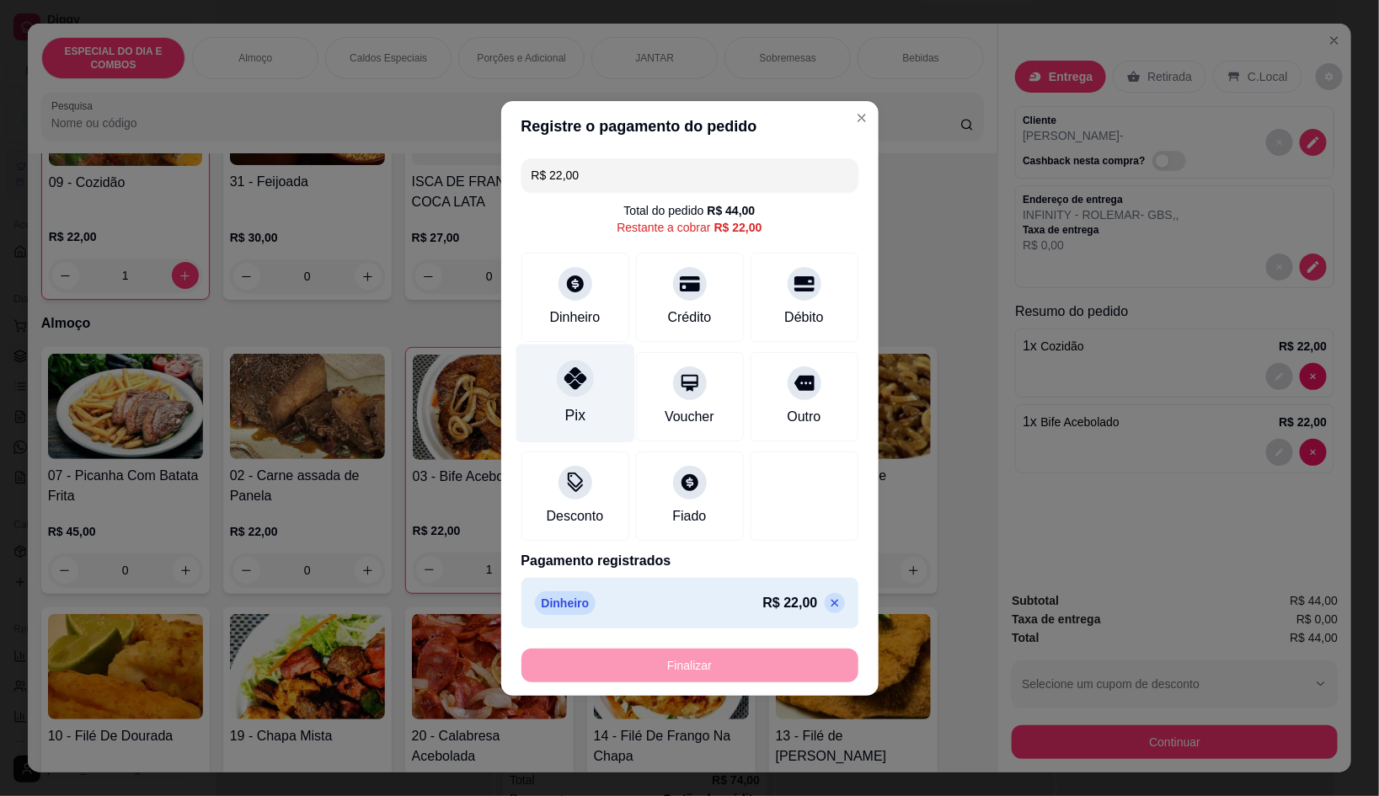
click at [596, 426] on div "Pix" at bounding box center [575, 393] width 119 height 99
type input "R$ 0,00"
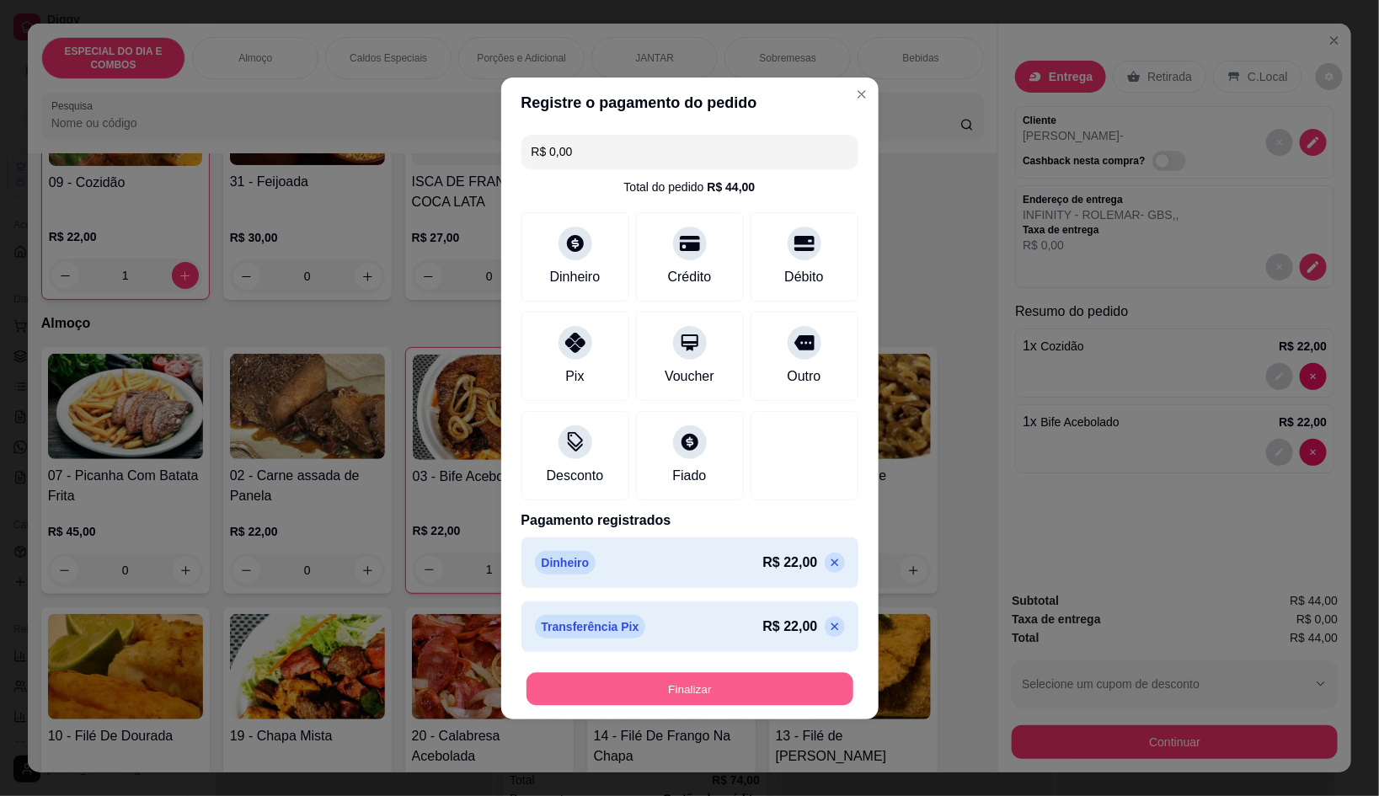
click at [742, 690] on button "Finalizar" at bounding box center [689, 688] width 327 height 33
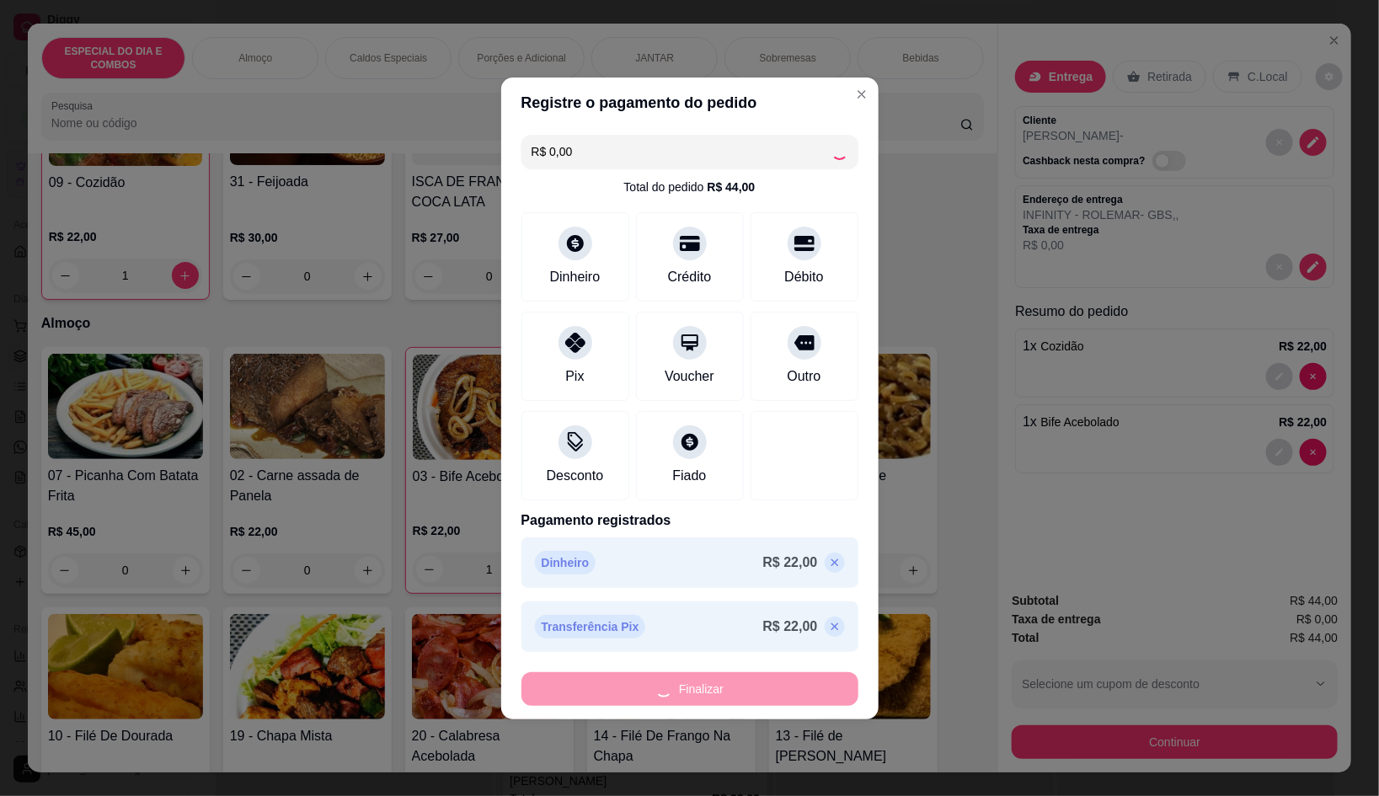
type input "0"
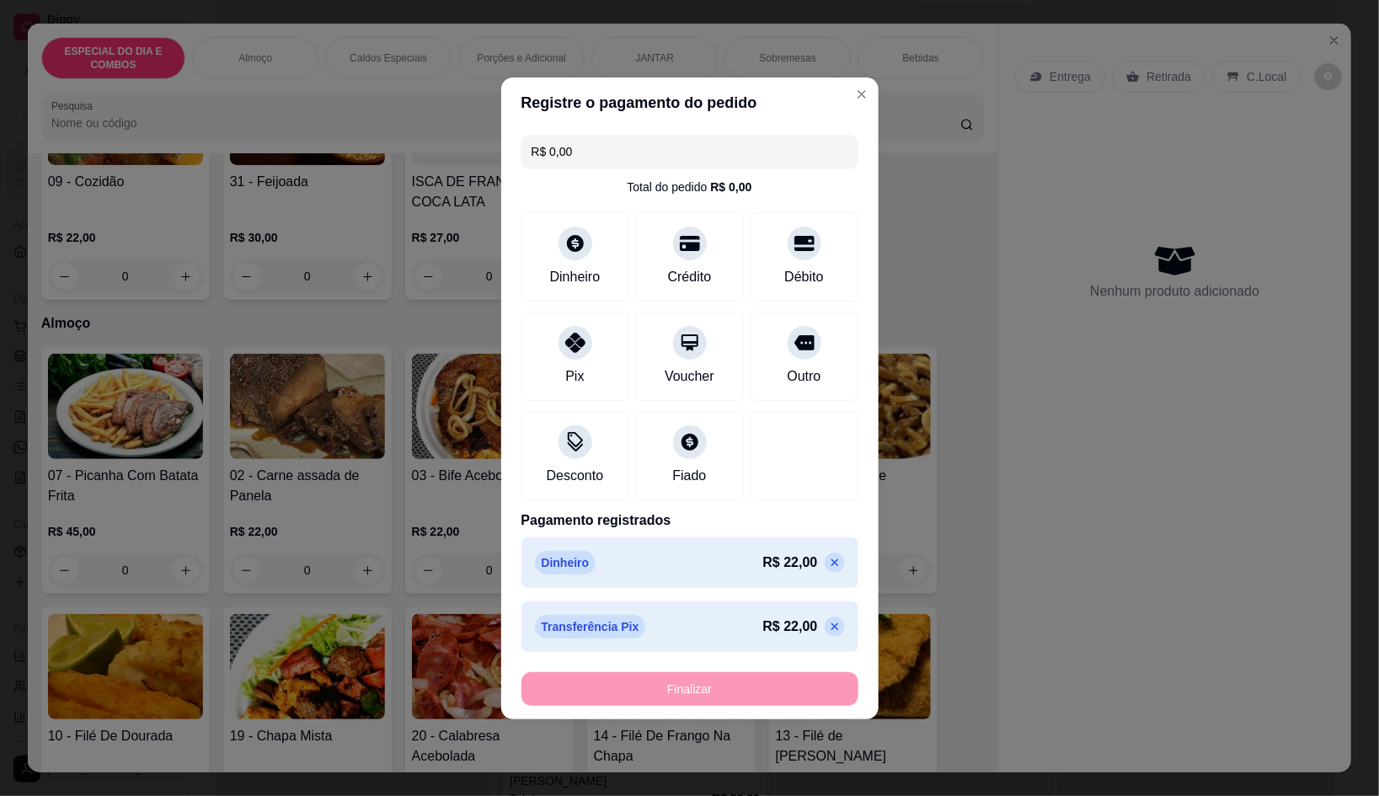
type input "-R$ 44,00"
